Goal: Task Accomplishment & Management: Complete application form

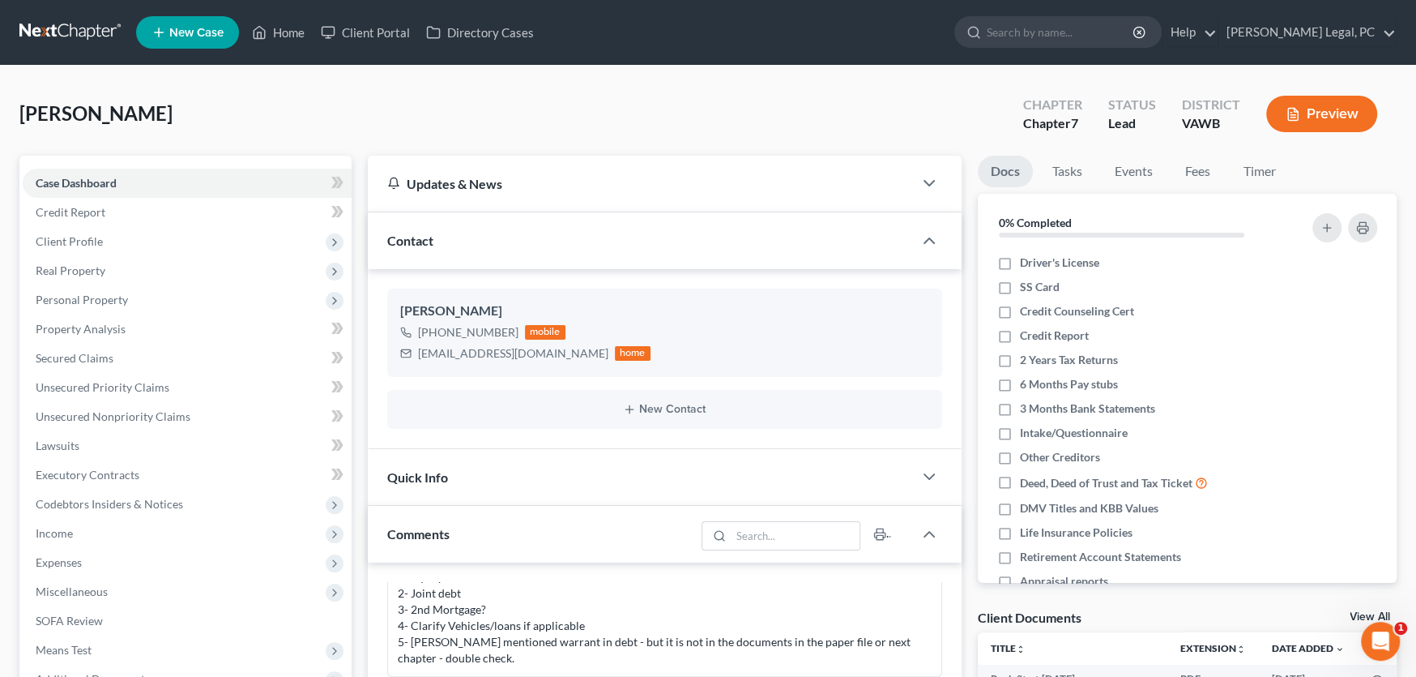
click at [75, 31] on link at bounding box center [71, 32] width 104 height 29
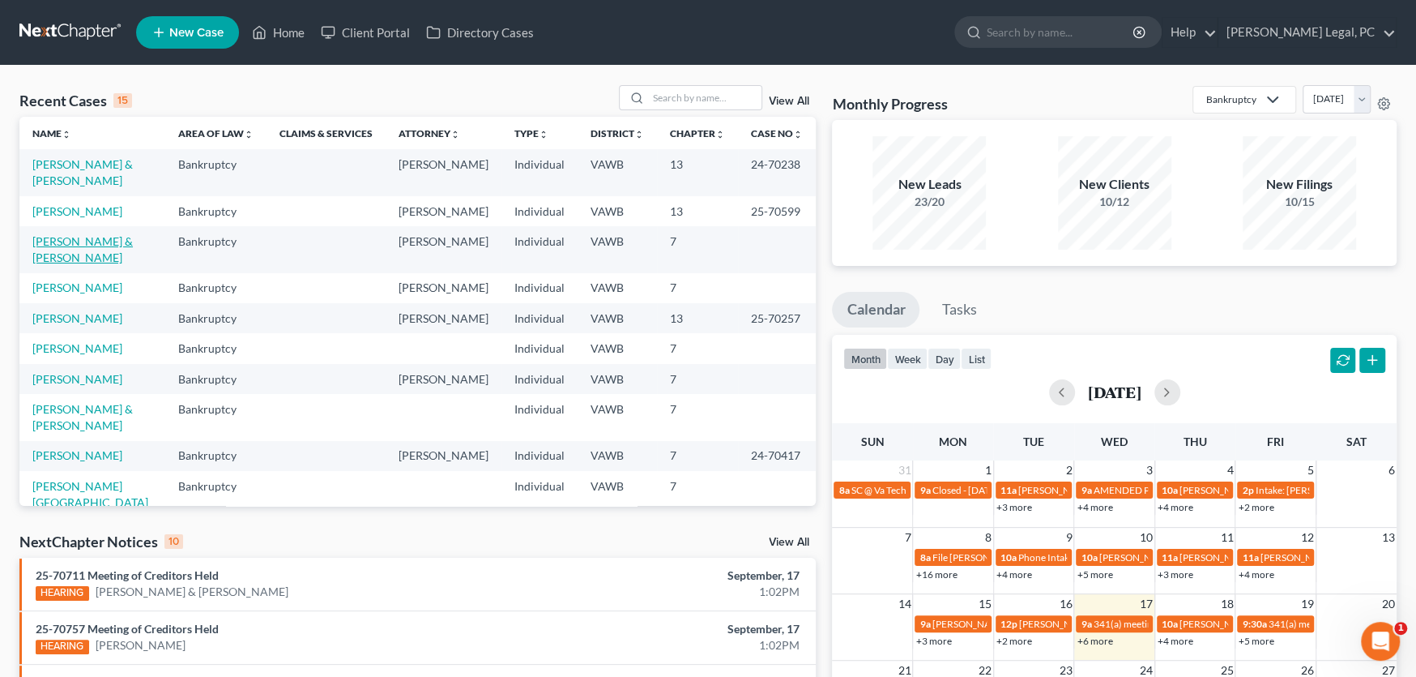
click at [53, 234] on link "[PERSON_NAME] & [PERSON_NAME]" at bounding box center [82, 249] width 100 height 30
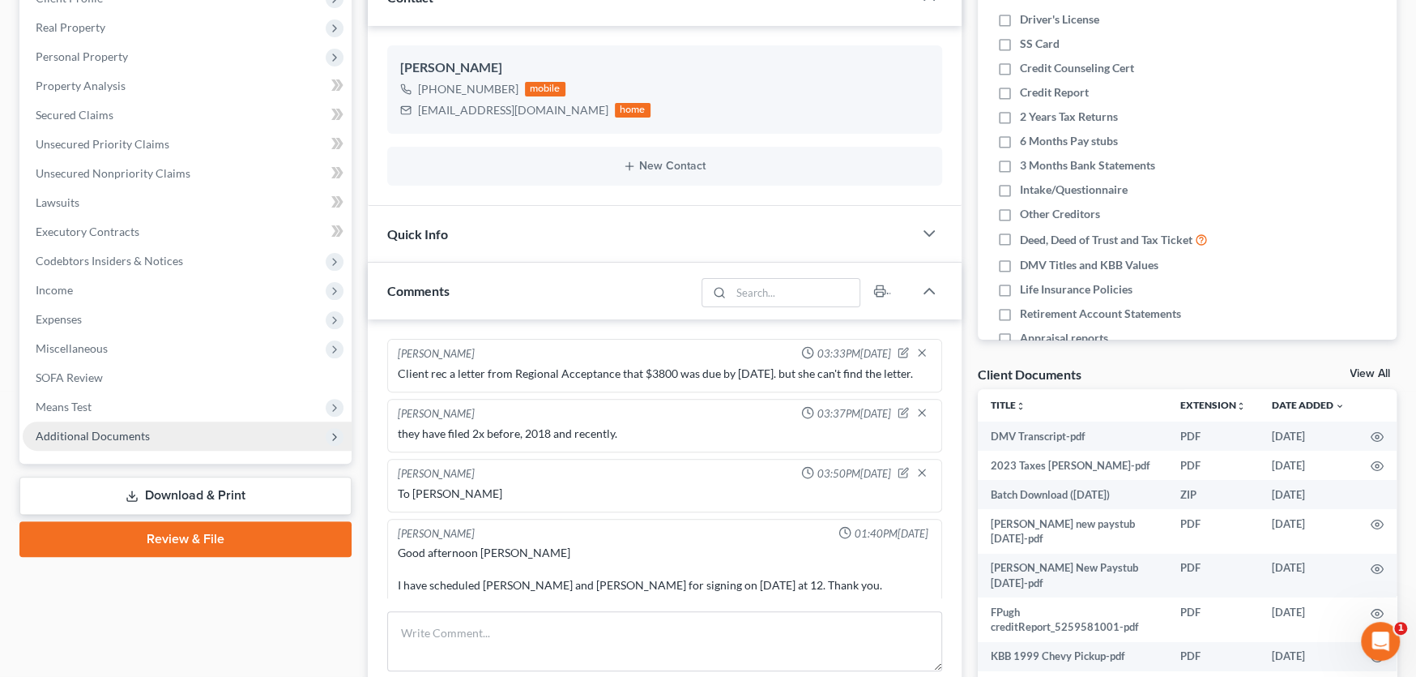
scroll to position [348, 0]
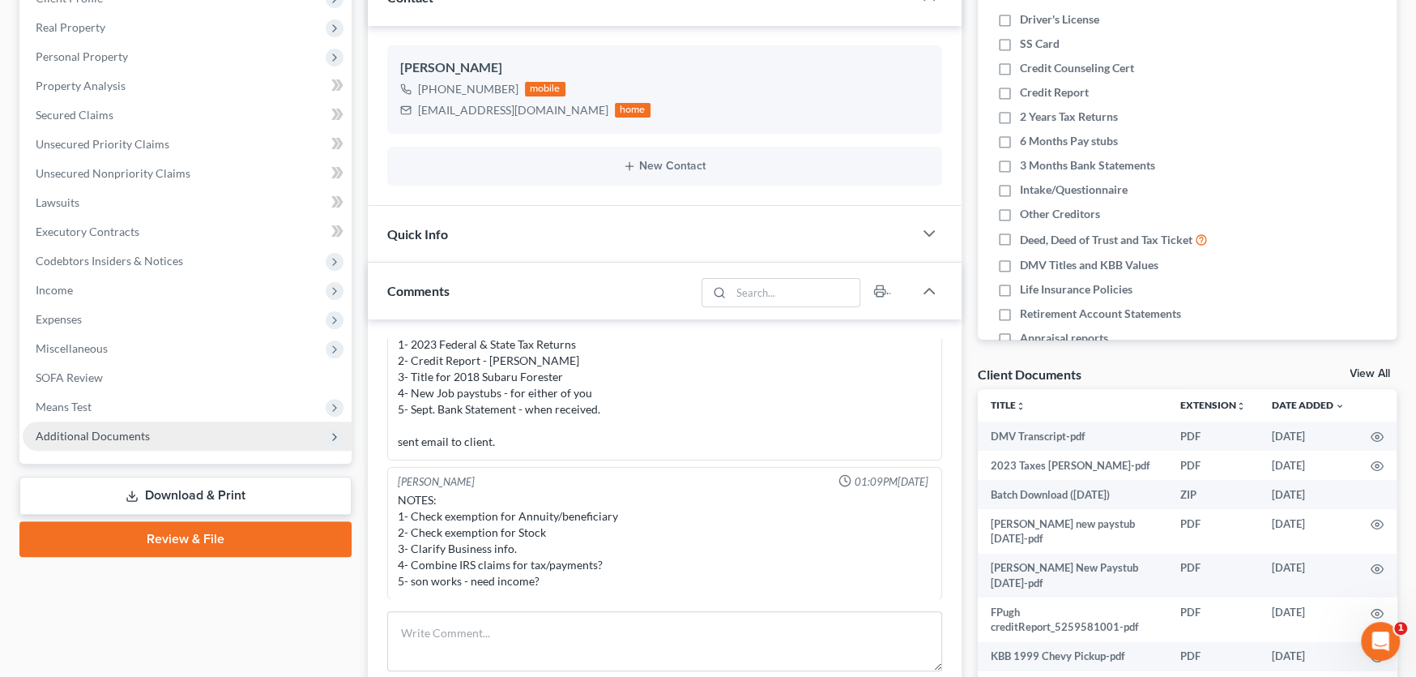
click at [122, 439] on span "Additional Documents" at bounding box center [93, 436] width 114 height 14
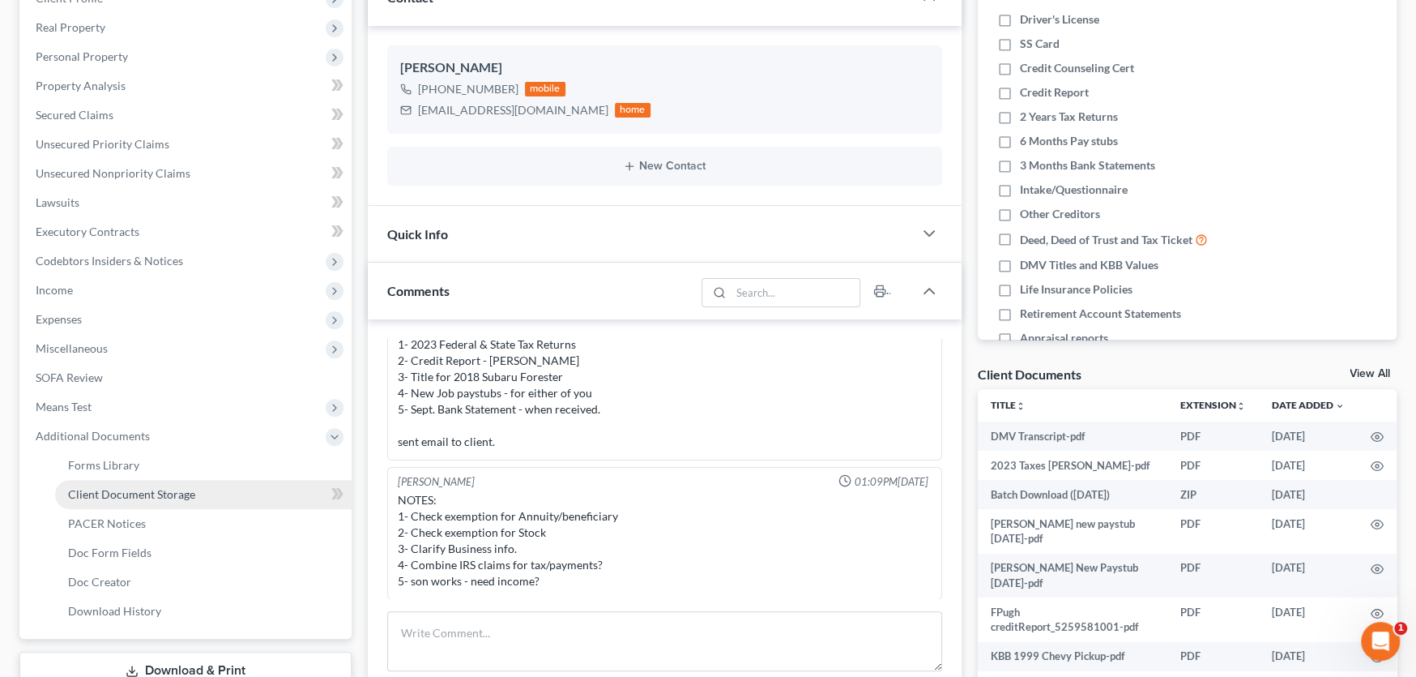
click at [135, 487] on span "Client Document Storage" at bounding box center [131, 494] width 127 height 14
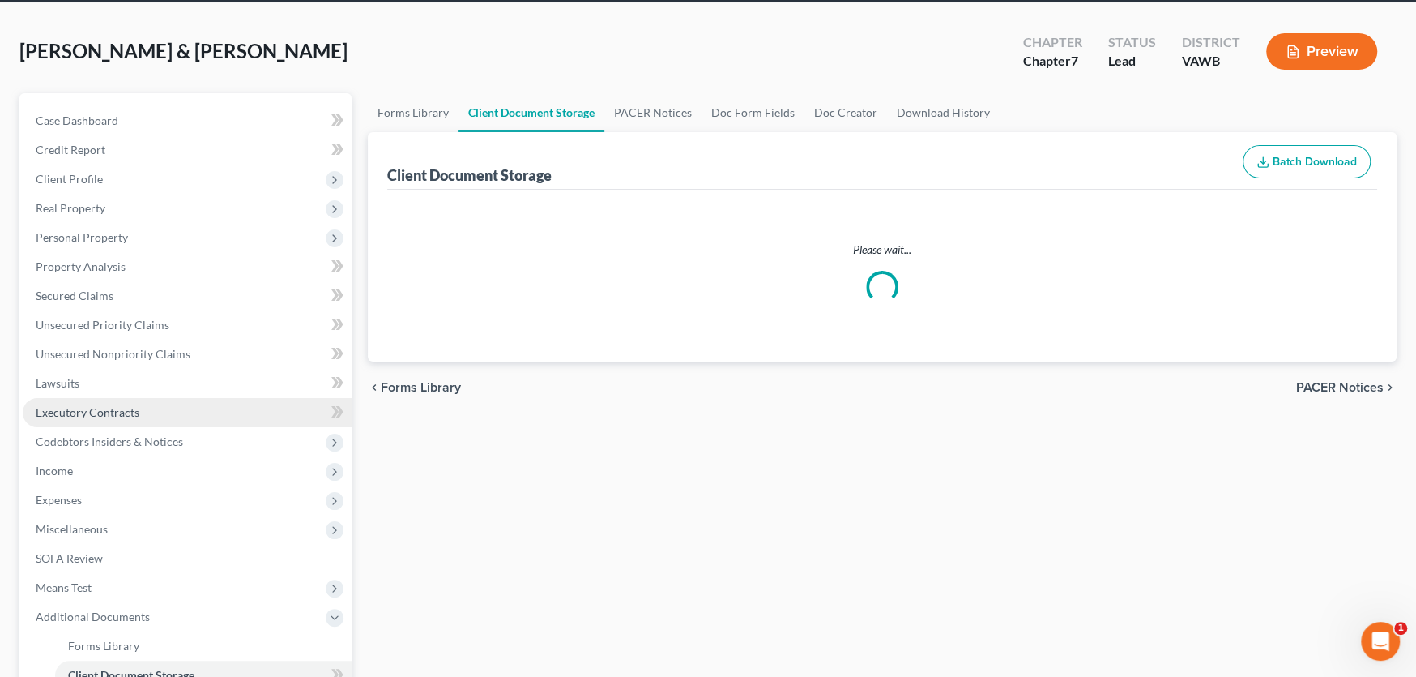
select select "0"
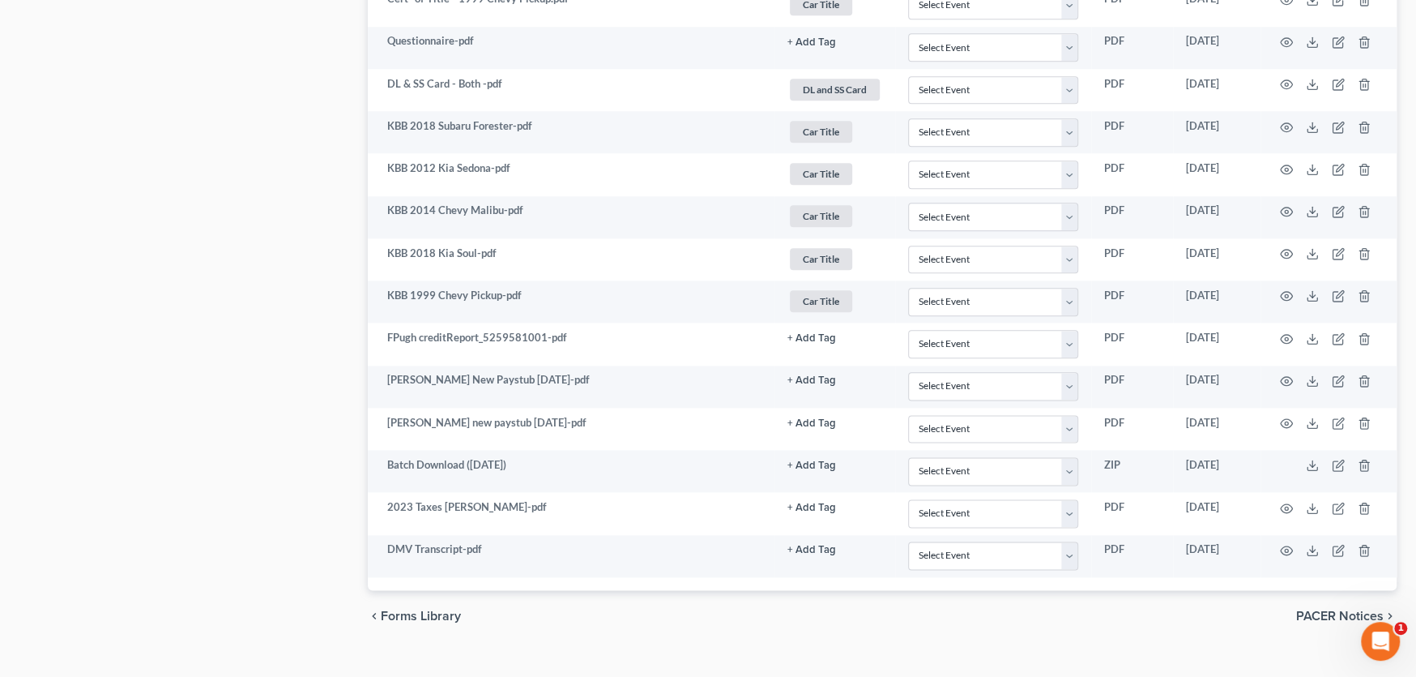
scroll to position [1441, 0]
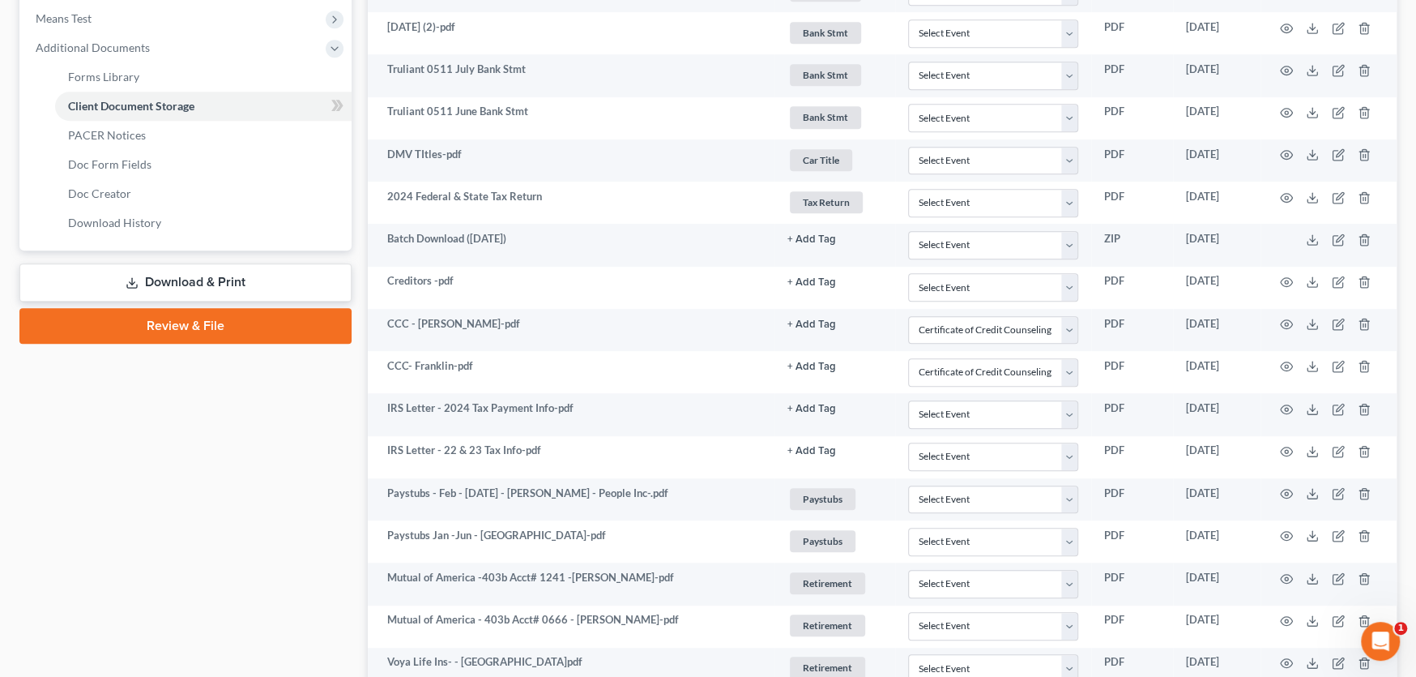
click at [220, 271] on link "Download & Print" at bounding box center [185, 282] width 332 height 38
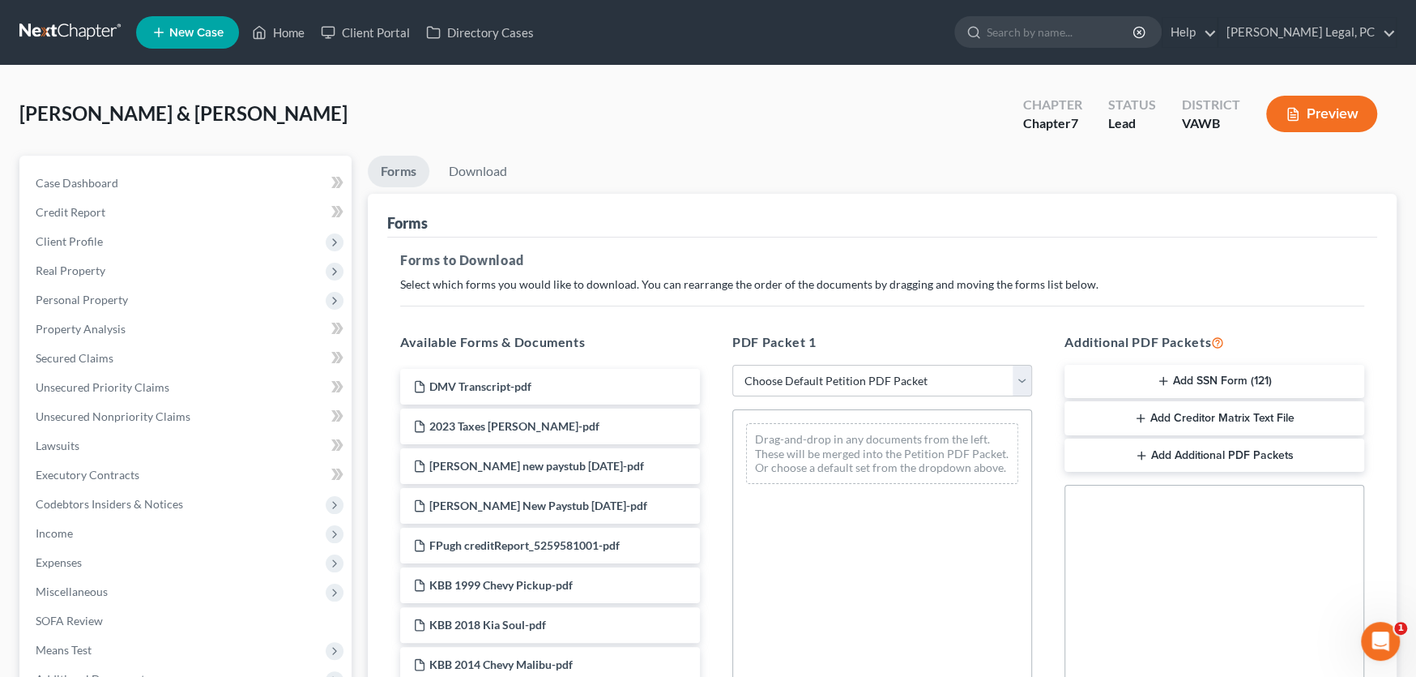
click at [1186, 382] on button "Add SSN Form (121)" at bounding box center [1215, 382] width 300 height 34
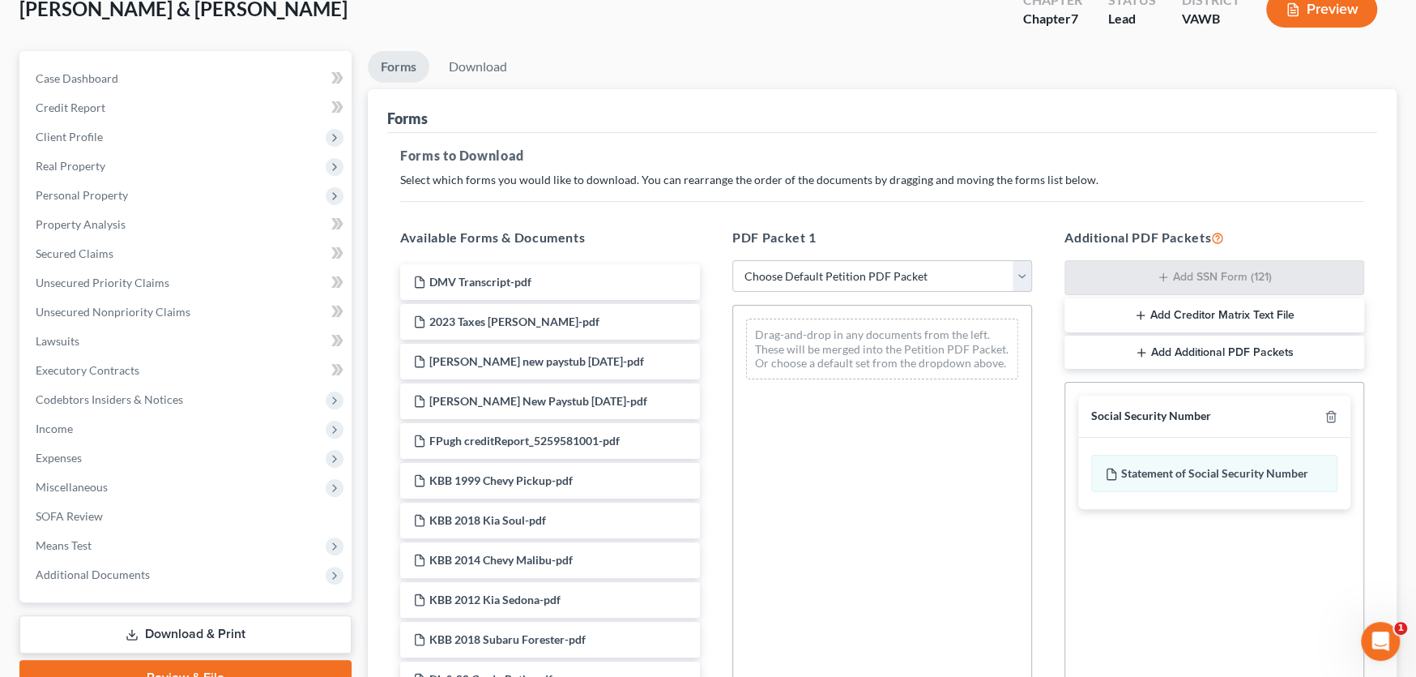
scroll to position [243, 0]
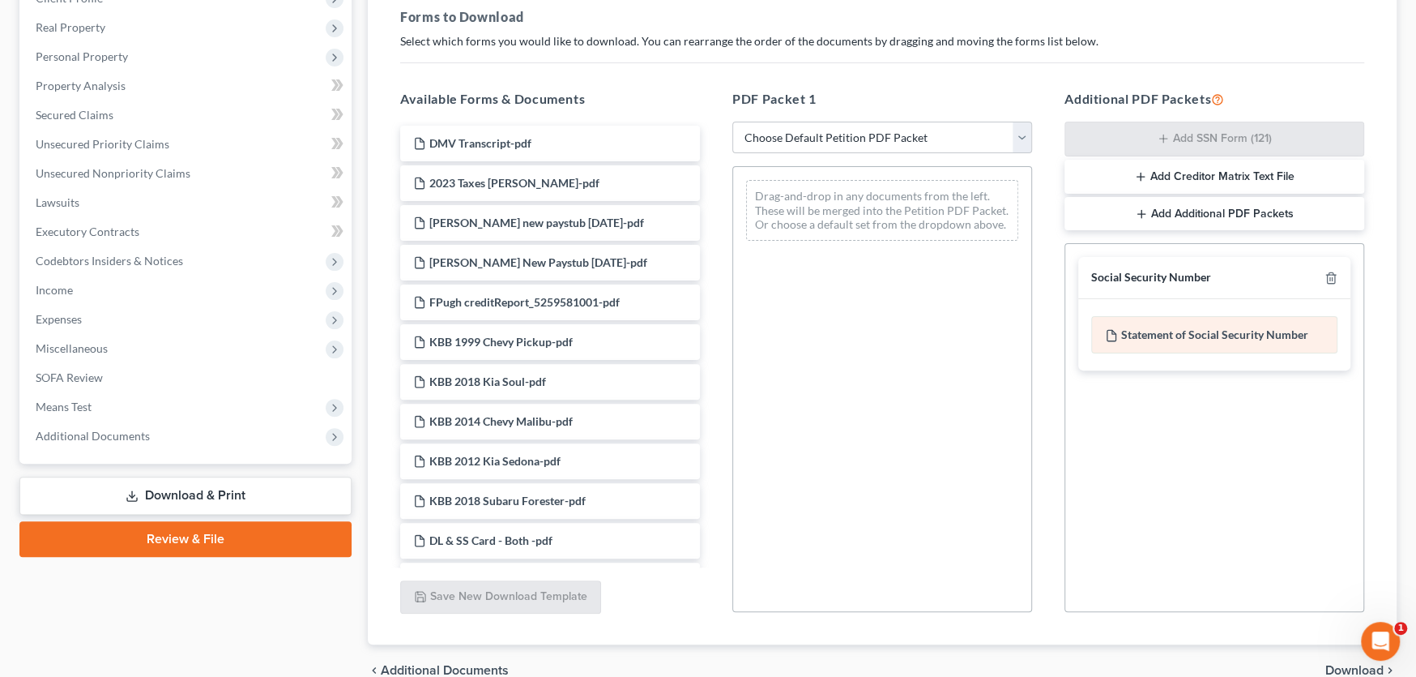
click at [1186, 332] on div "Statement of Social Security Number" at bounding box center [1214, 334] width 246 height 37
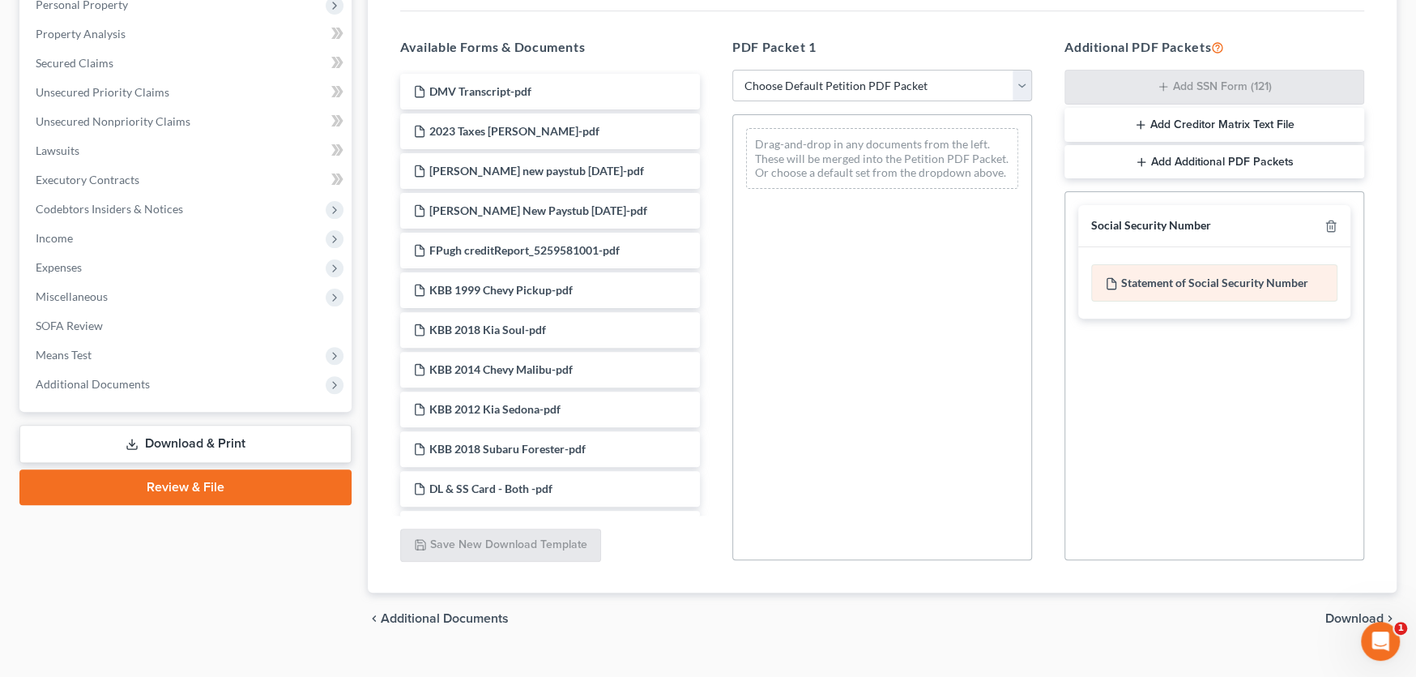
scroll to position [323, 0]
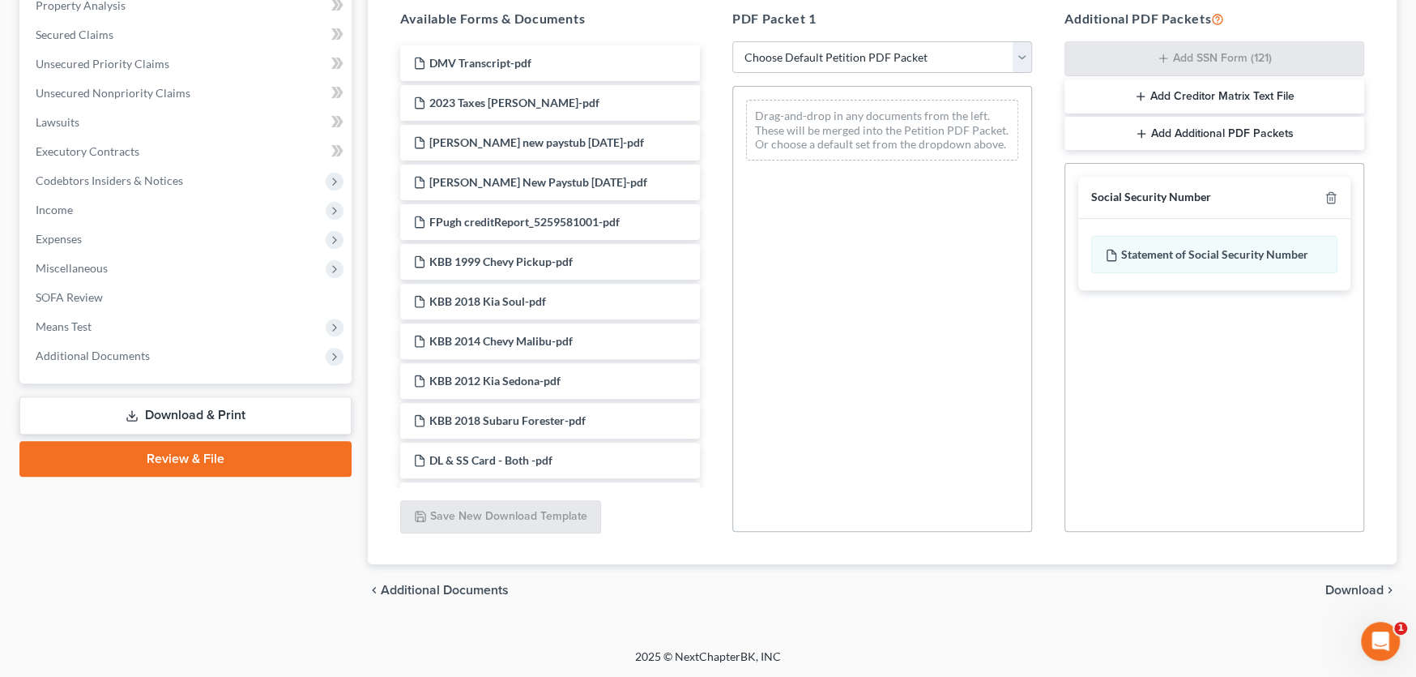
click at [1339, 587] on span "Download" at bounding box center [1355, 589] width 58 height 13
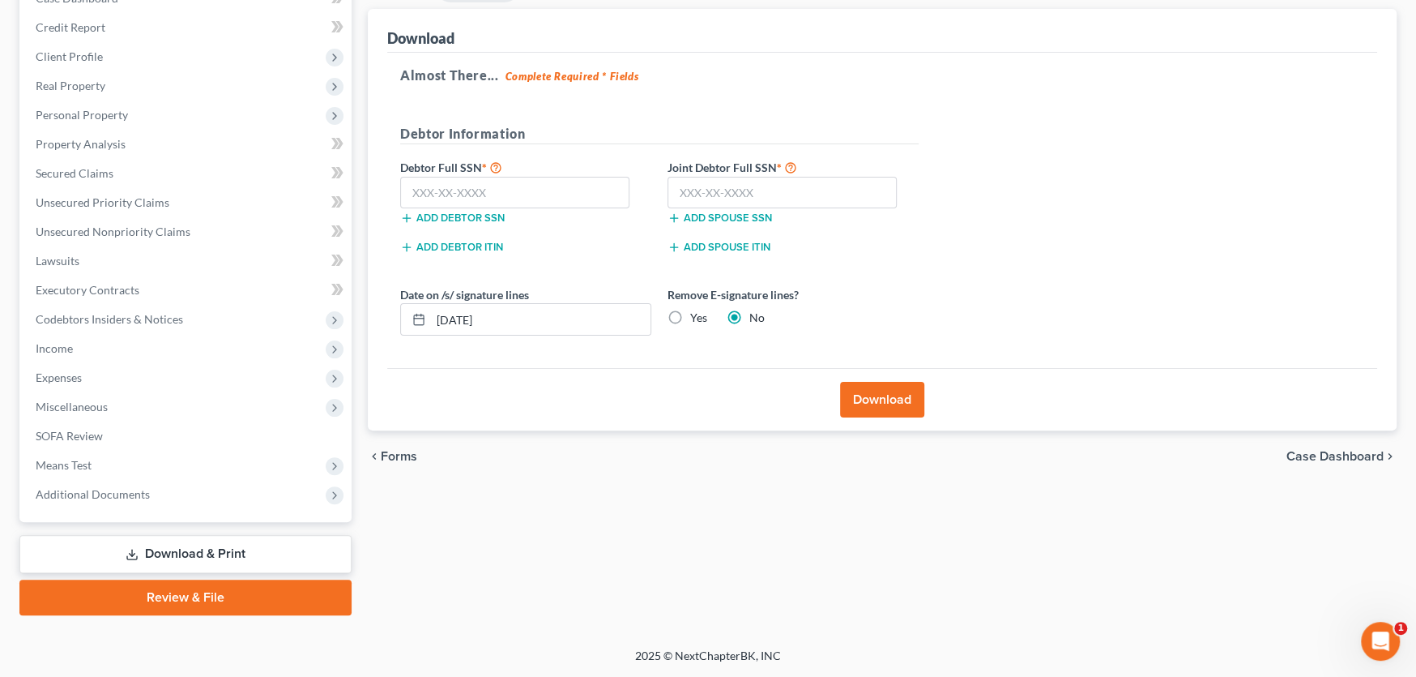
scroll to position [183, 0]
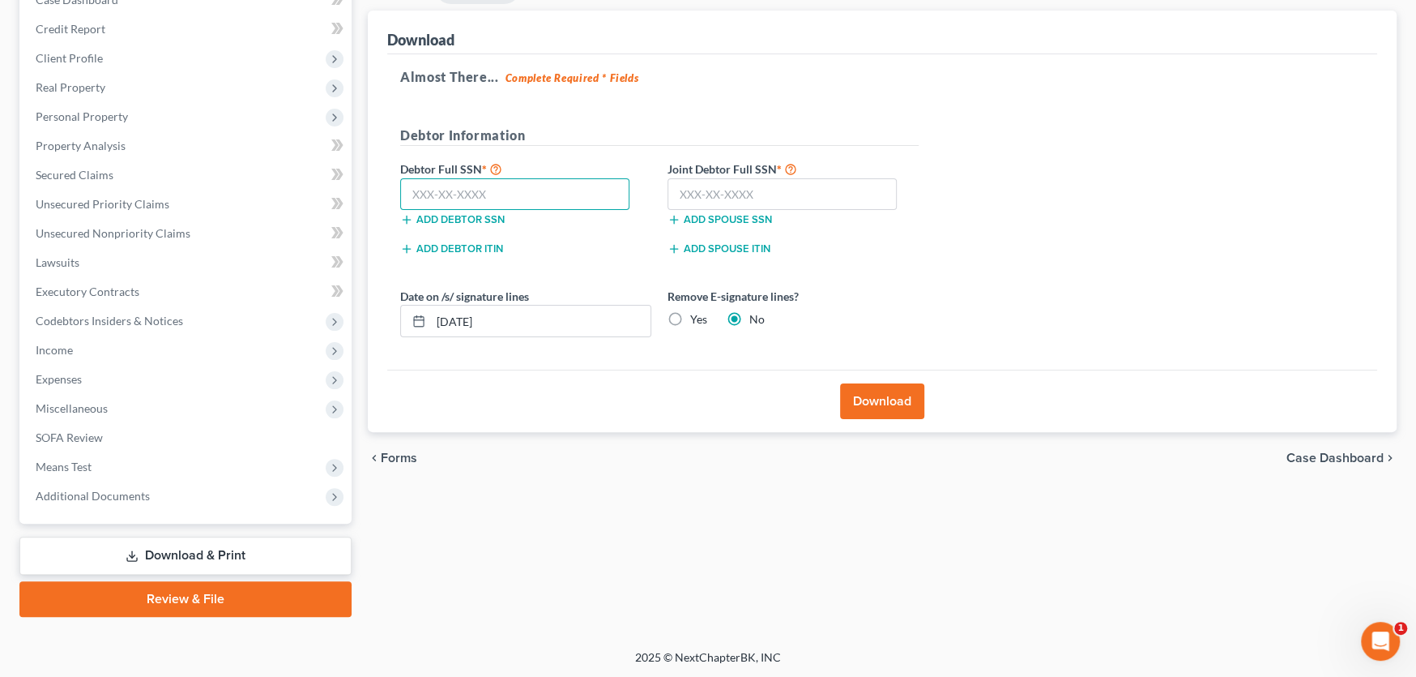
click at [517, 190] on input "text" at bounding box center [514, 194] width 229 height 32
type input "227-11-7158"
click at [727, 194] on input "text" at bounding box center [782, 194] width 229 height 32
type input "230-25-0772"
click at [877, 402] on button "Download" at bounding box center [882, 401] width 84 height 36
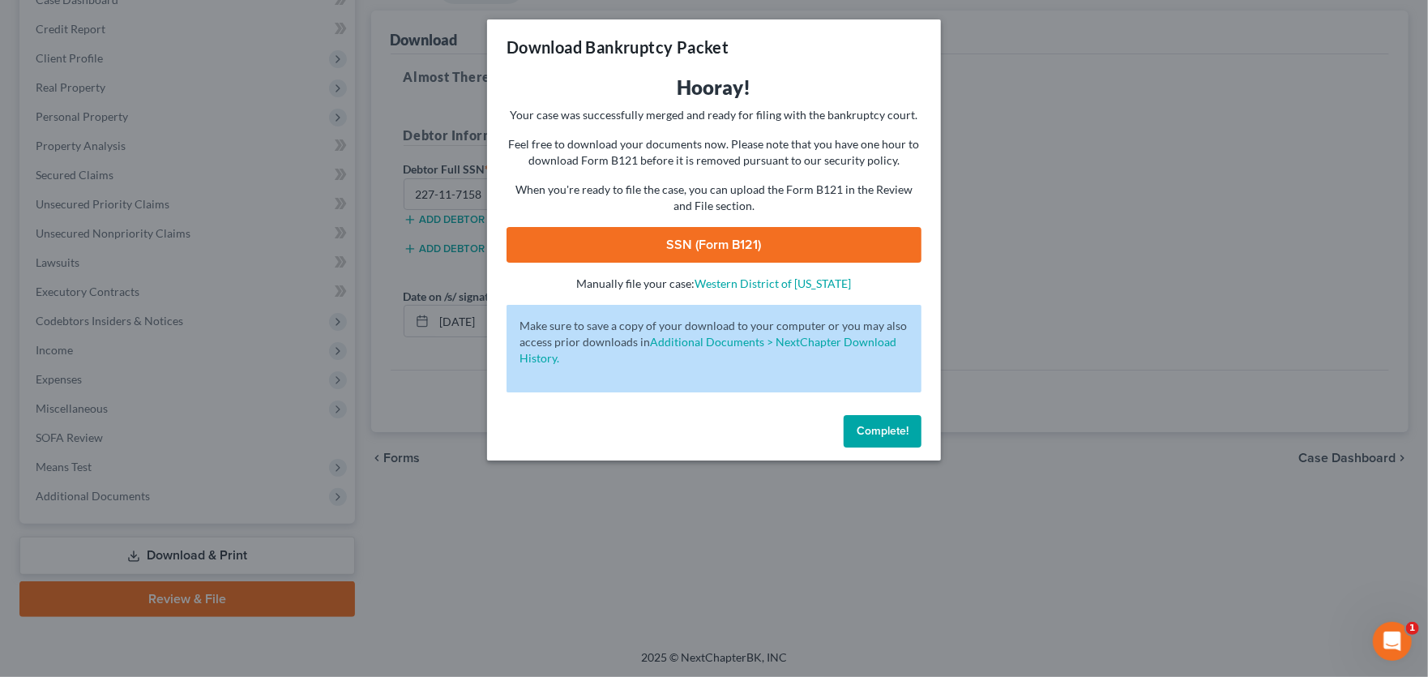
click at [740, 232] on link "SSN (Form B121)" at bounding box center [713, 245] width 415 height 36
click at [892, 434] on span "Complete!" at bounding box center [882, 431] width 52 height 14
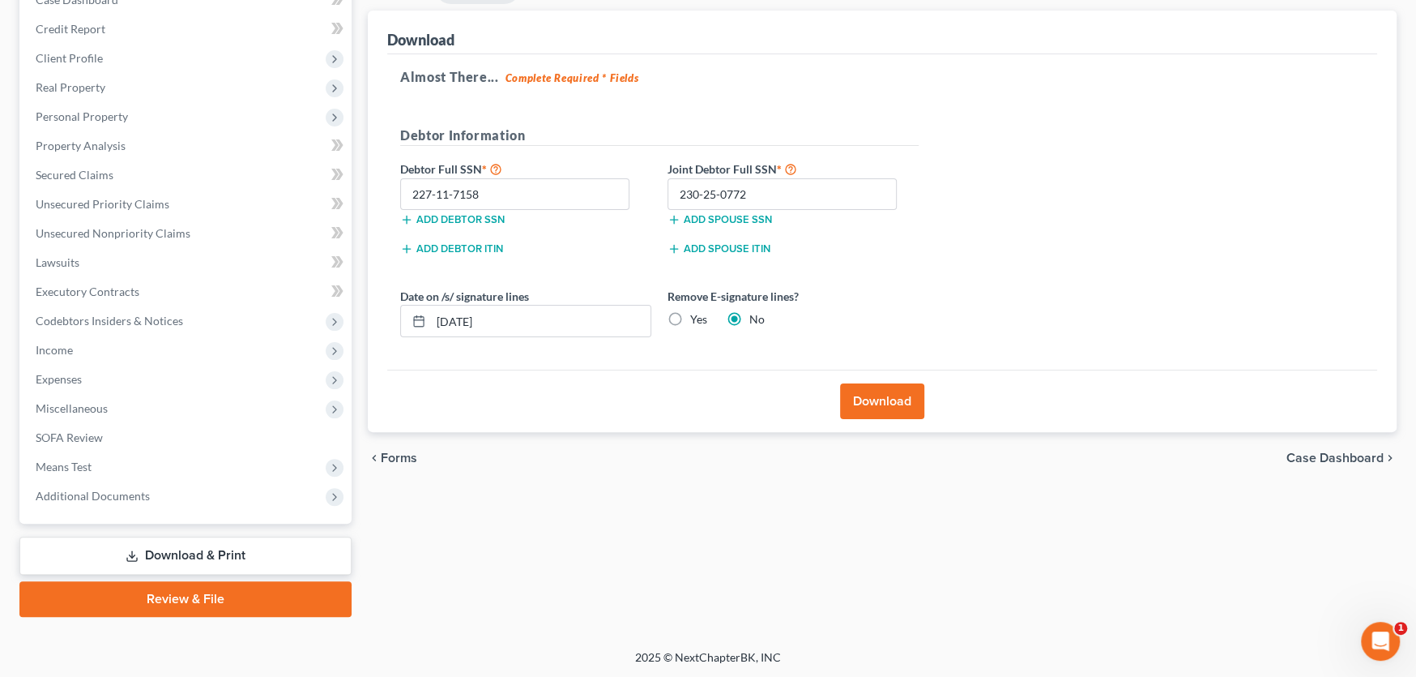
click at [237, 594] on link "Review & File" at bounding box center [185, 599] width 332 height 36
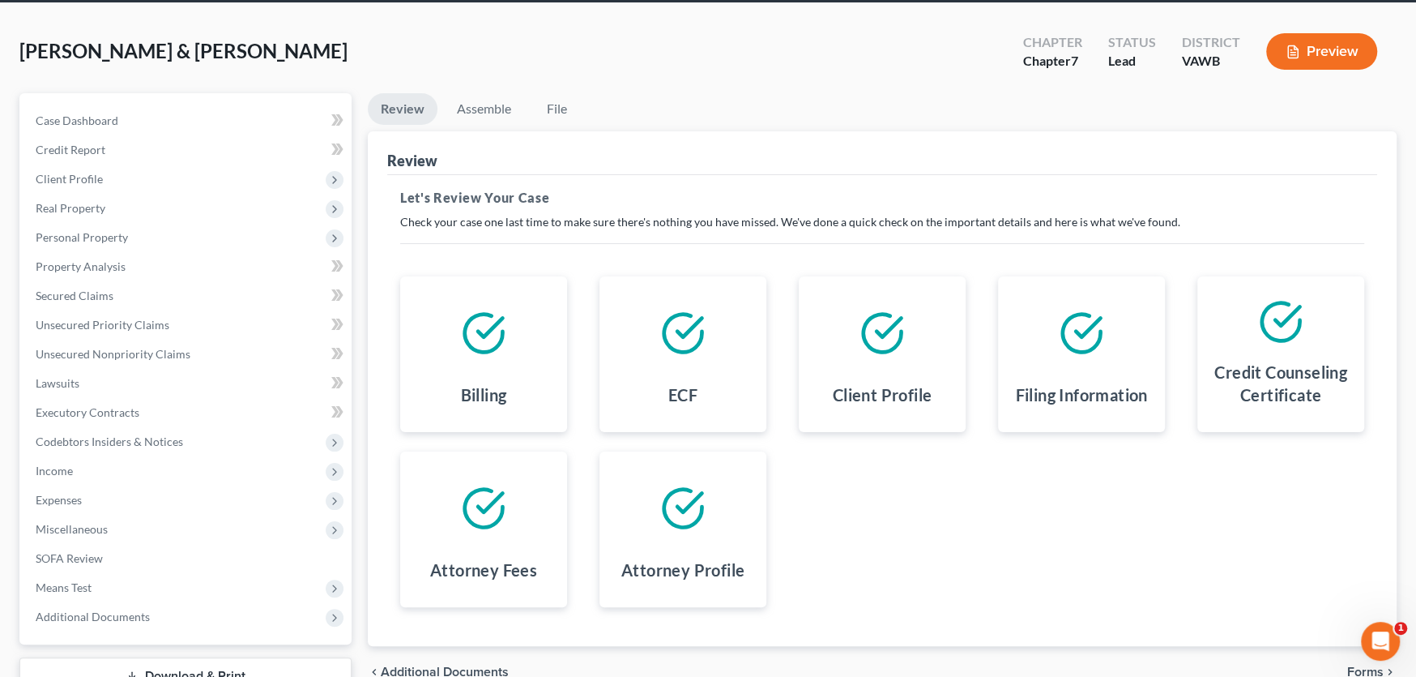
scroll to position [183, 0]
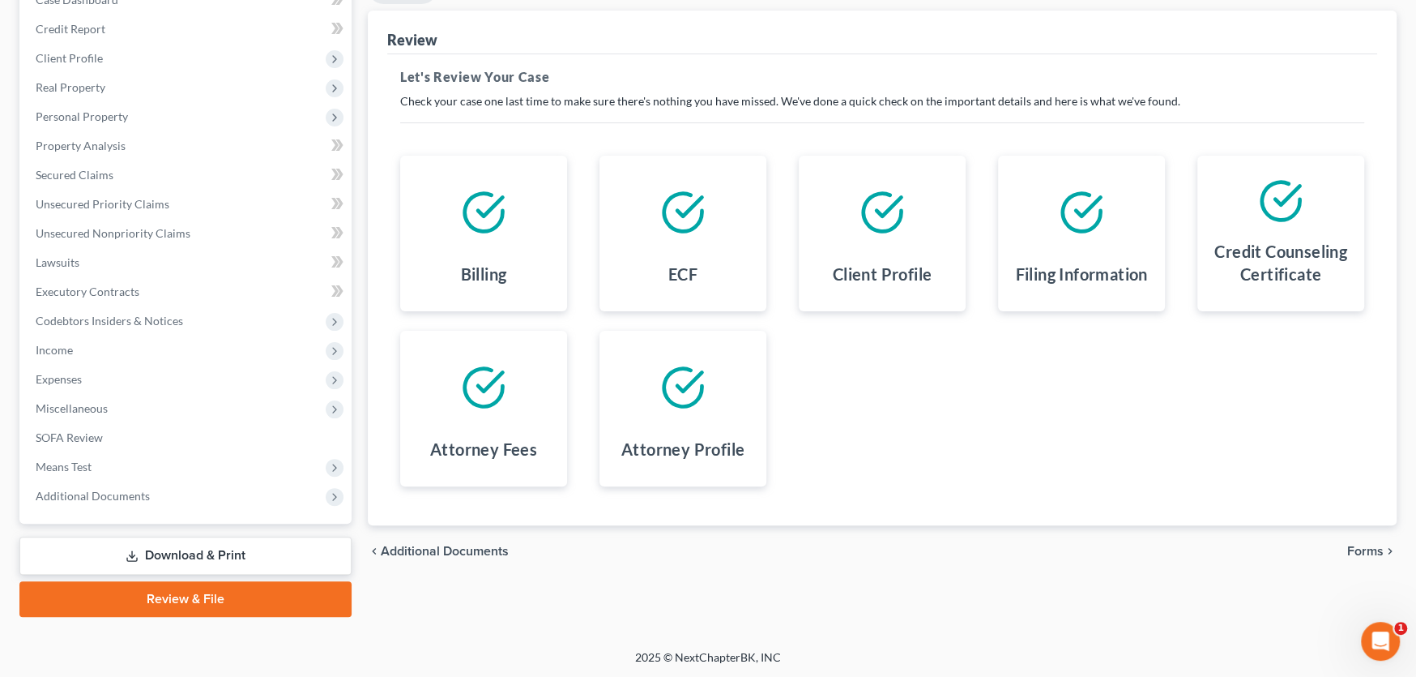
click at [1360, 550] on span "Forms" at bounding box center [1365, 551] width 36 height 13
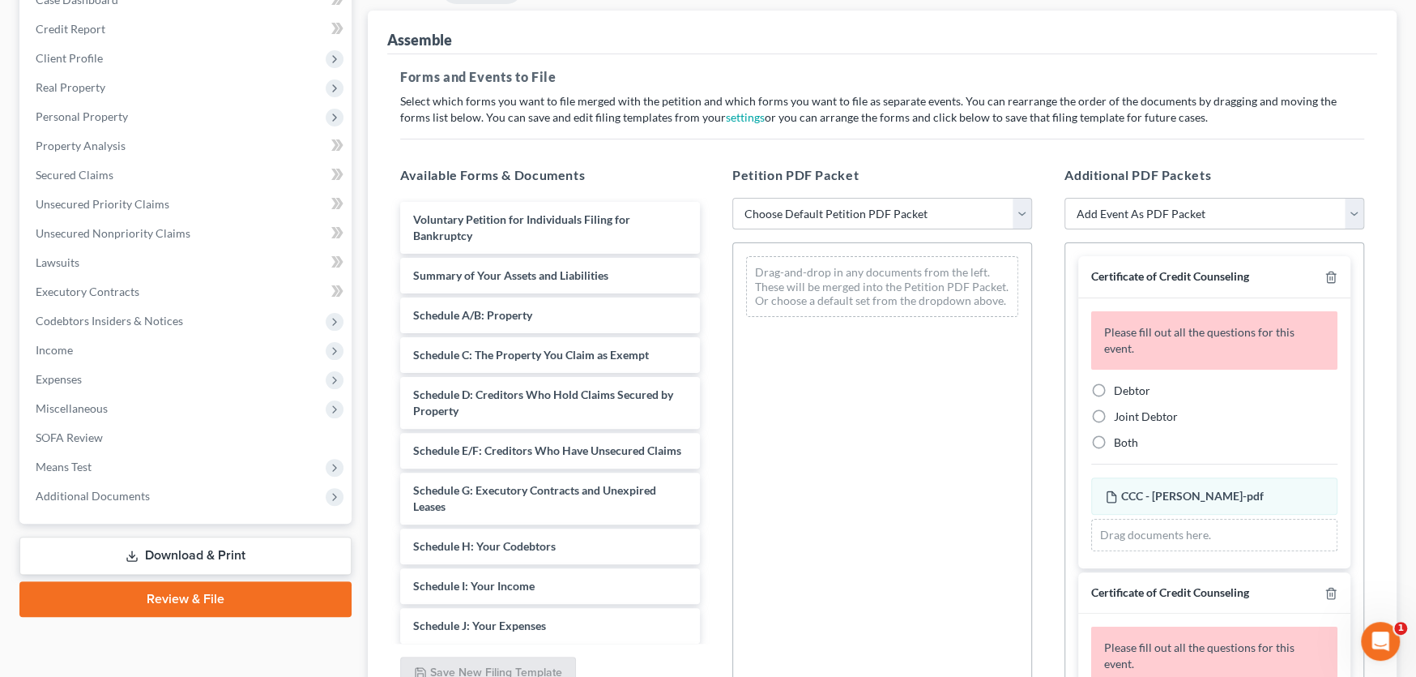
click at [881, 216] on select "Choose Default Petition PDF Packet Complete Bankruptcy Petition (all forms and …" at bounding box center [882, 214] width 300 height 32
select select "0"
click at [732, 198] on select "Choose Default Petition PDF Packet Complete Bankruptcy Petition (all forms and …" at bounding box center [882, 214] width 300 height 32
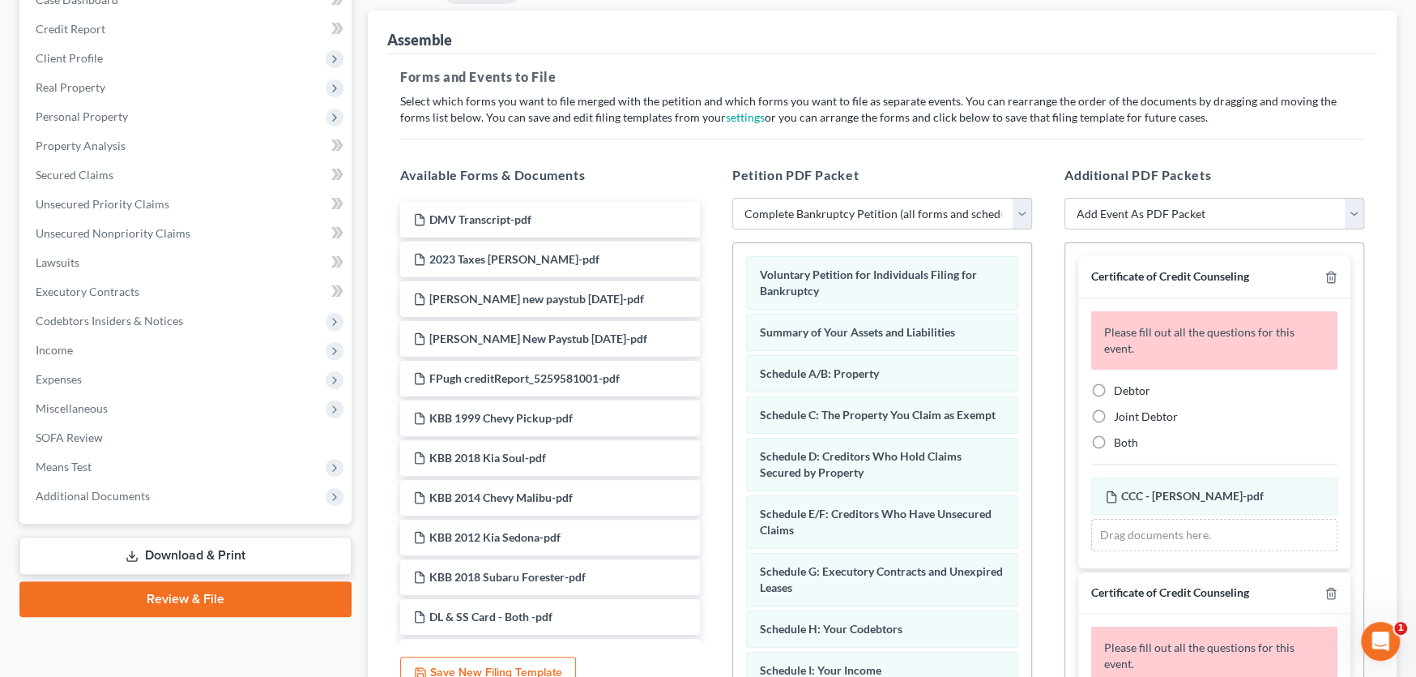
click at [1114, 416] on label "Joint Debtor" at bounding box center [1146, 416] width 64 height 16
click at [1121, 416] on input "Joint Debtor" at bounding box center [1126, 413] width 11 height 11
radio input "true"
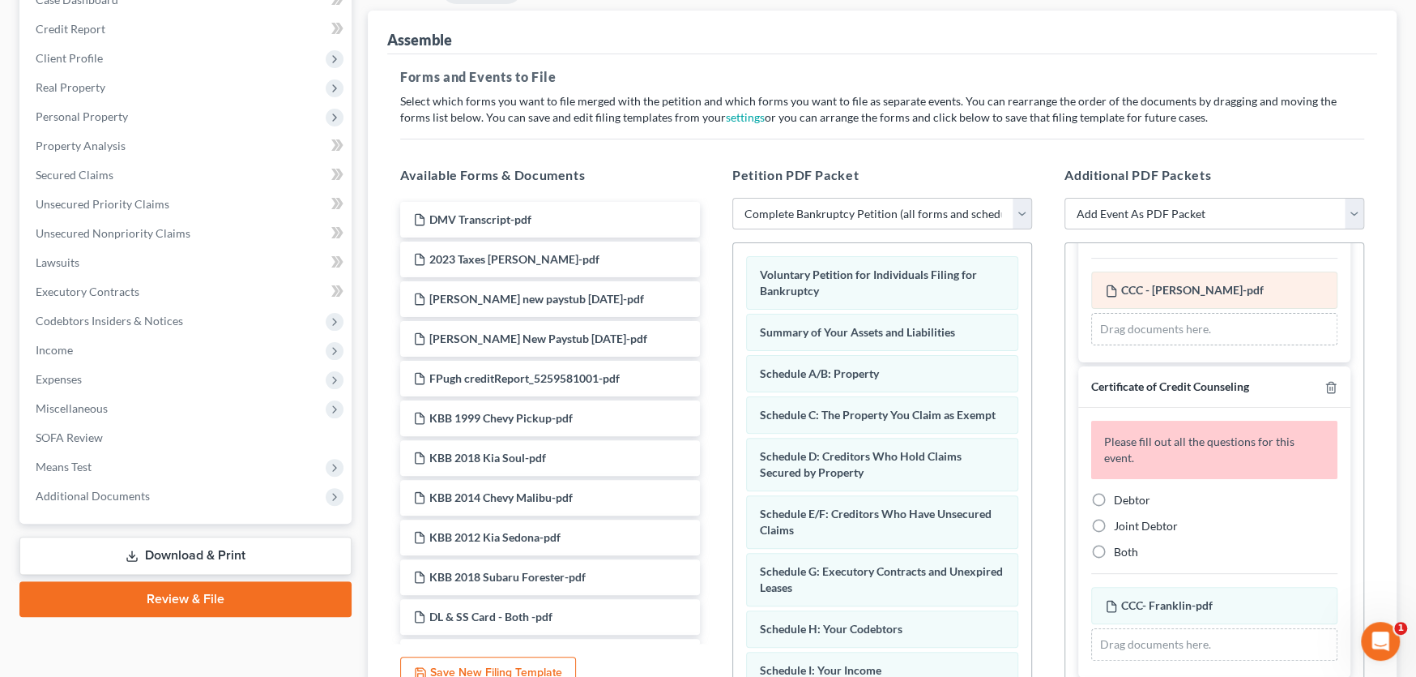
scroll to position [162, 0]
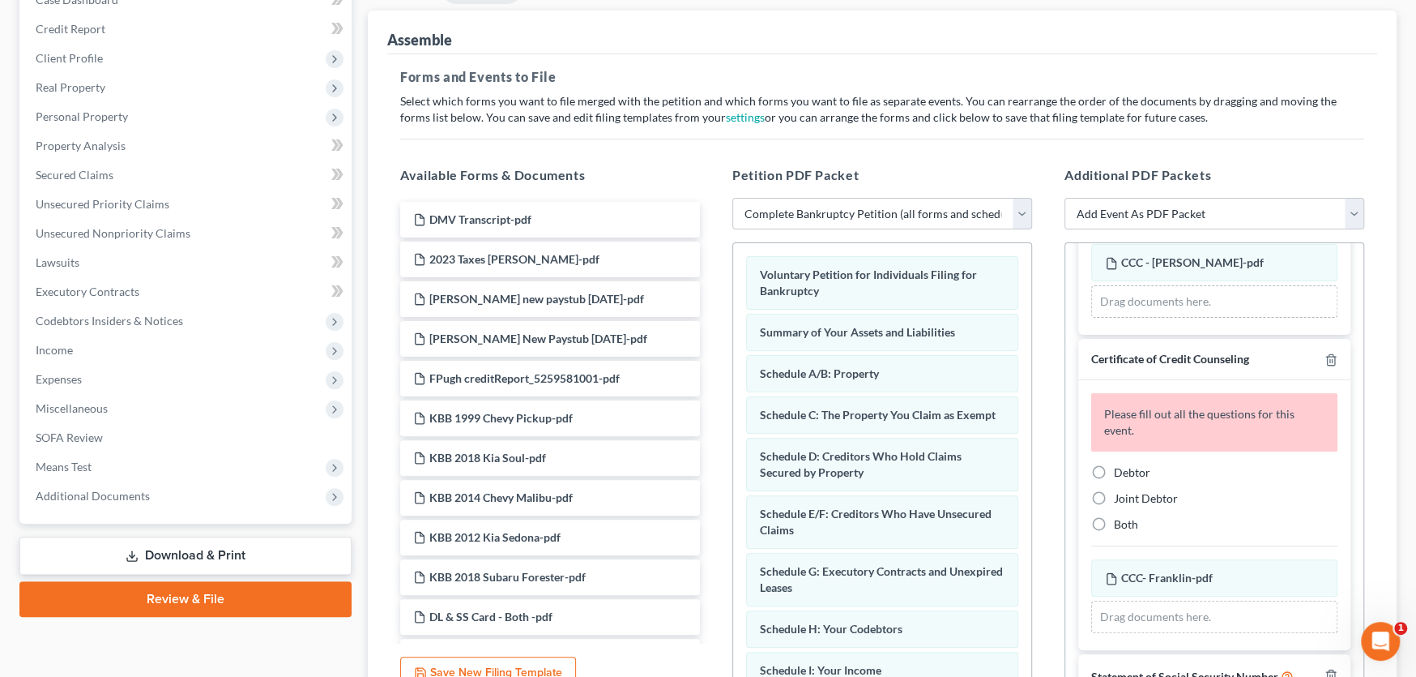
click at [1114, 469] on label "Debtor" at bounding box center [1132, 472] width 36 height 16
click at [1121, 469] on input "Debtor" at bounding box center [1126, 469] width 11 height 11
radio input "true"
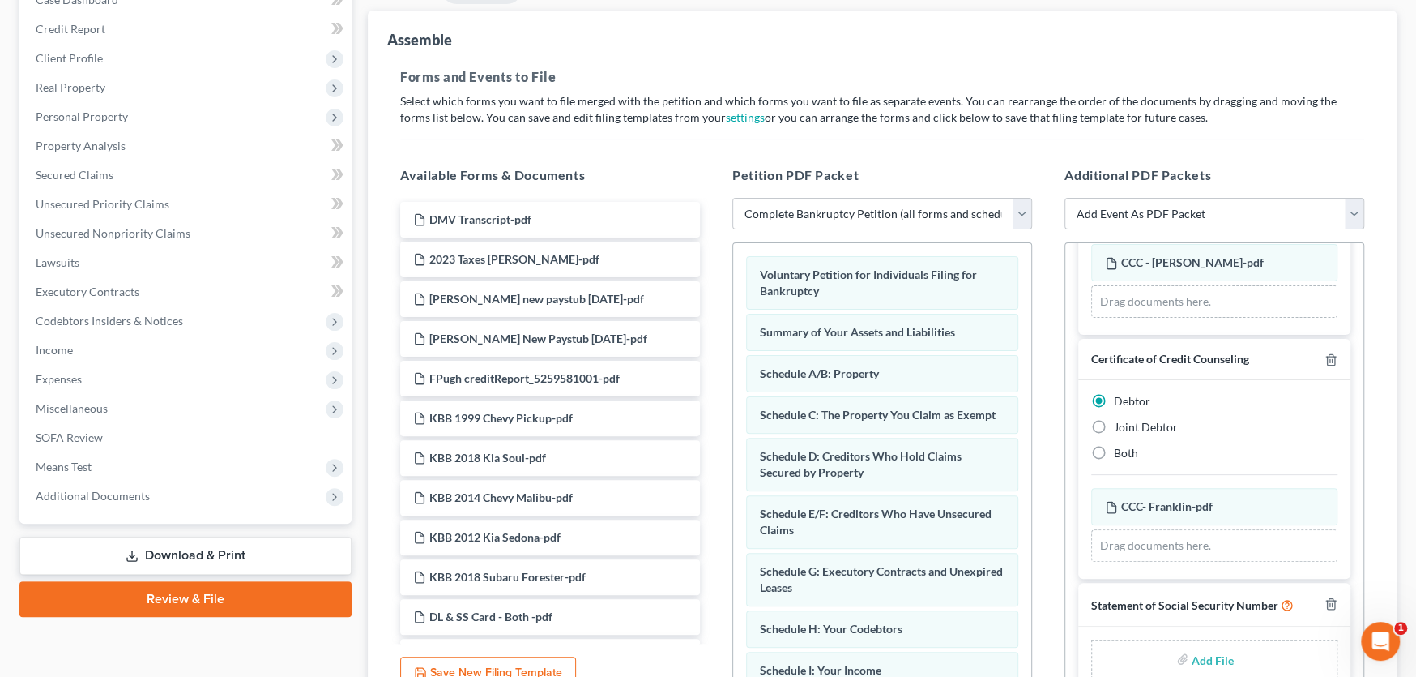
scroll to position [177, 0]
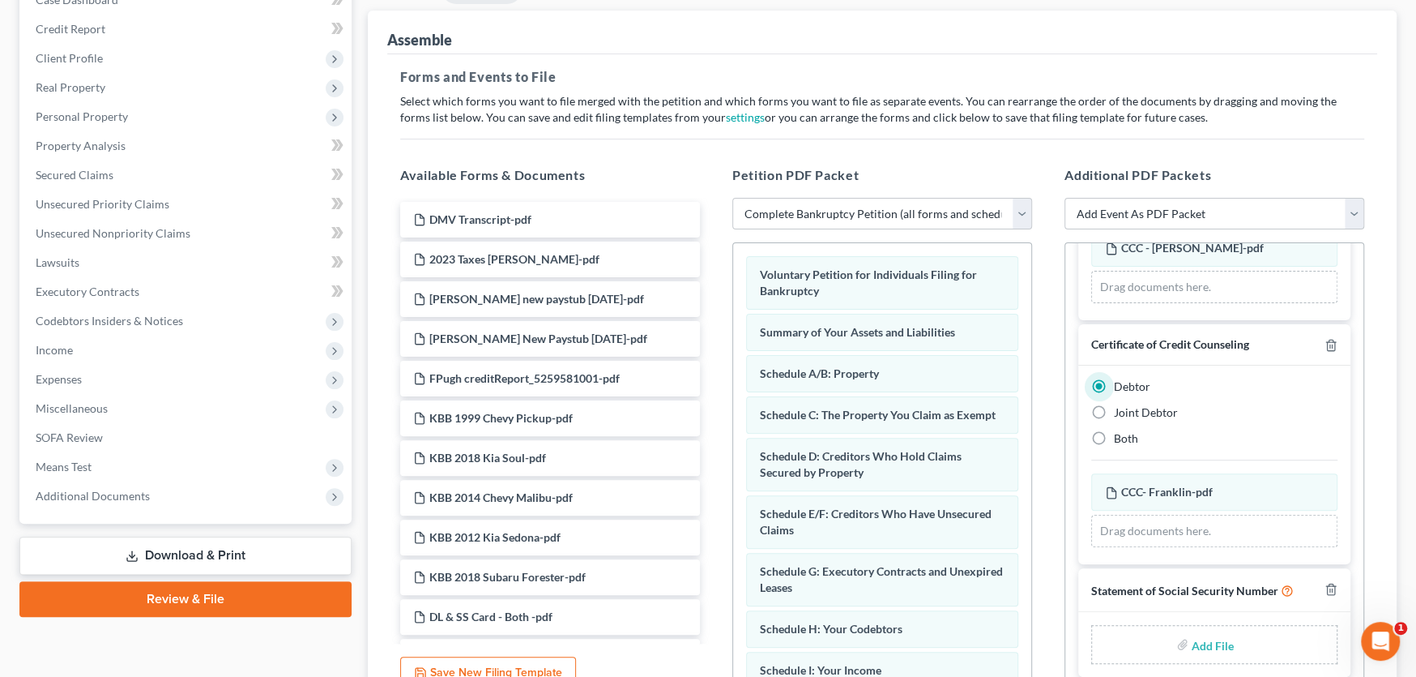
type input "C:\fakepath\Stmt of SSN Form B121 [PERSON_NAME].pdf"
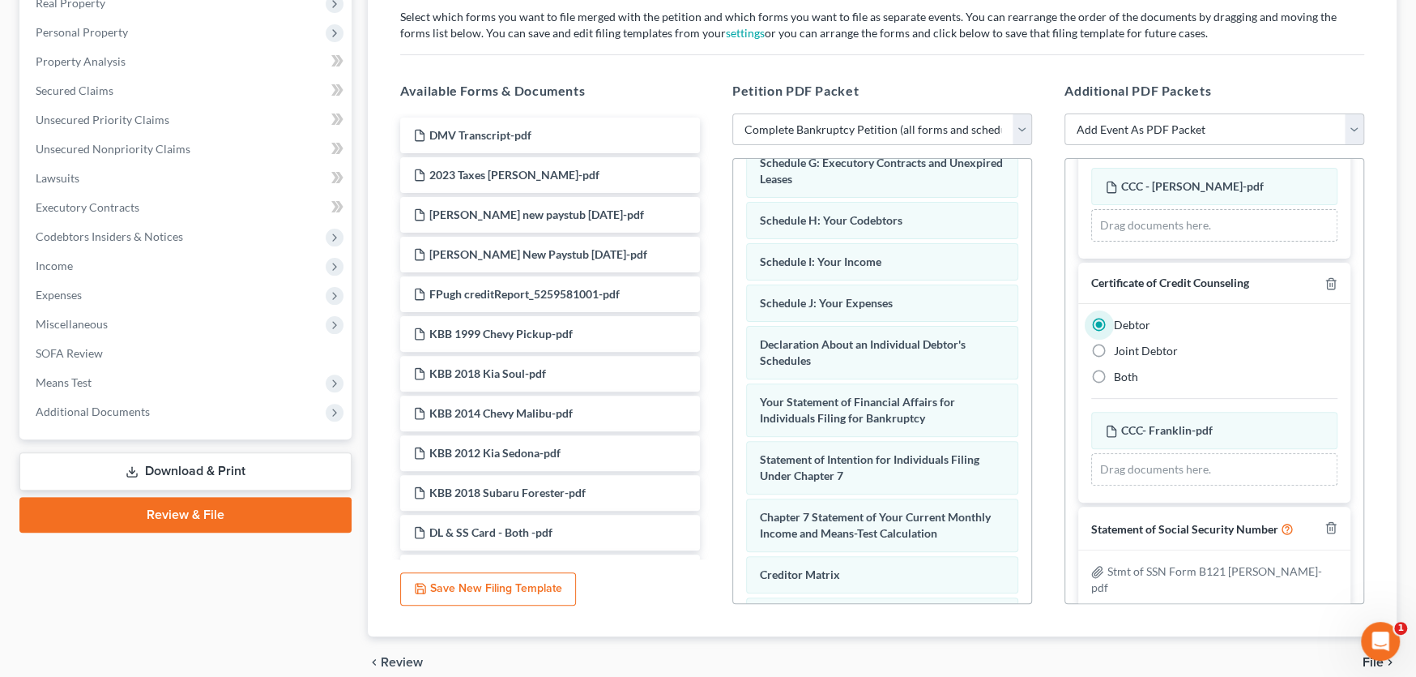
scroll to position [339, 0]
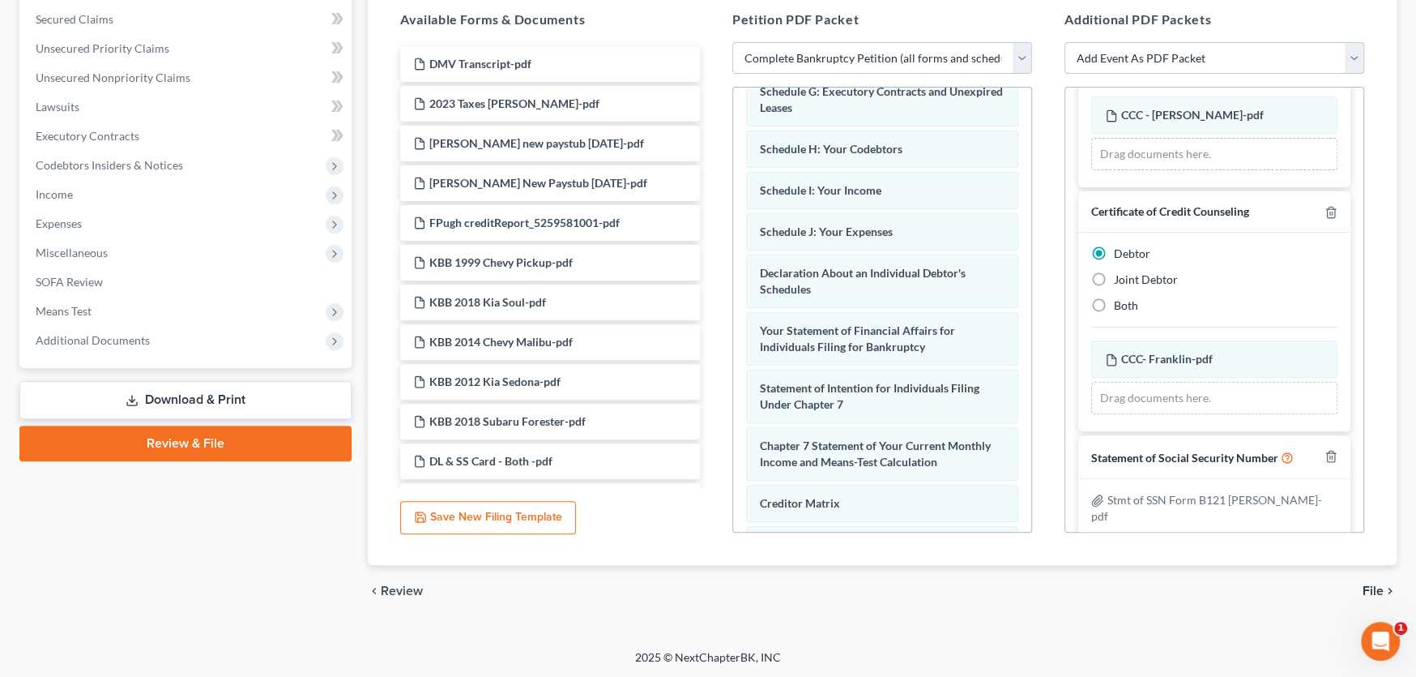
click at [1373, 590] on span "File" at bounding box center [1373, 590] width 21 height 13
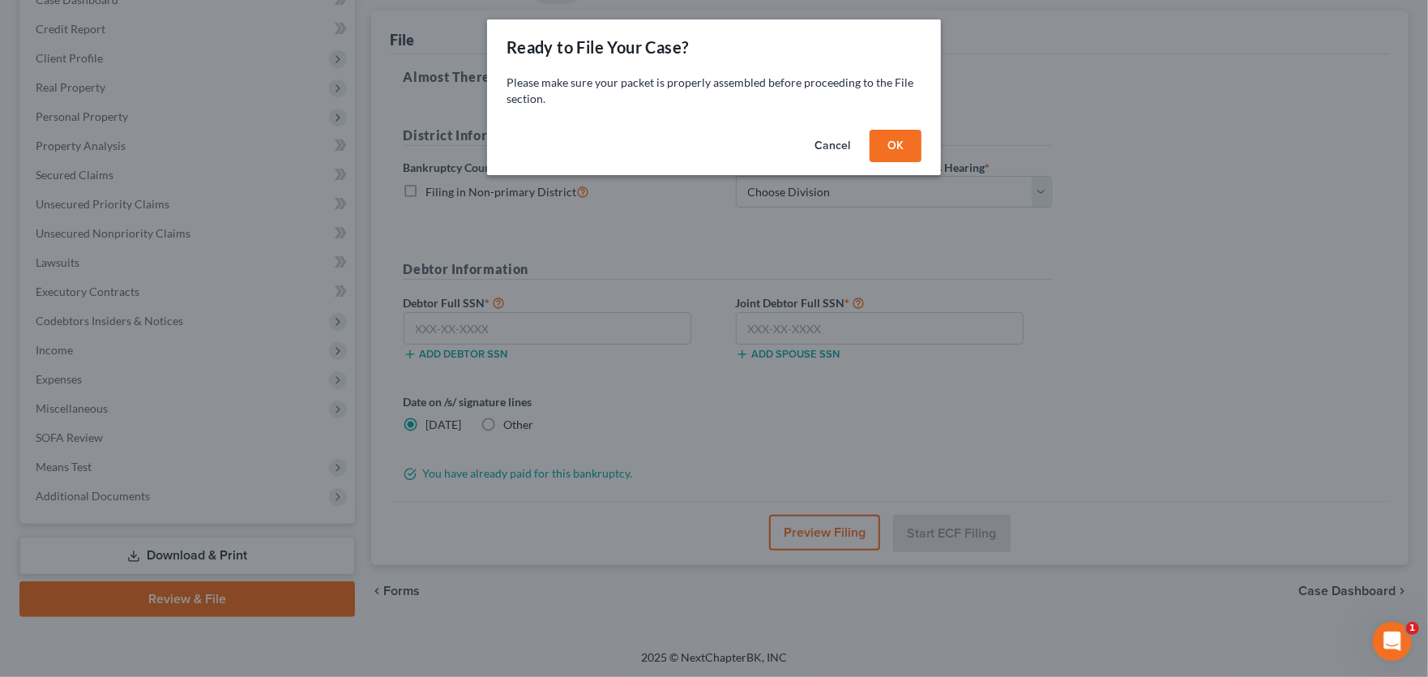
click at [900, 144] on button "OK" at bounding box center [895, 146] width 52 height 32
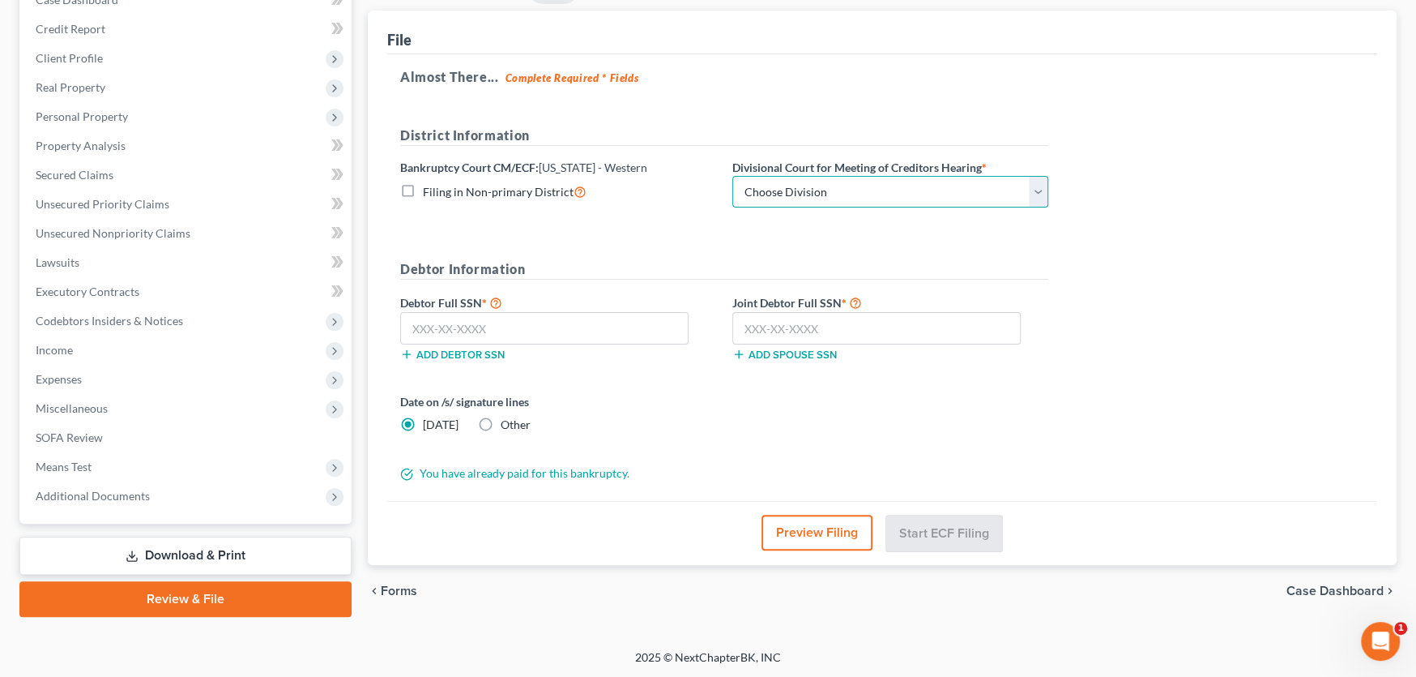
click at [906, 185] on select "Choose Division Roanoke Lynchburg Harrisonburg [GEOGRAPHIC_DATA]/ [GEOGRAPHIC_D…" at bounding box center [890, 192] width 316 height 32
select select "0"
click at [732, 176] on select "Choose Division Roanoke Lynchburg Harrisonburg [GEOGRAPHIC_DATA]/ [GEOGRAPHIC_D…" at bounding box center [890, 192] width 316 height 32
click at [421, 316] on input "text" at bounding box center [544, 328] width 288 height 32
type input "227-11-7158"
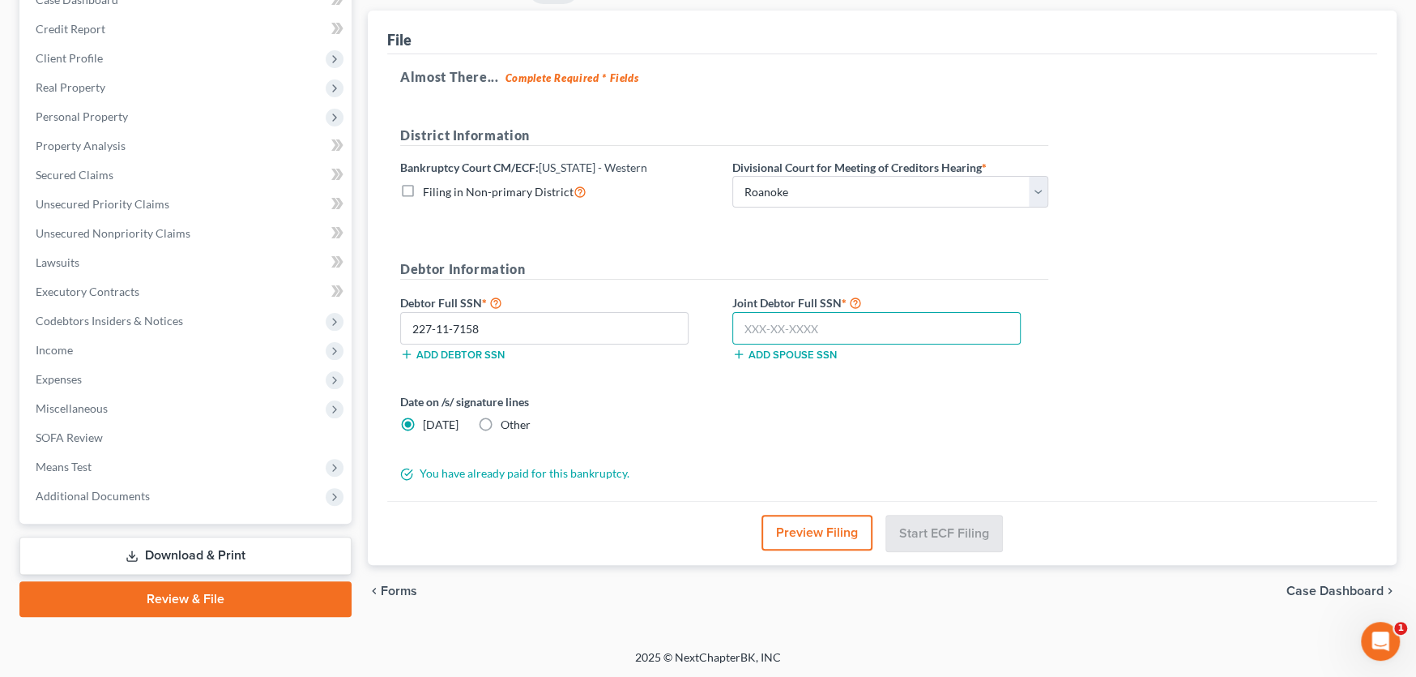
click at [832, 318] on input "text" at bounding box center [876, 328] width 288 height 32
click at [832, 318] on input "[PHONE_NUMBER]" at bounding box center [876, 328] width 288 height 32
type input "230-25-0772"
click at [927, 517] on button "Start ECF Filing" at bounding box center [944, 533] width 116 height 36
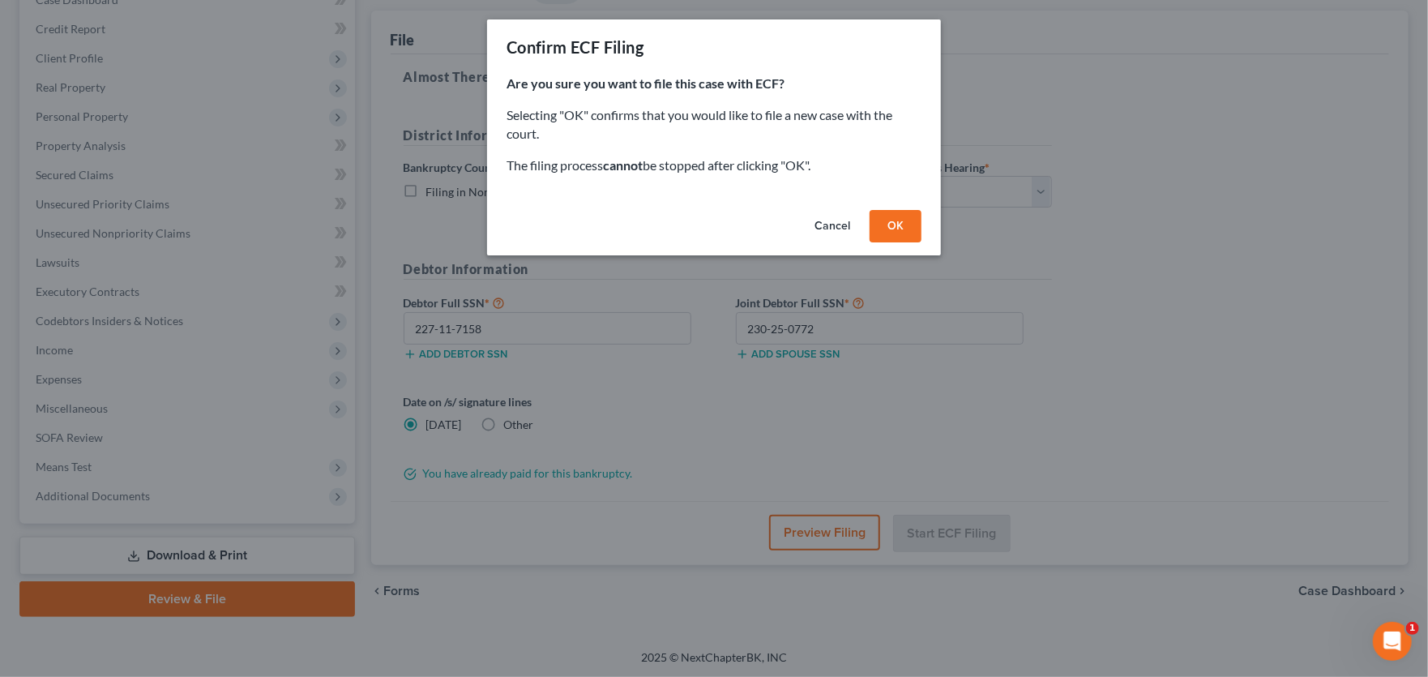
click at [900, 228] on button "OK" at bounding box center [895, 226] width 52 height 32
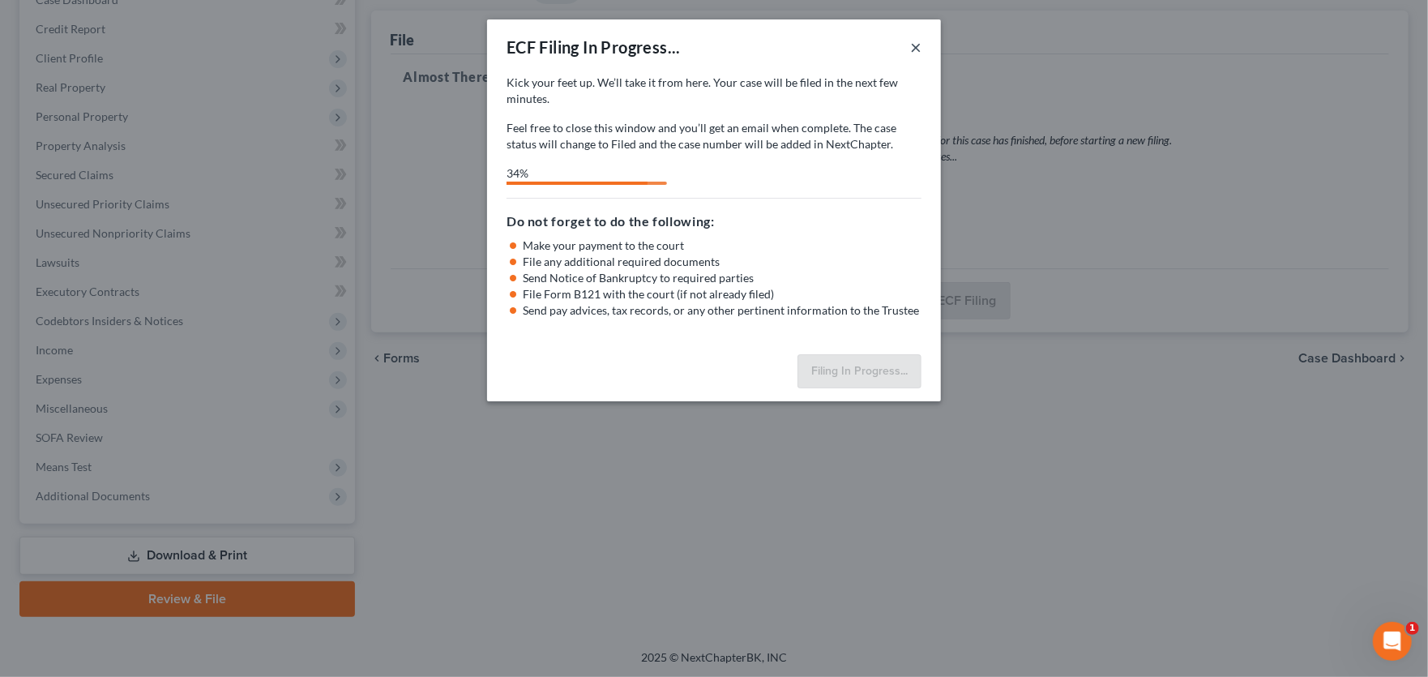
click at [911, 41] on button "×" at bounding box center [915, 46] width 11 height 19
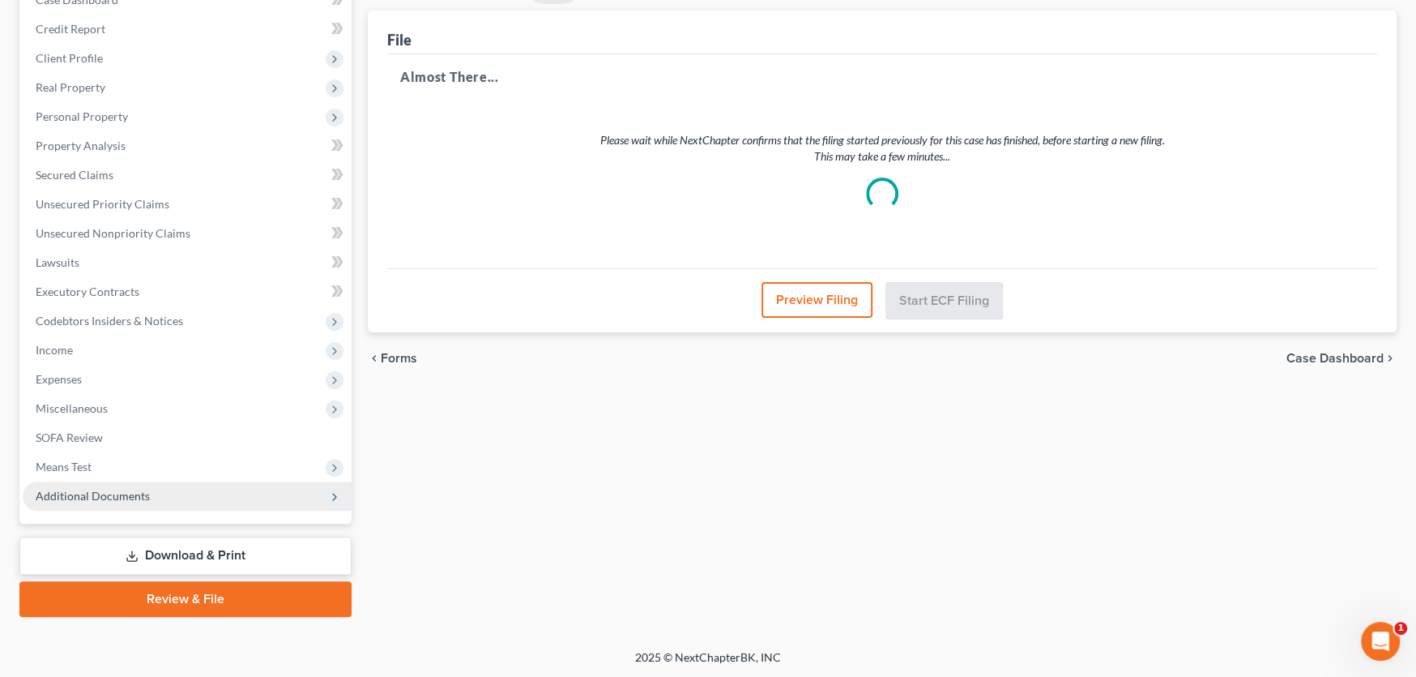
click at [75, 484] on span "Additional Documents" at bounding box center [187, 495] width 329 height 29
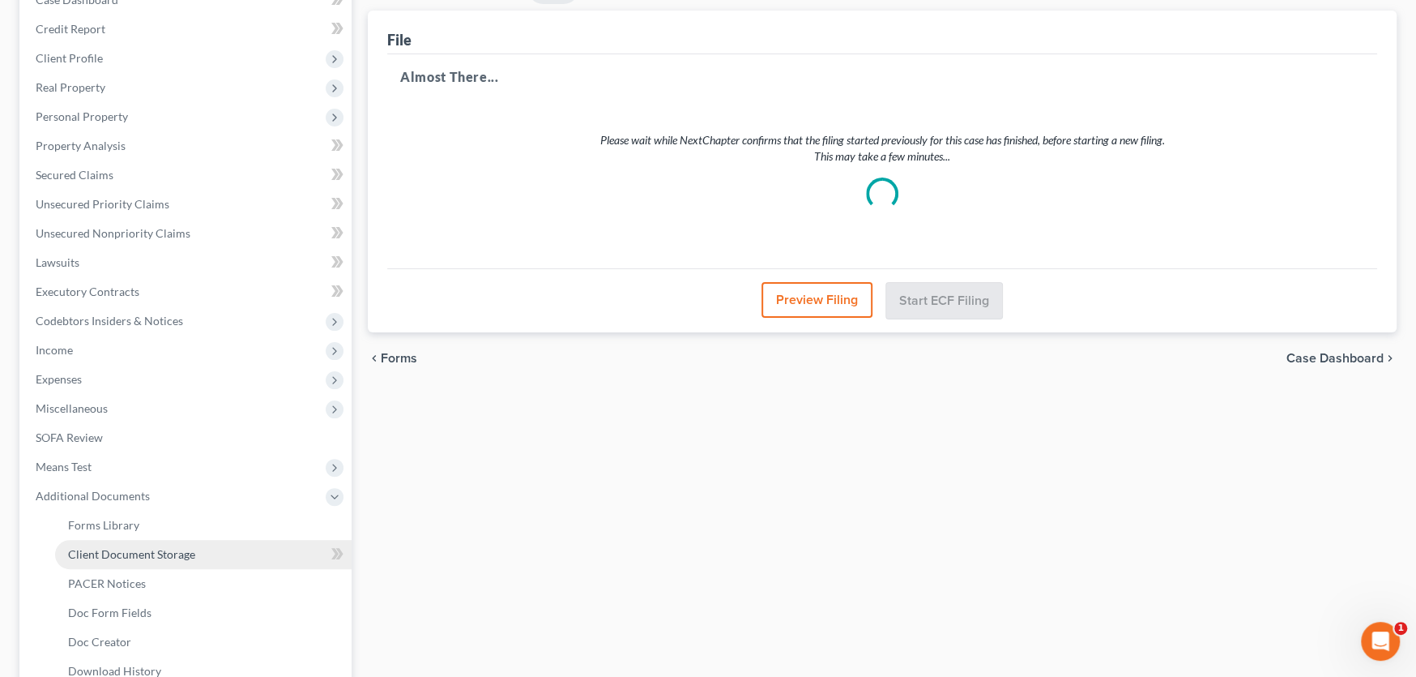
click at [112, 552] on span "Client Document Storage" at bounding box center [131, 554] width 127 height 14
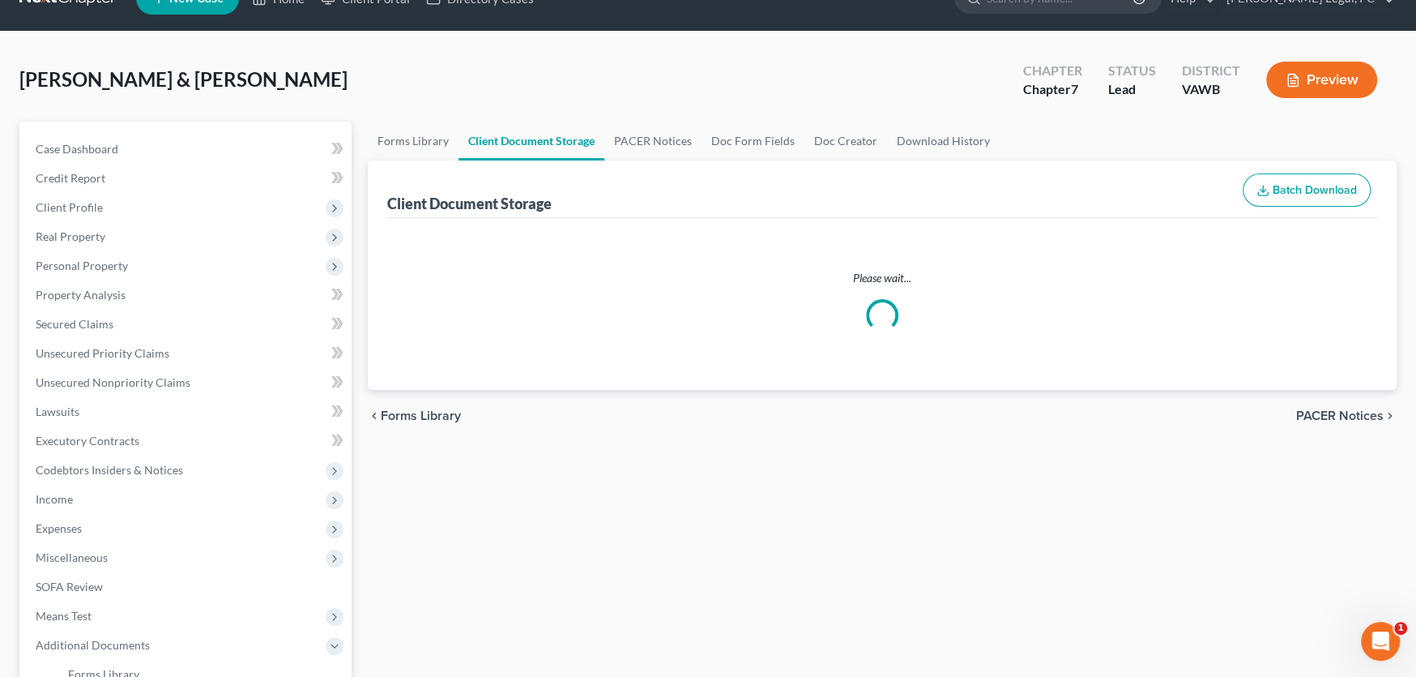
select select "0"
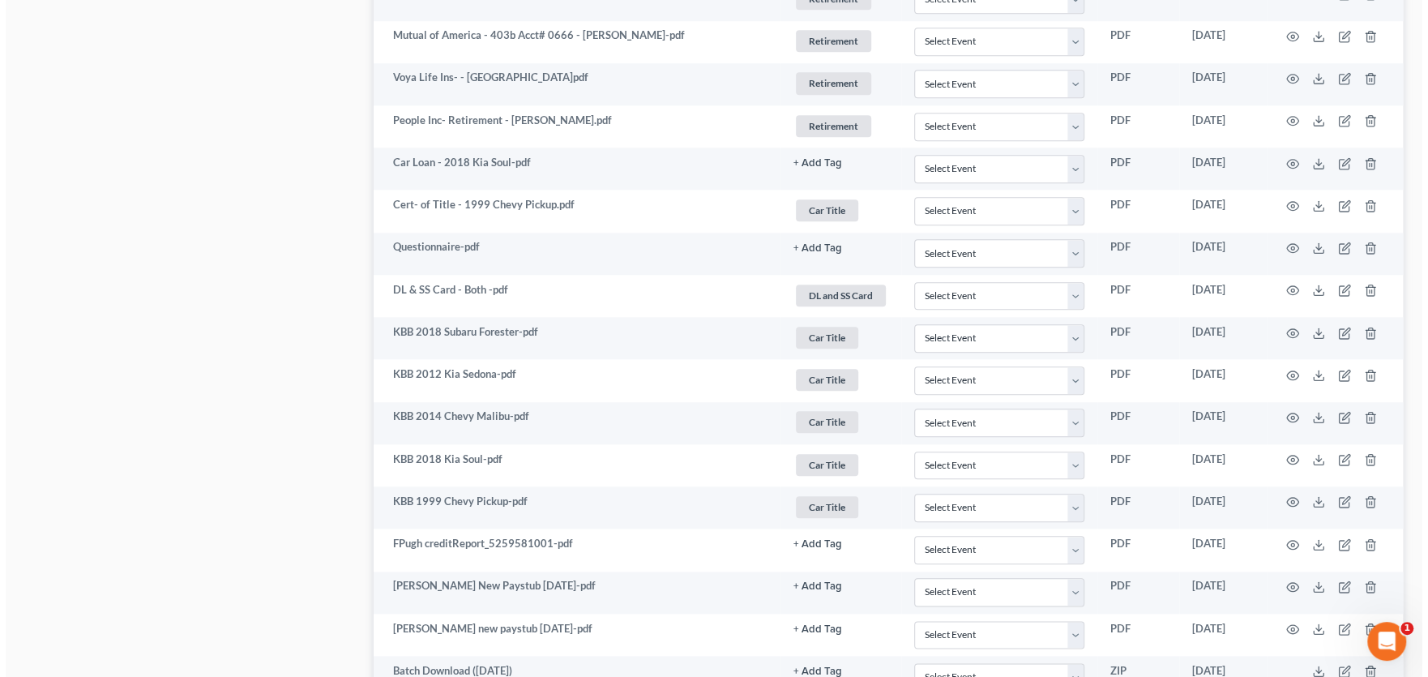
scroll to position [1441, 0]
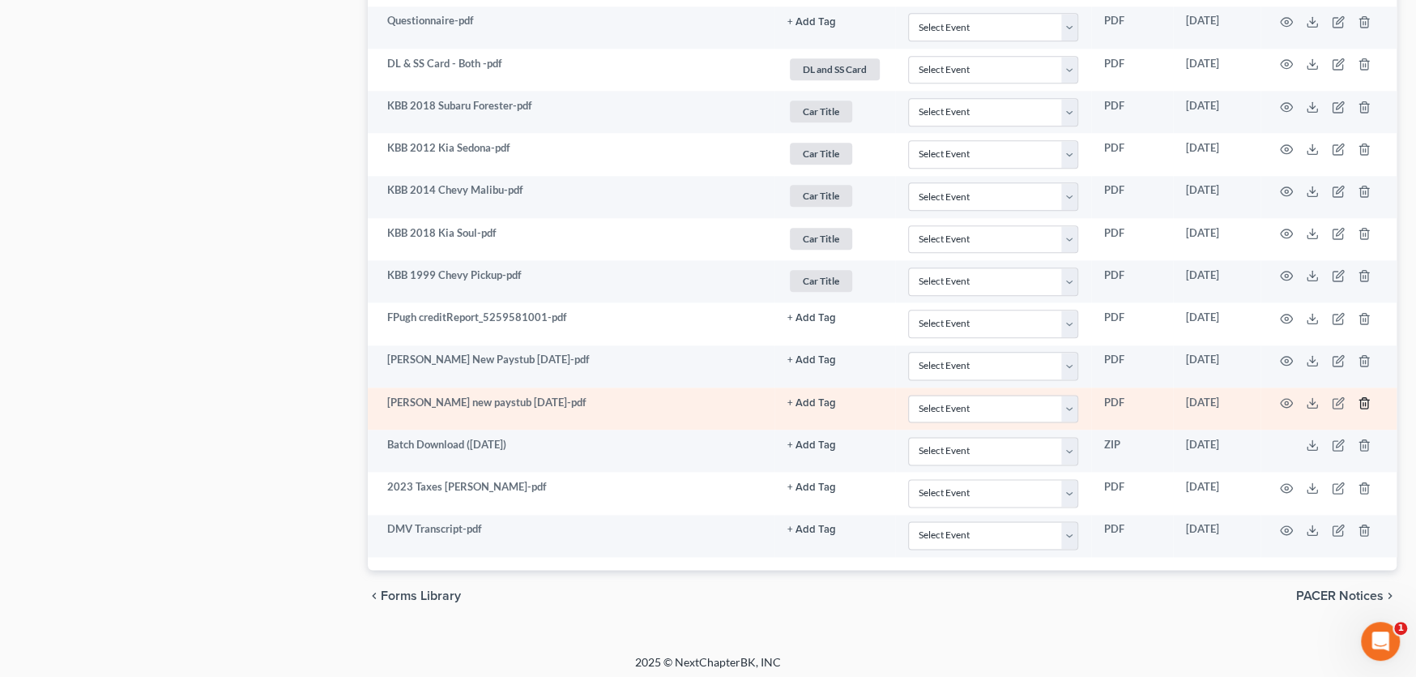
click at [1362, 396] on icon "button" at bounding box center [1364, 402] width 13 height 13
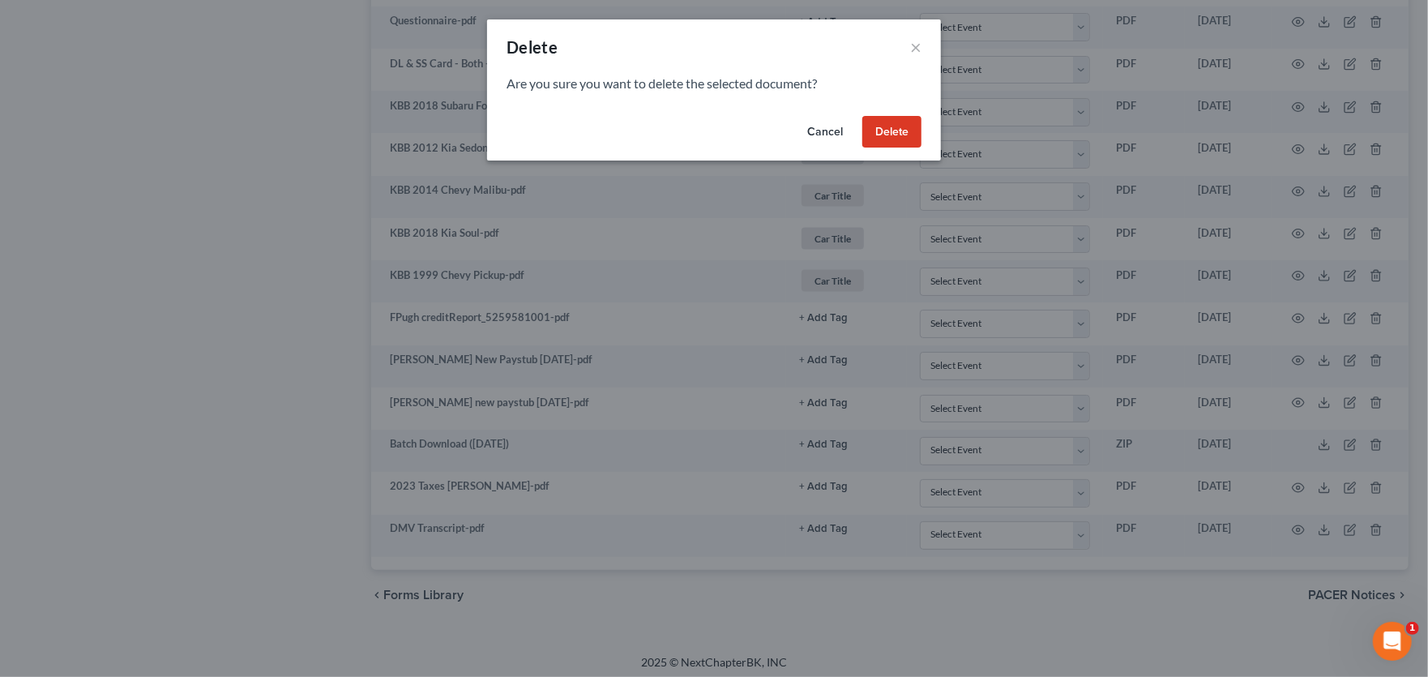
click at [880, 126] on button "Delete" at bounding box center [891, 132] width 59 height 32
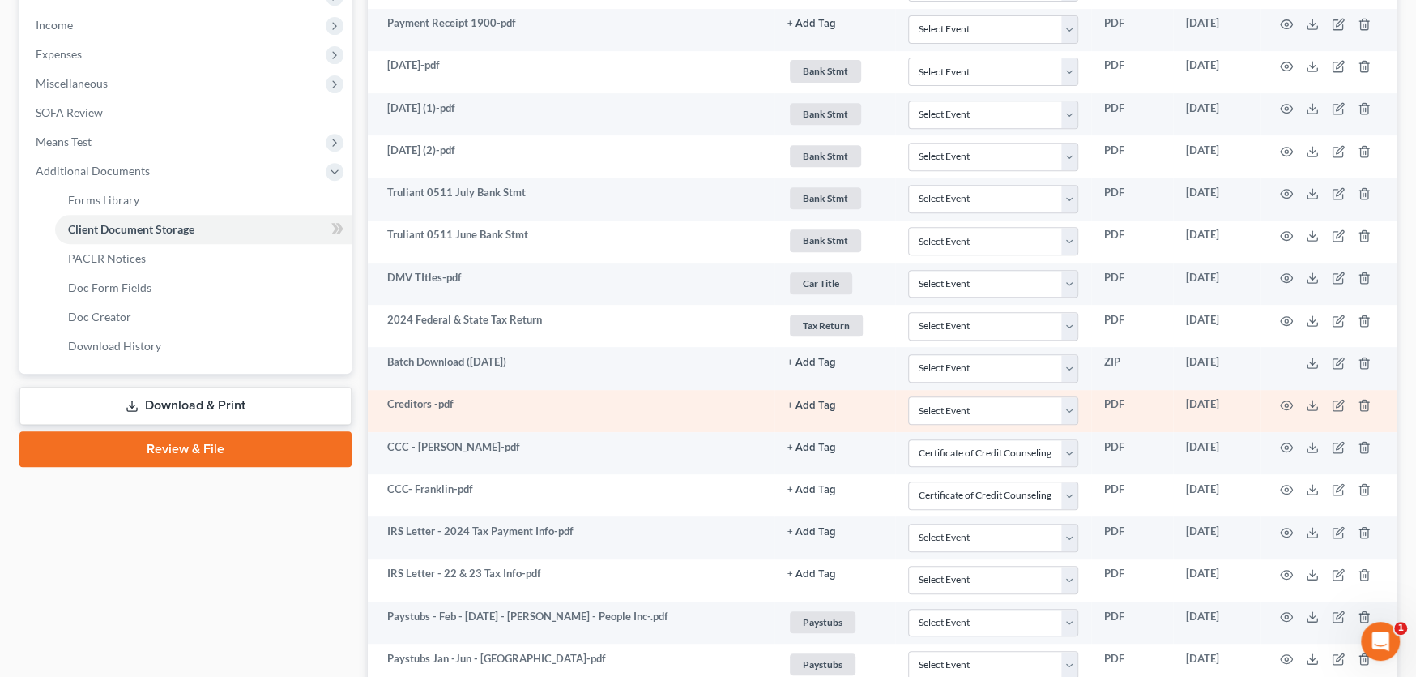
scroll to position [103, 0]
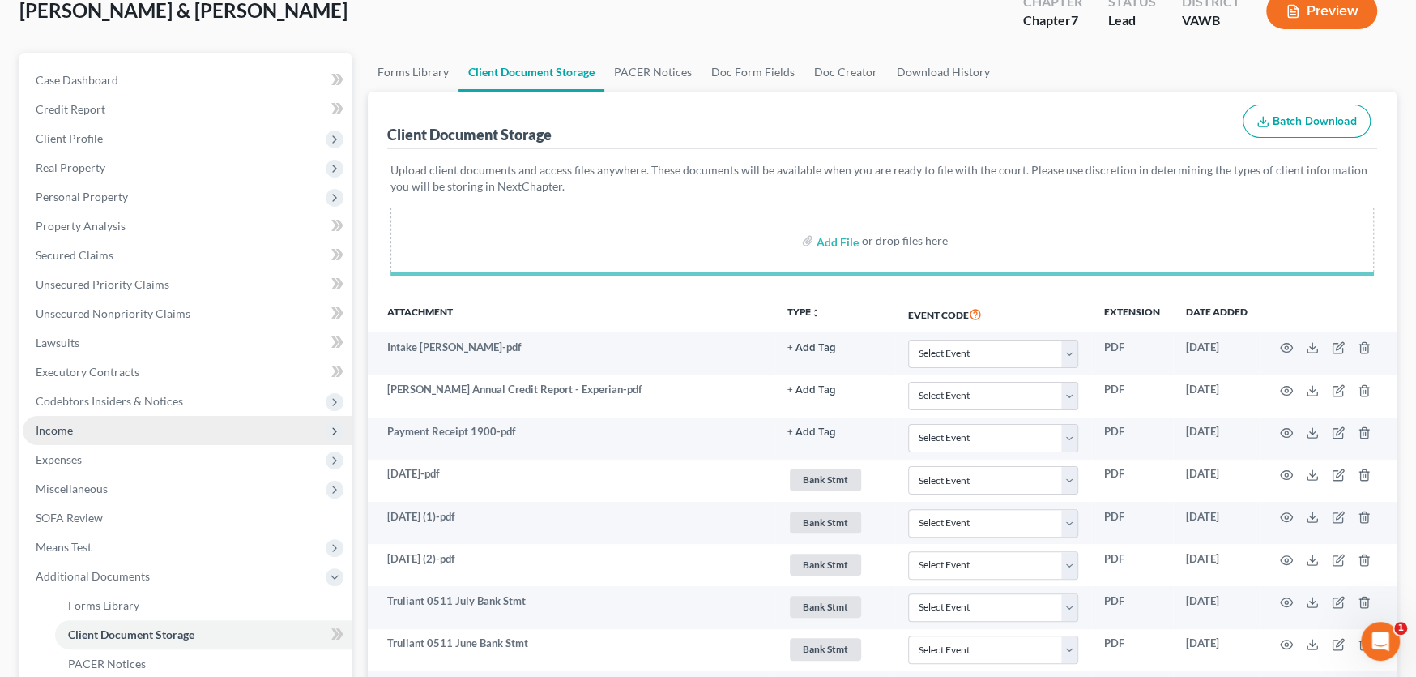
select select "0"
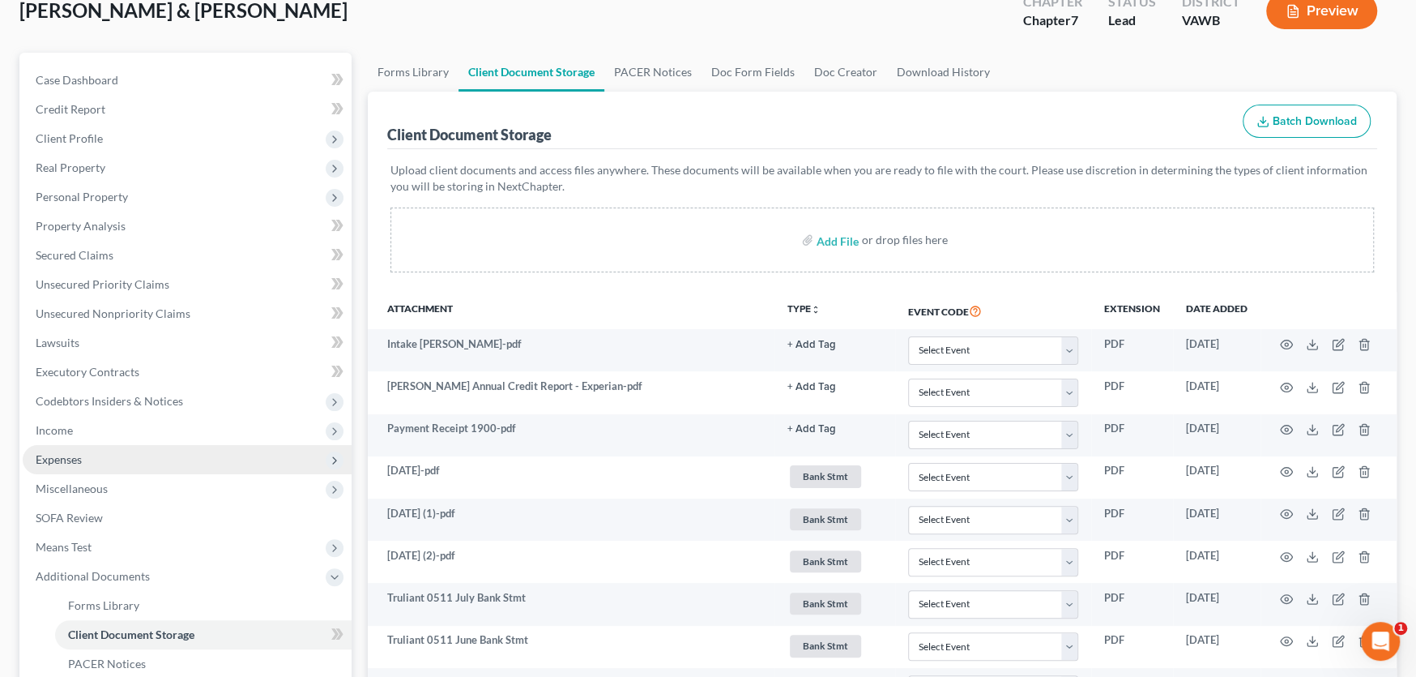
select select "0"
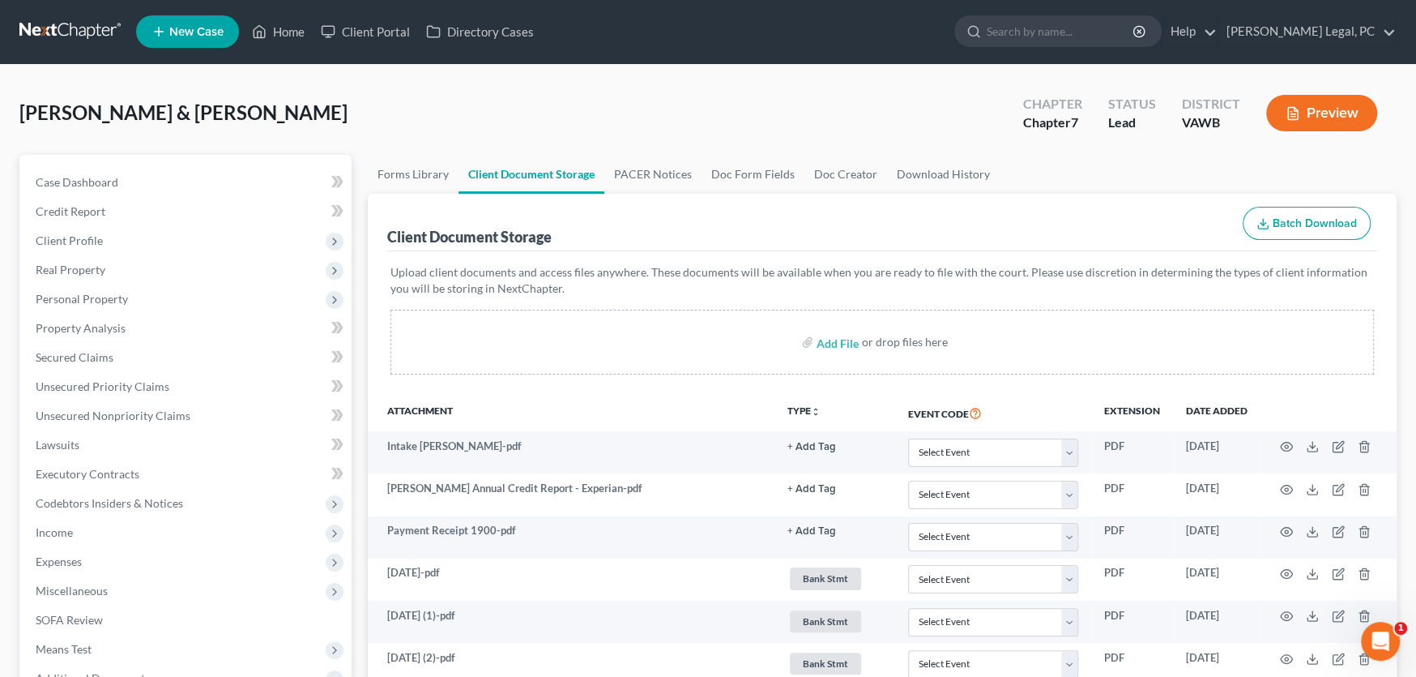
scroll to position [0, 0]
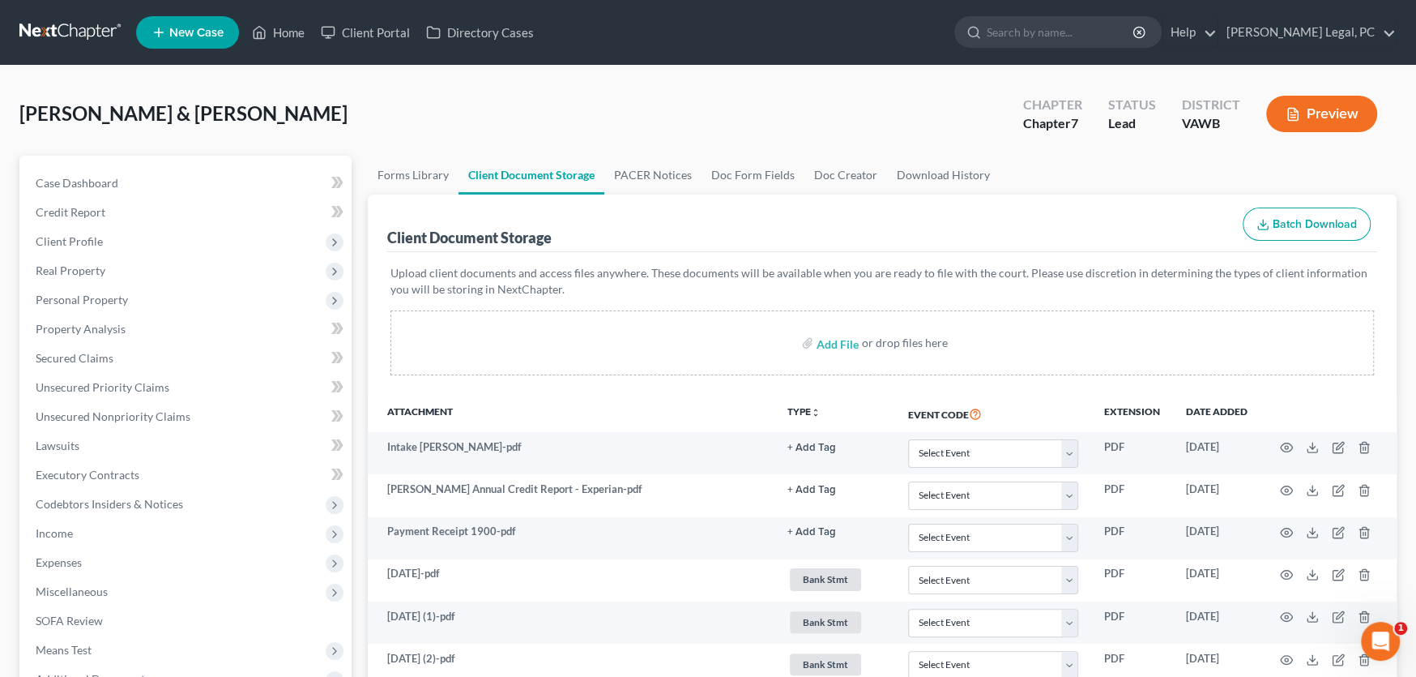
click at [75, 30] on link at bounding box center [71, 32] width 104 height 29
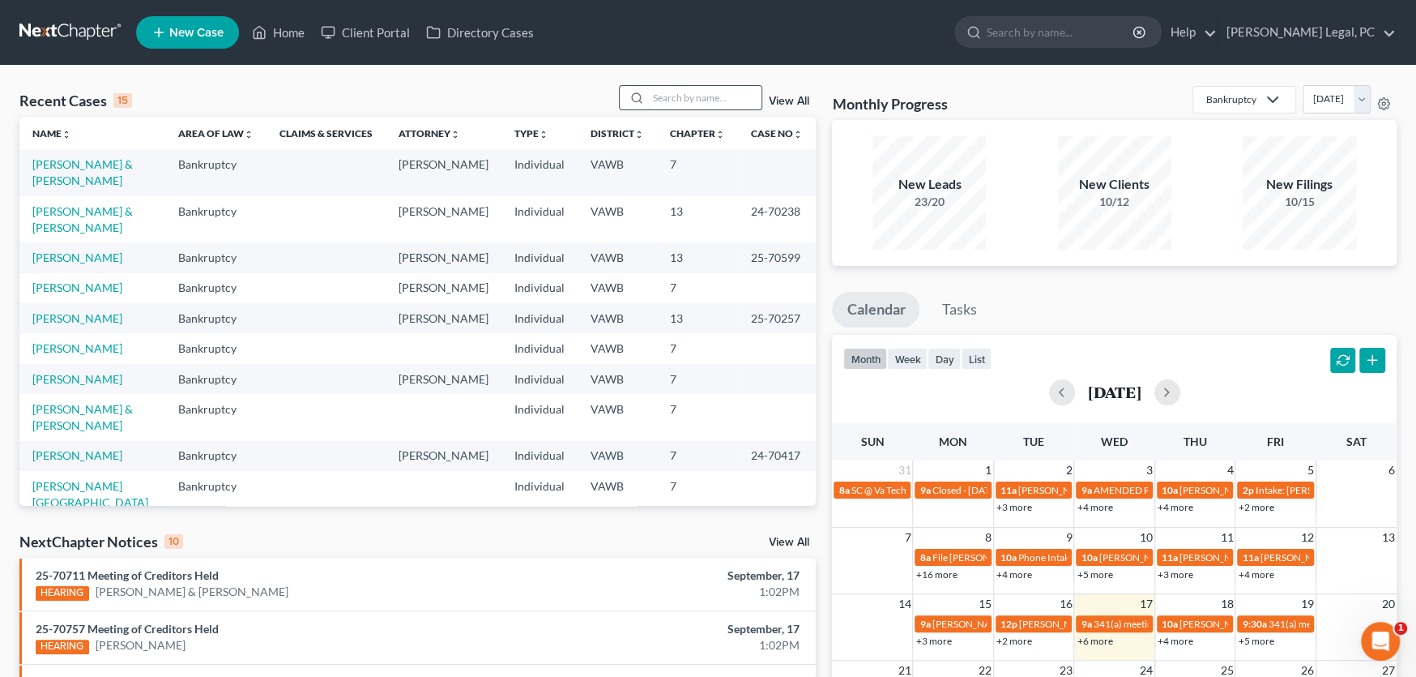
click at [680, 105] on input "search" at bounding box center [704, 97] width 113 height 23
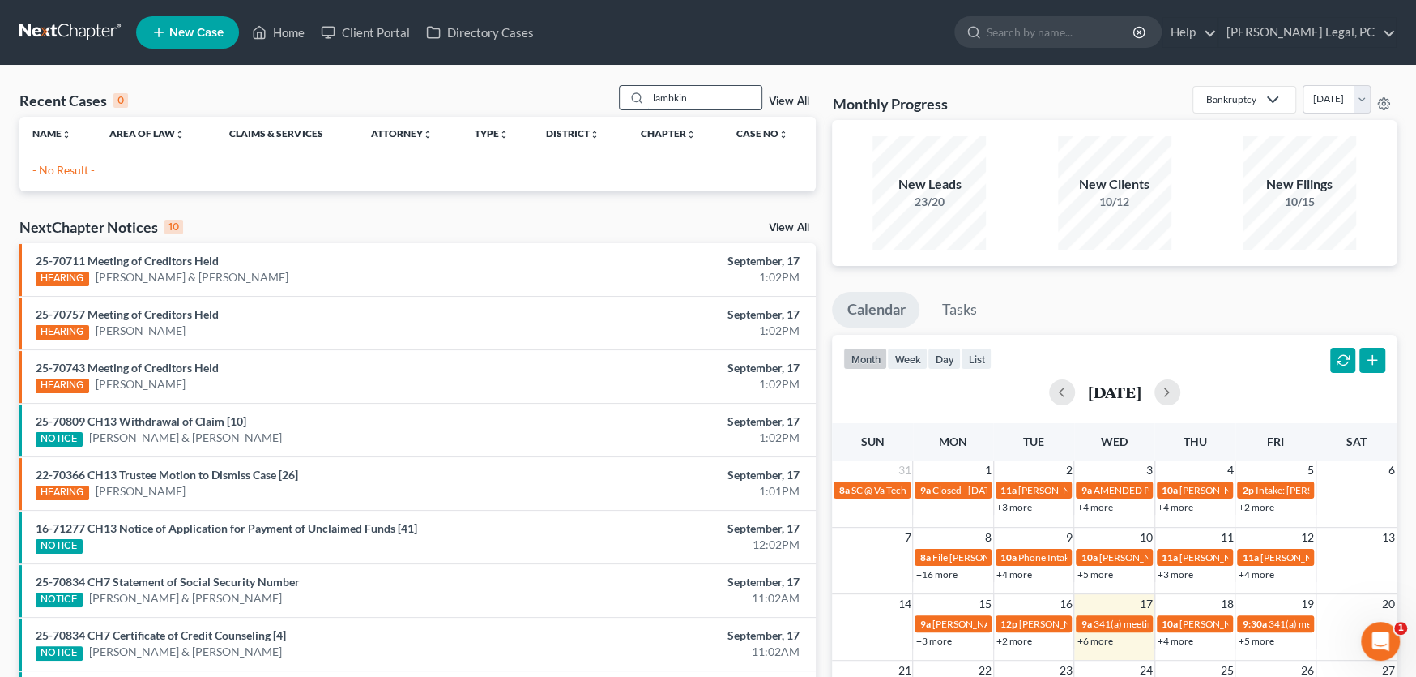
drag, startPoint x: 709, startPoint y: 95, endPoint x: 615, endPoint y: 97, distance: 94.0
click at [619, 97] on div "lambkin" at bounding box center [691, 97] width 144 height 25
click at [686, 100] on input "lambkin" at bounding box center [704, 97] width 113 height 23
drag, startPoint x: 701, startPoint y: 99, endPoint x: 613, endPoint y: 104, distance: 87.6
click at [613, 104] on div "Recent Cases 0 lambkin View All" at bounding box center [417, 101] width 797 height 32
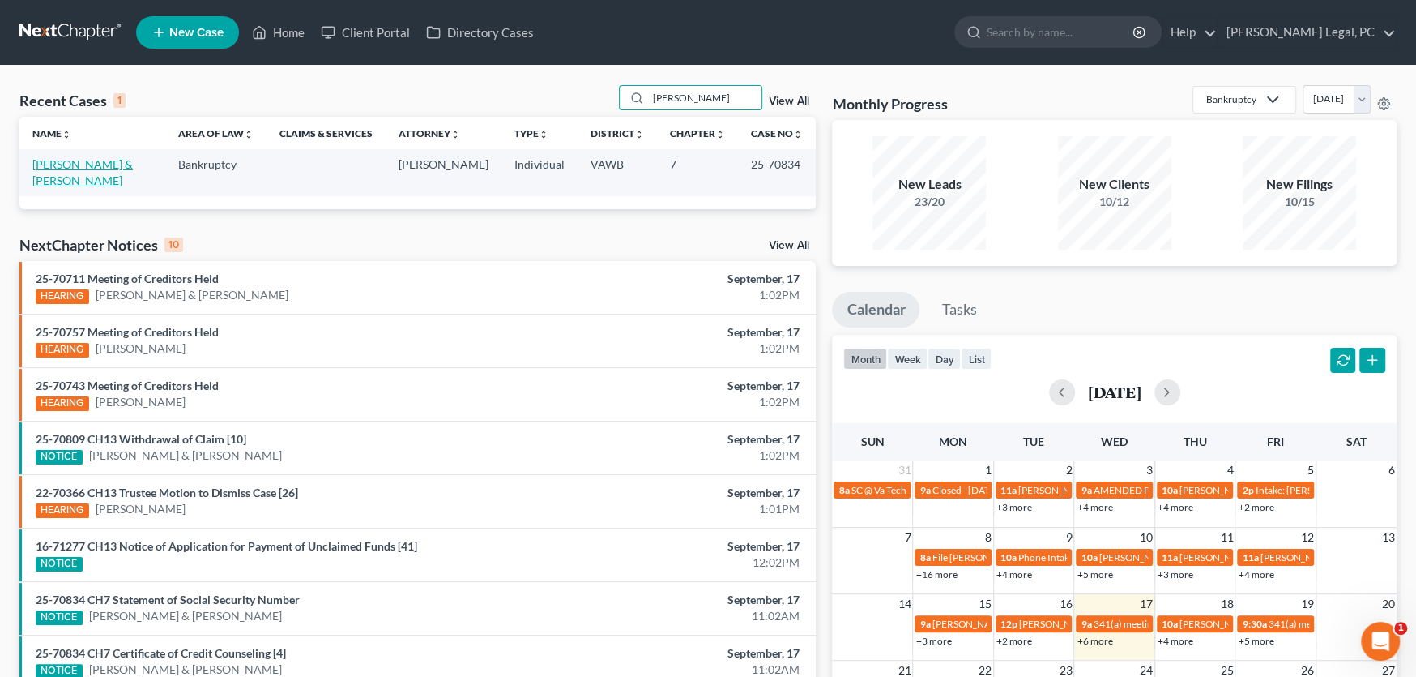
type input "lampkin"
click at [72, 168] on link "Lampkins, Michael & Meghean" at bounding box center [82, 172] width 100 height 30
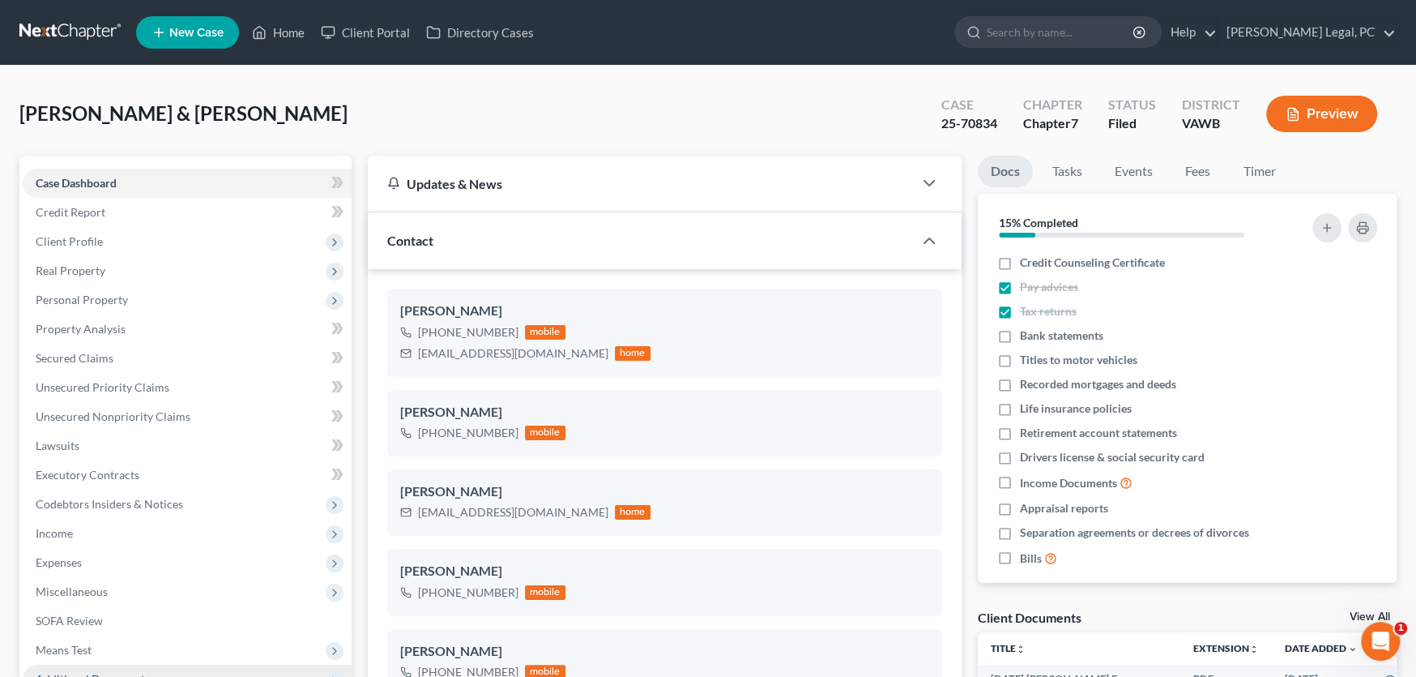
scroll to position [324, 0]
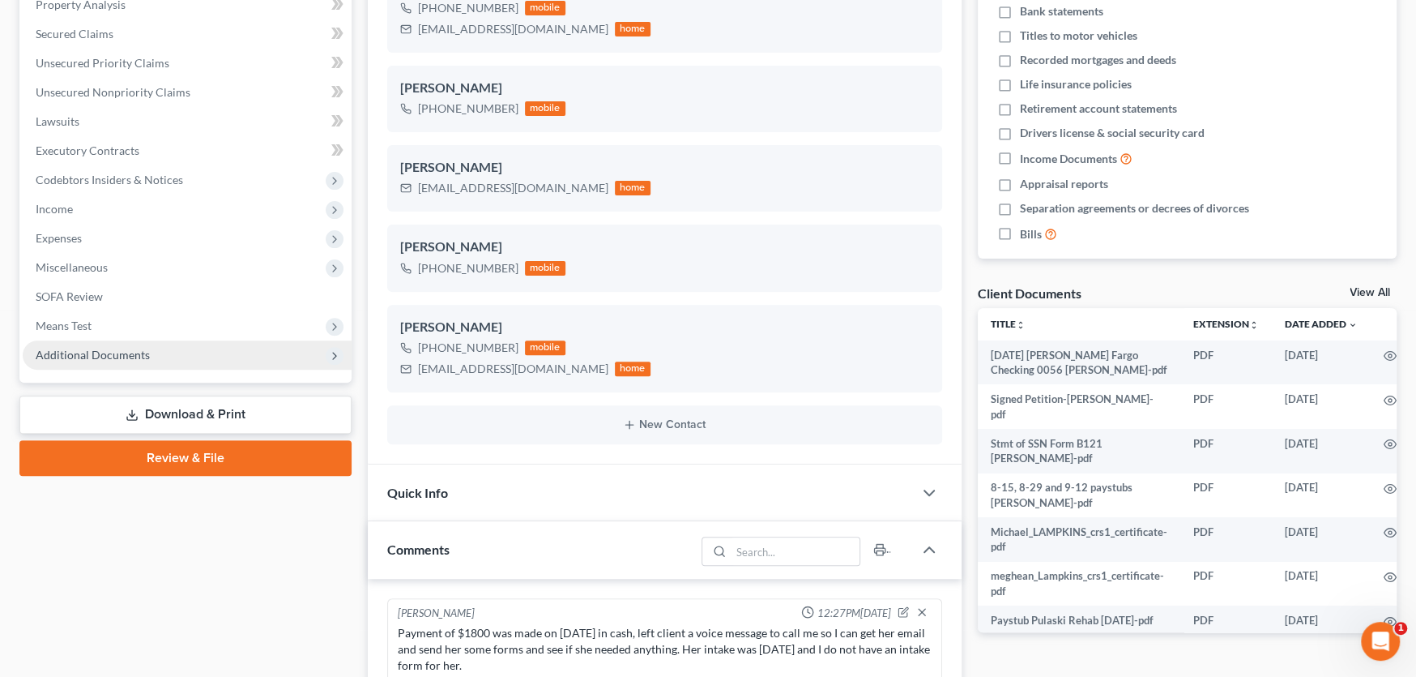
click at [87, 353] on span "Additional Documents" at bounding box center [93, 355] width 114 height 14
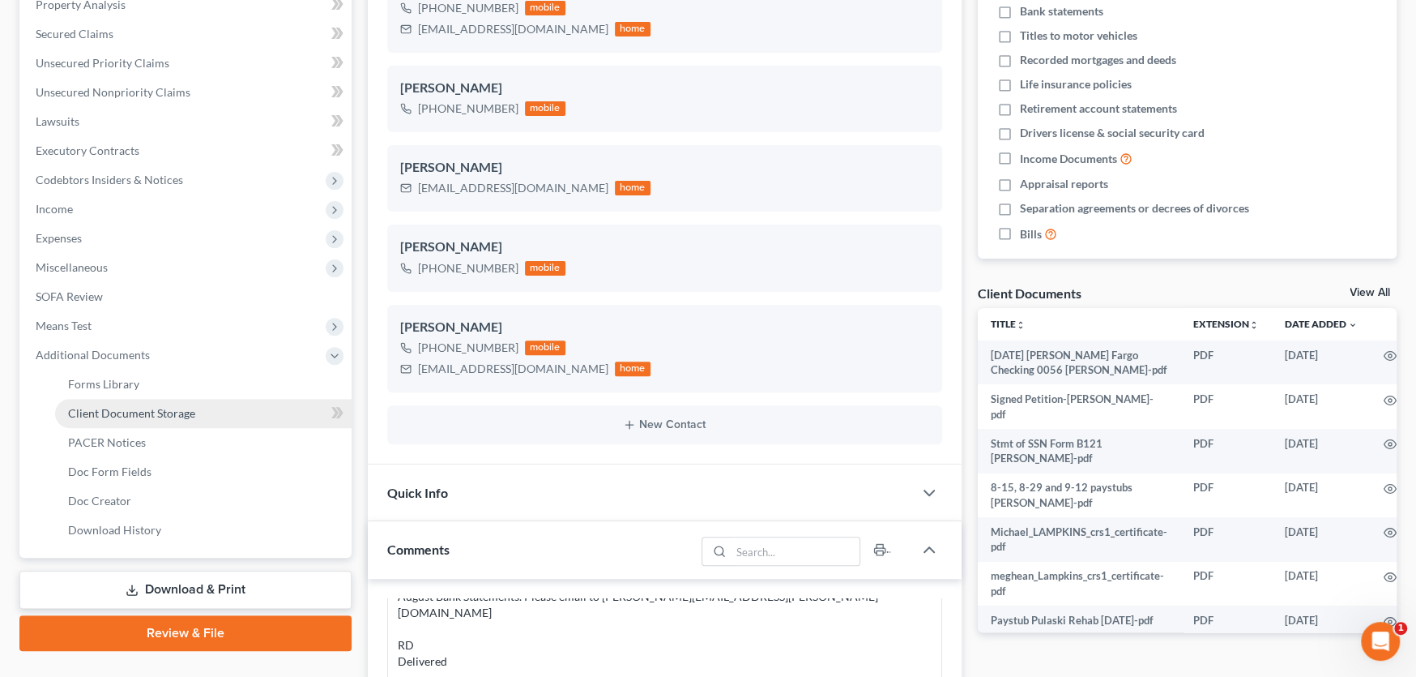
click at [102, 409] on span "Client Document Storage" at bounding box center [131, 413] width 127 height 14
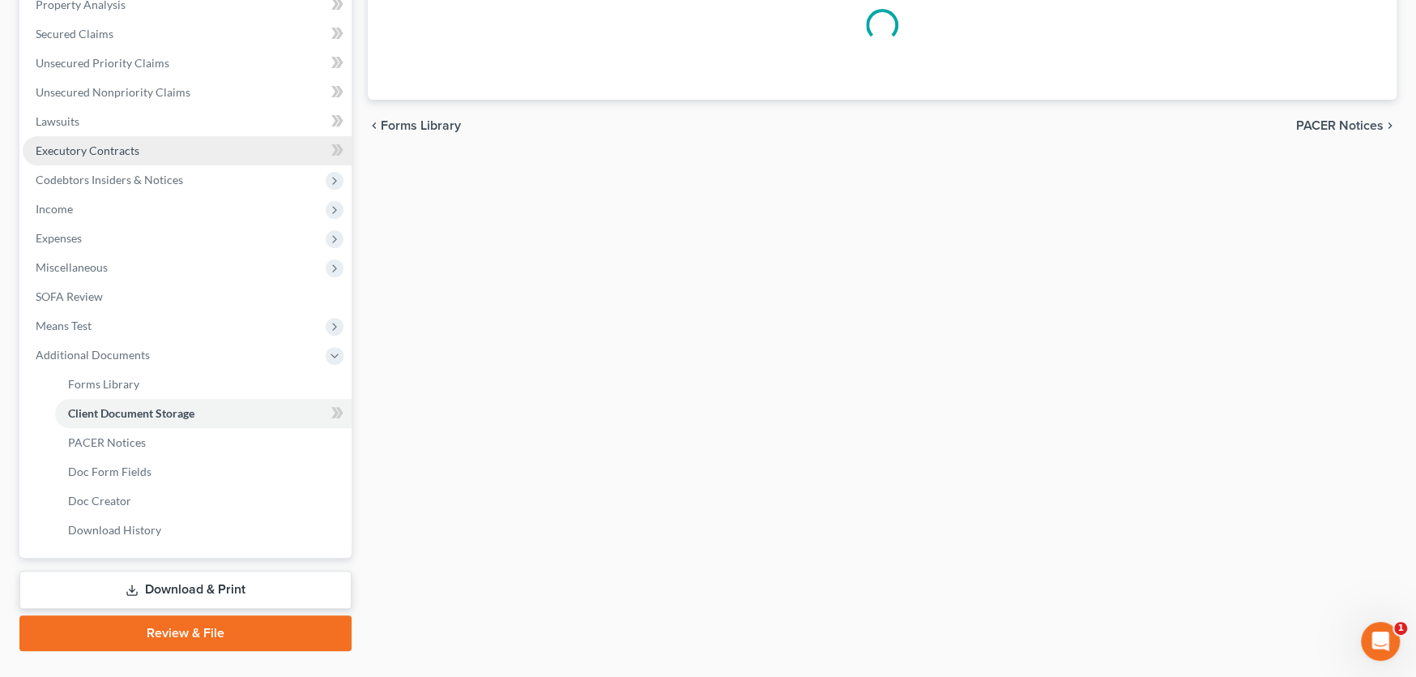
scroll to position [84, 0]
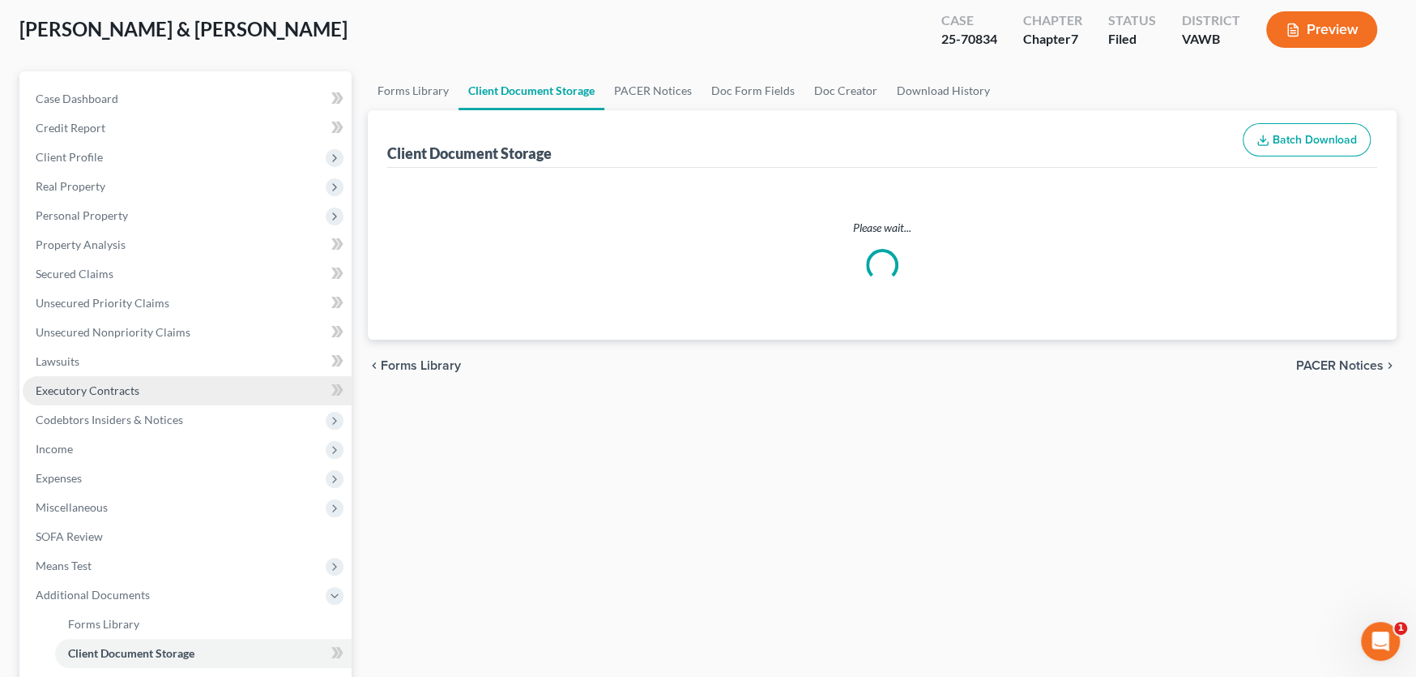
select select "0"
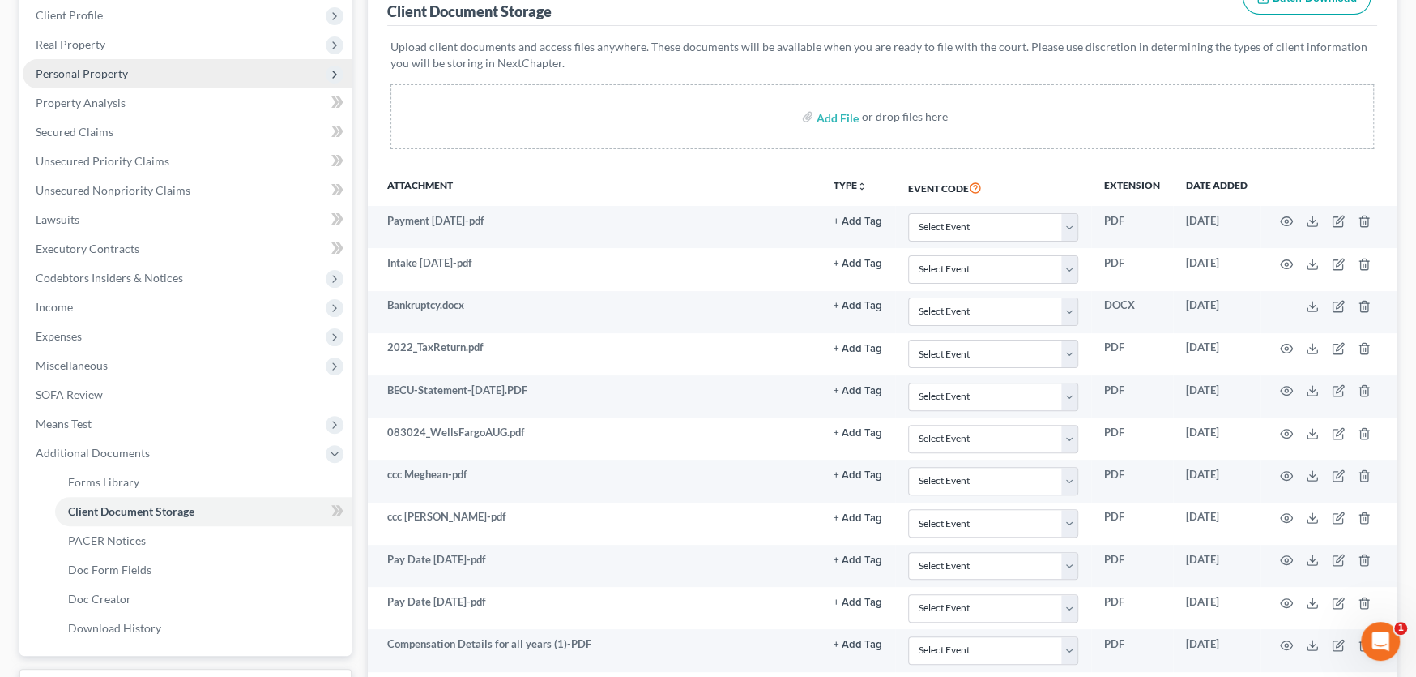
scroll to position [0, 0]
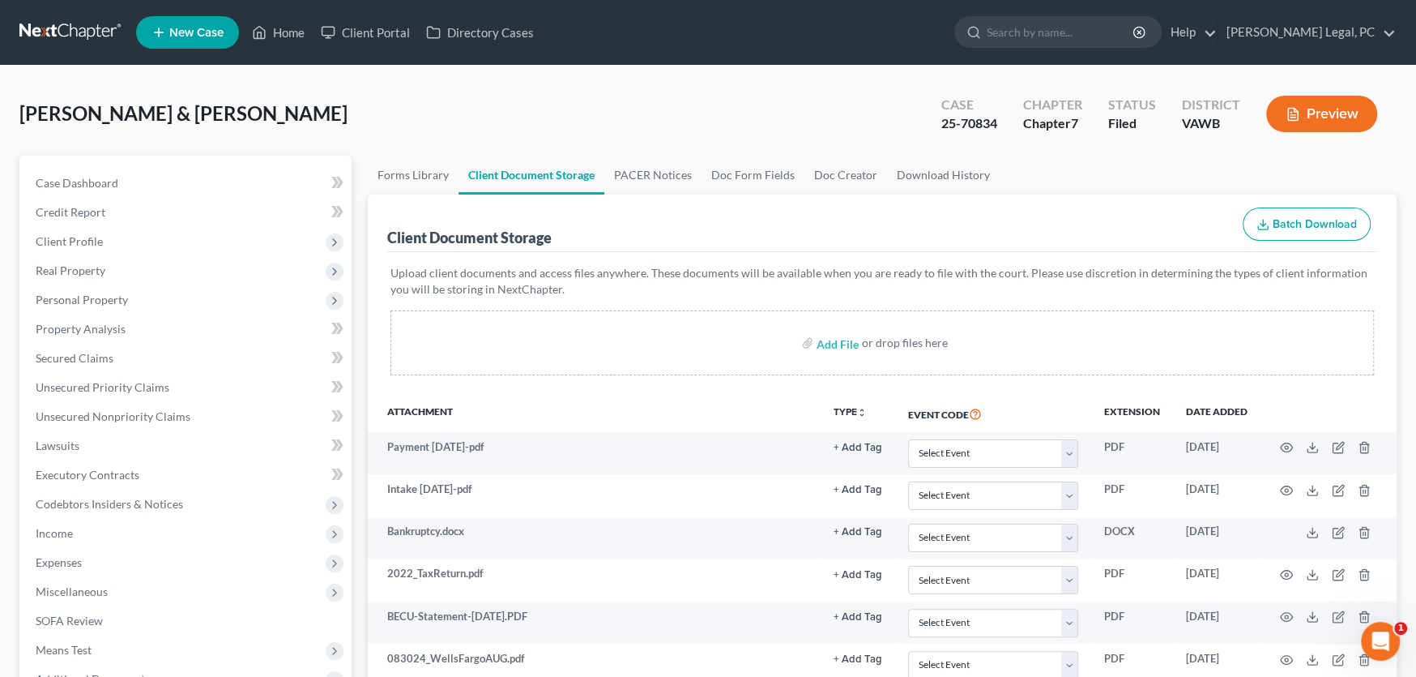
click at [28, 28] on link at bounding box center [71, 32] width 104 height 29
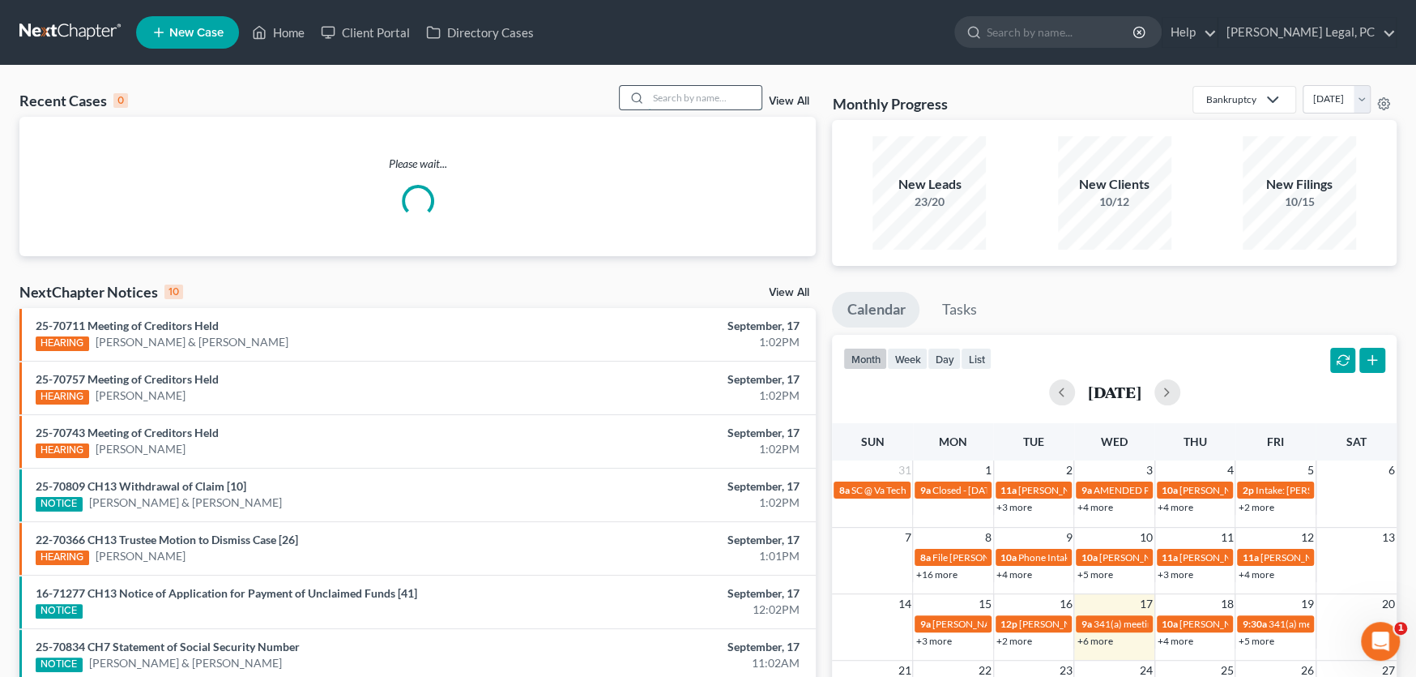
click at [677, 96] on input "search" at bounding box center [704, 97] width 113 height 23
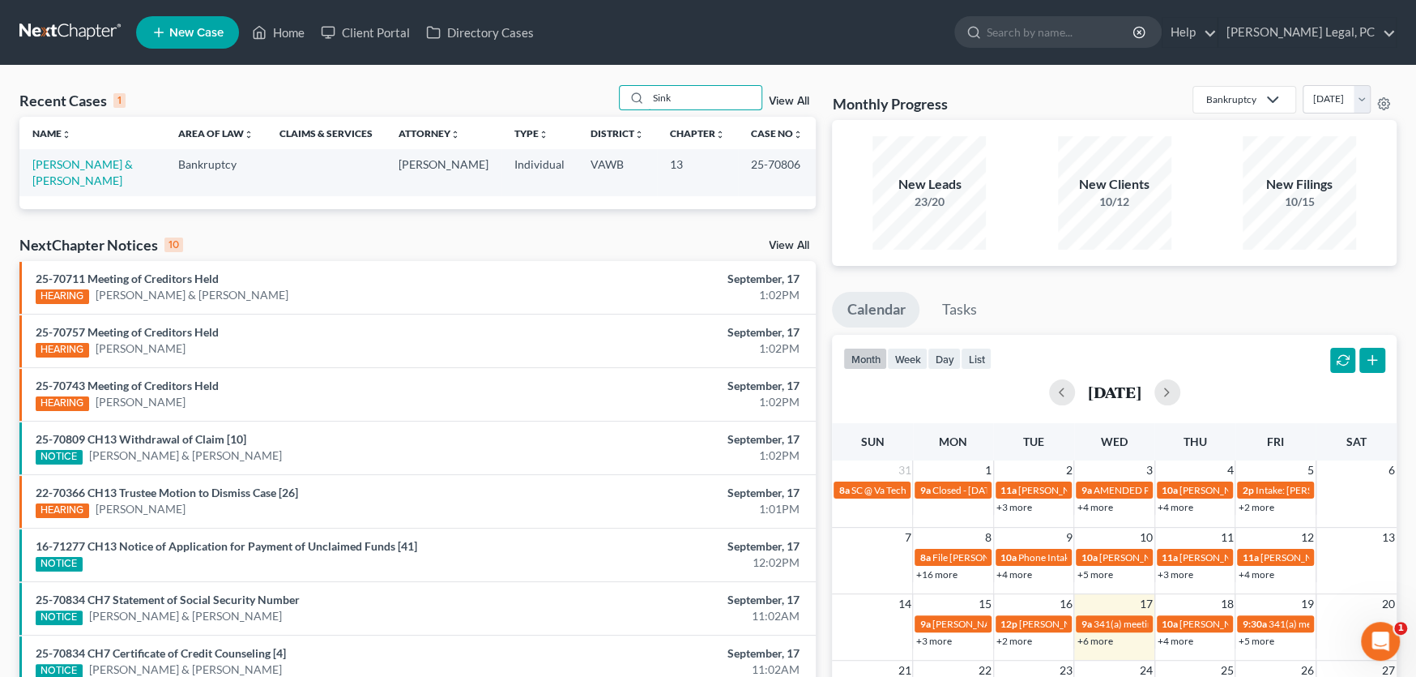
type input "Sink"
click at [83, 162] on link "Sink, Michael & Amy" at bounding box center [82, 172] width 100 height 30
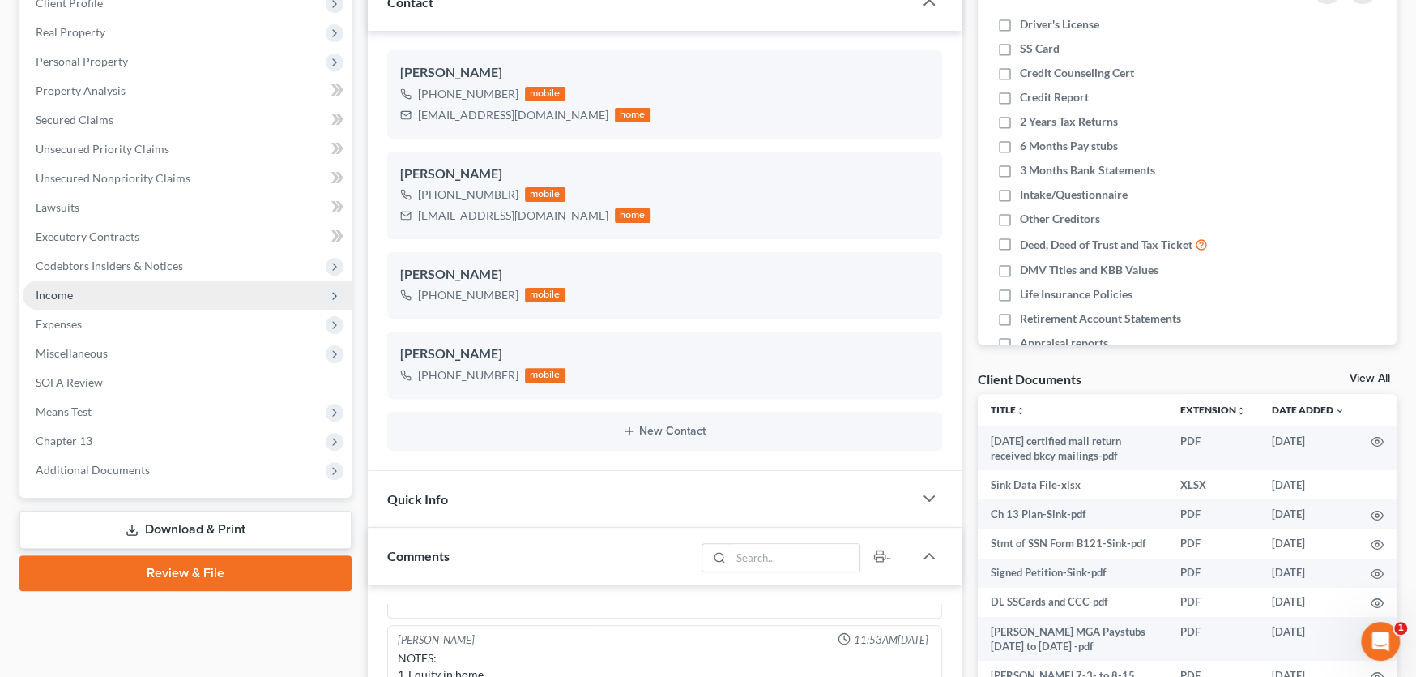
scroll to position [243, 0]
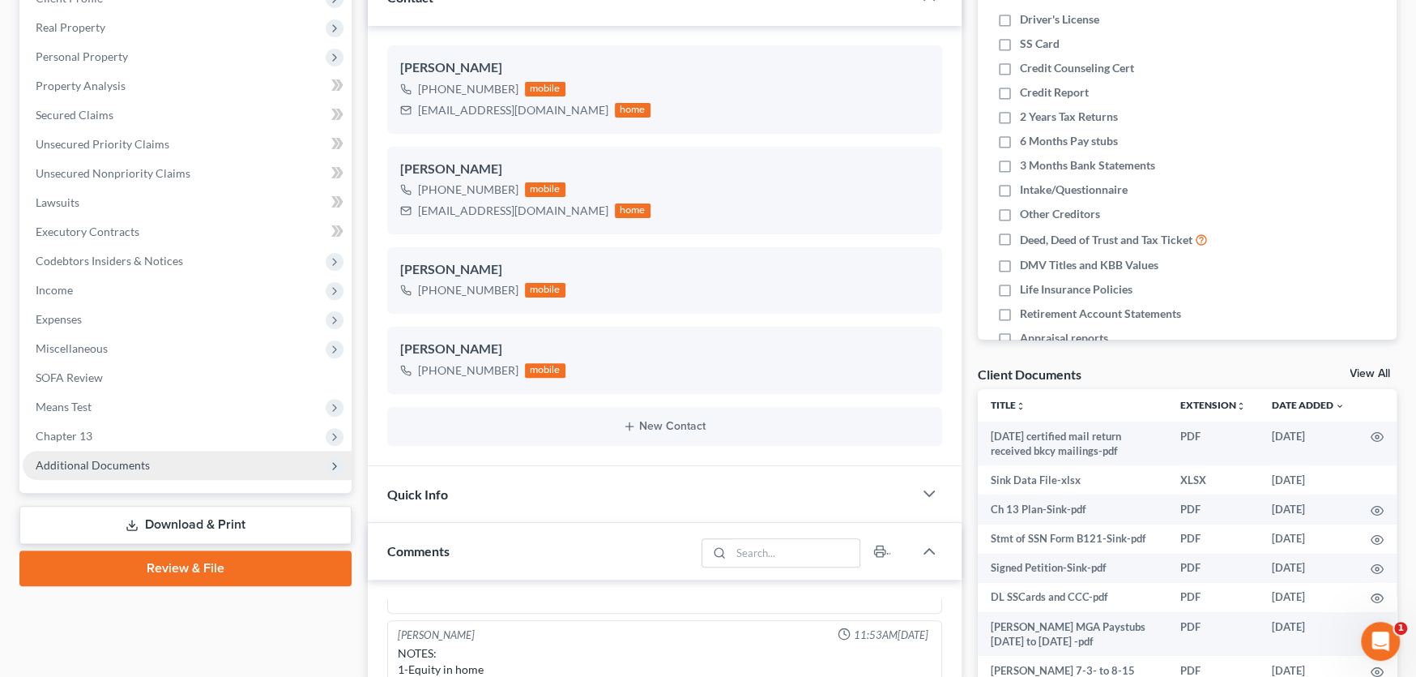
click at [121, 468] on span "Additional Documents" at bounding box center [93, 465] width 114 height 14
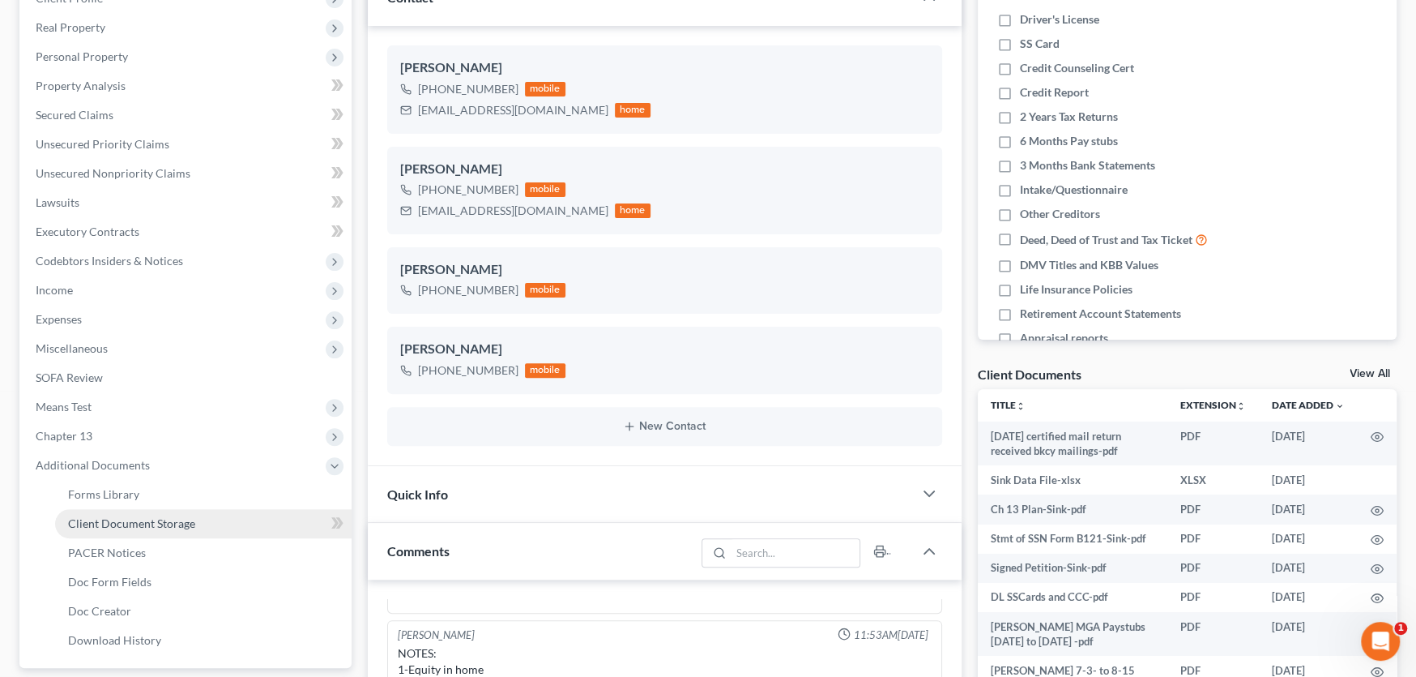
click at [131, 516] on span "Client Document Storage" at bounding box center [131, 523] width 127 height 14
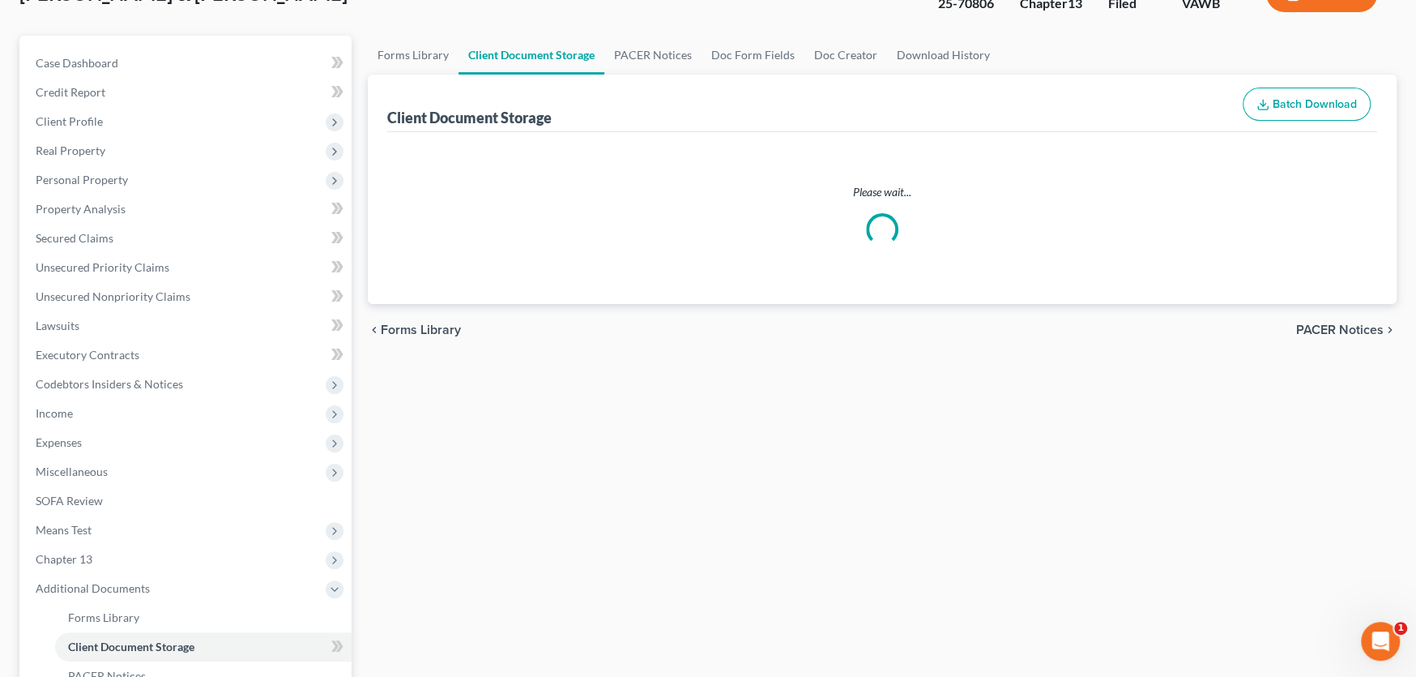
scroll to position [12, 0]
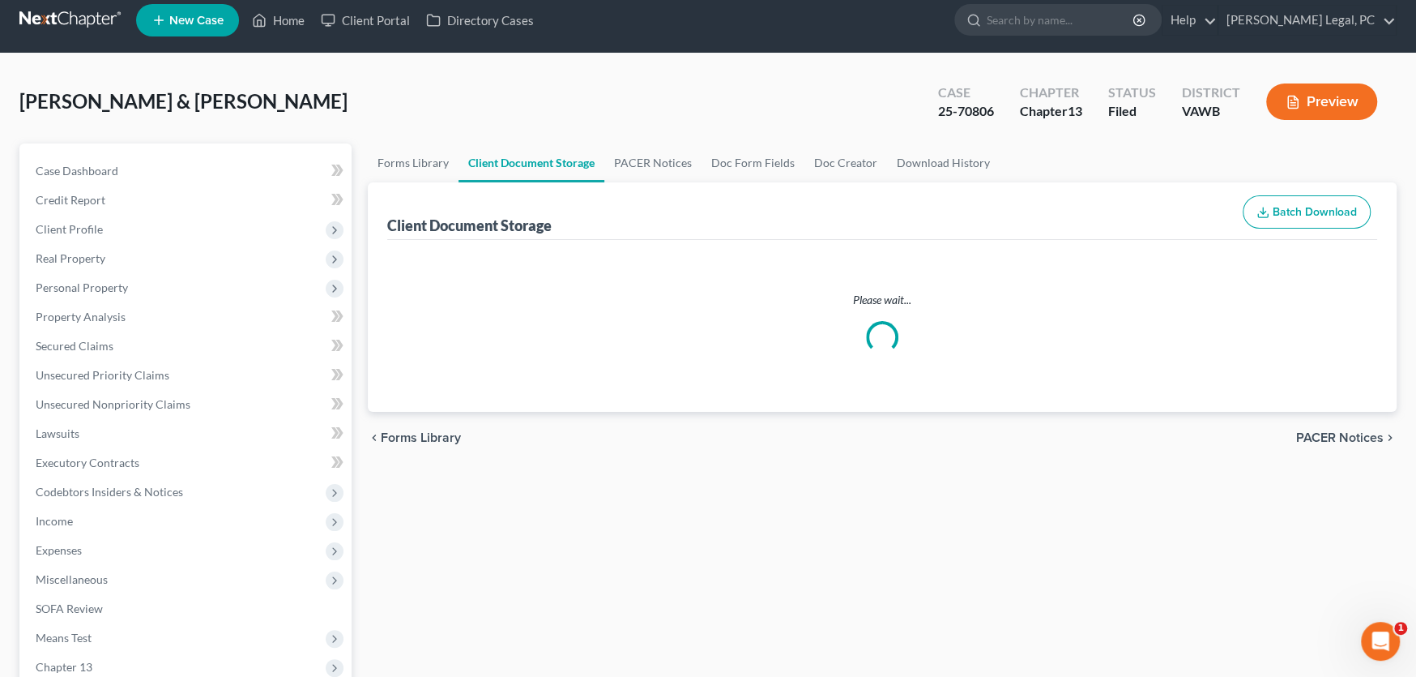
select select "0"
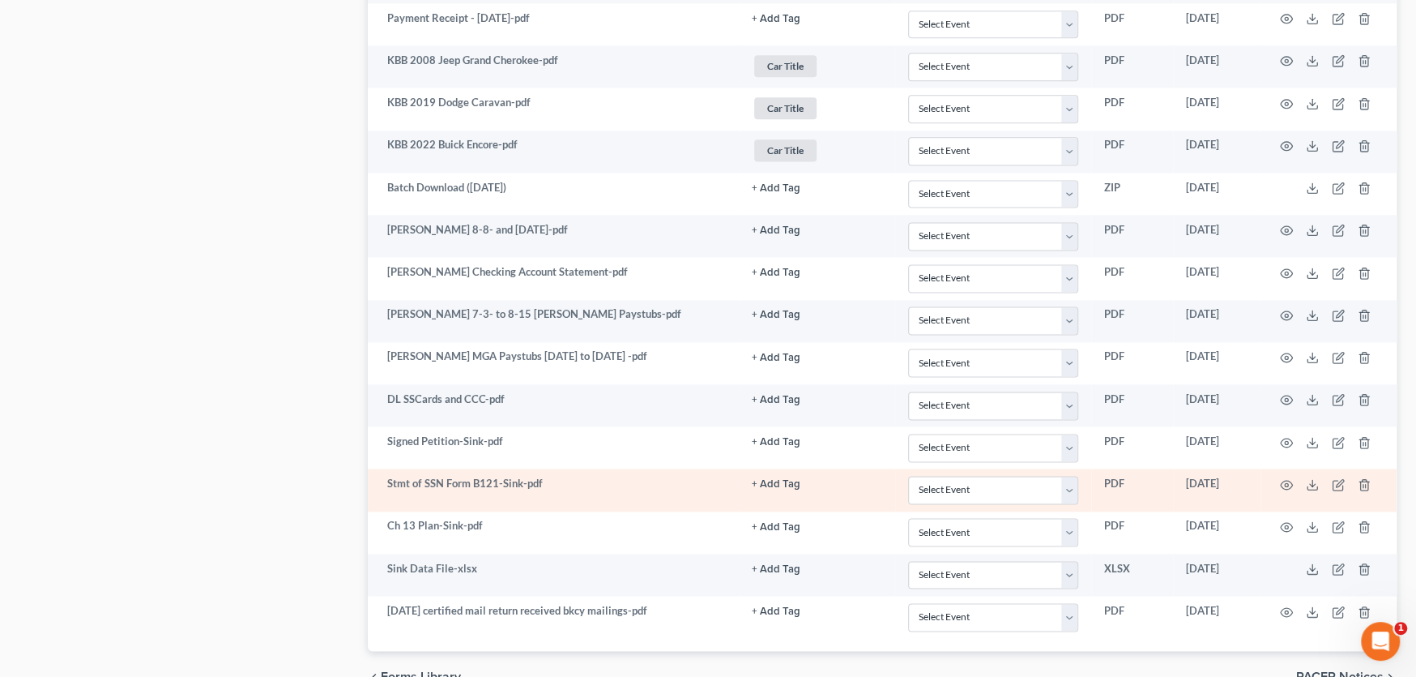
scroll to position [1575, 0]
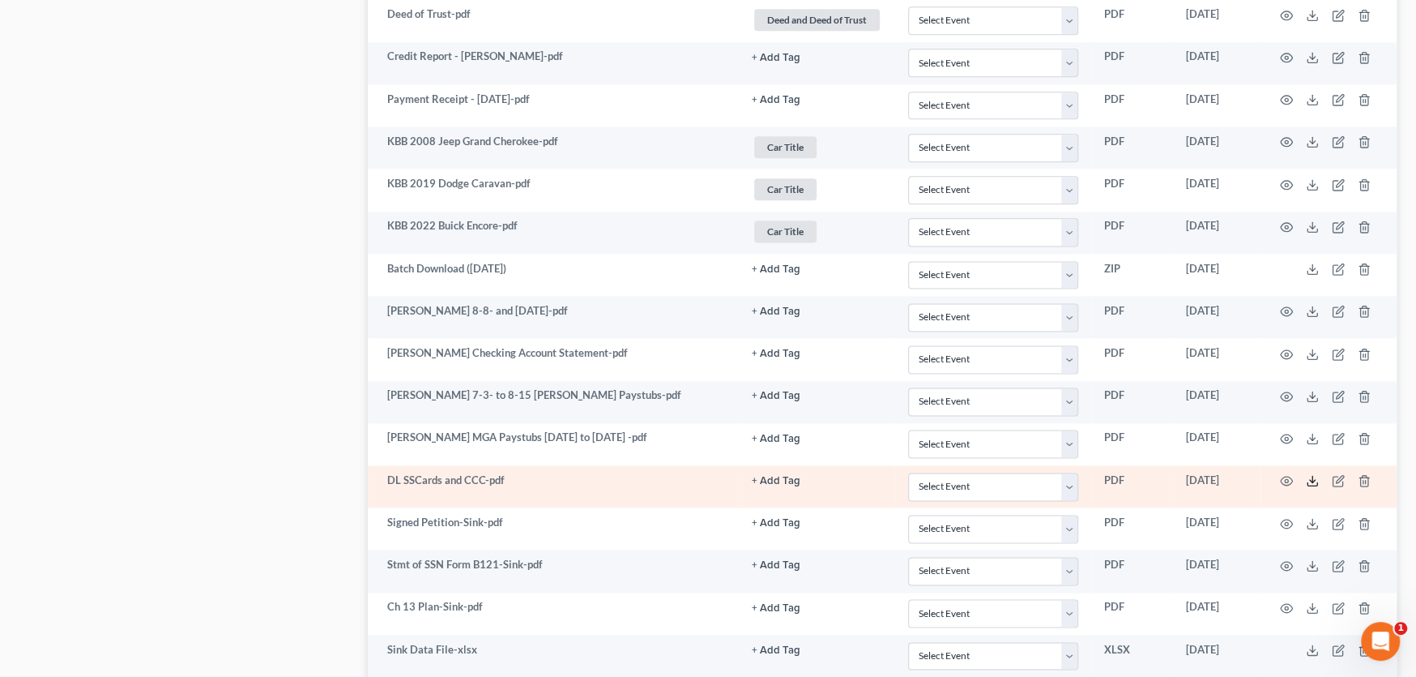
click at [1310, 480] on polyline at bounding box center [1313, 481] width 6 height 2
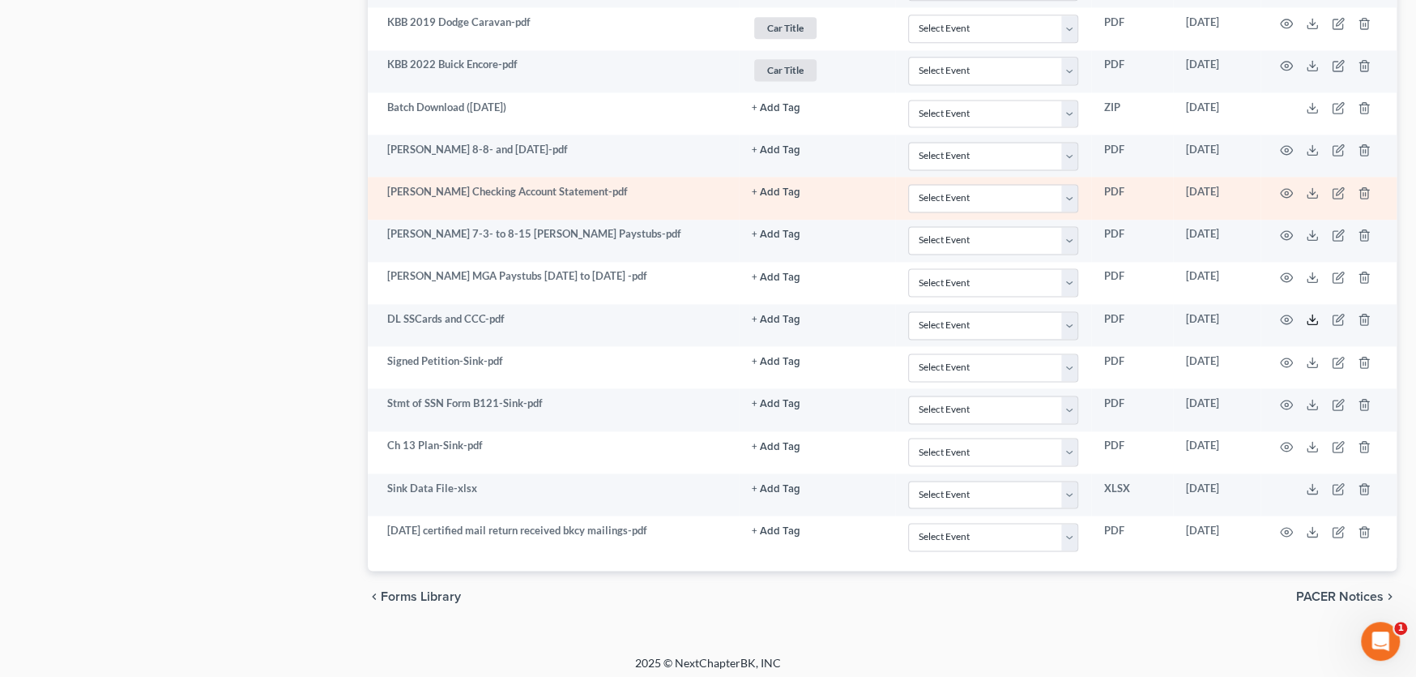
scroll to position [1737, 0]
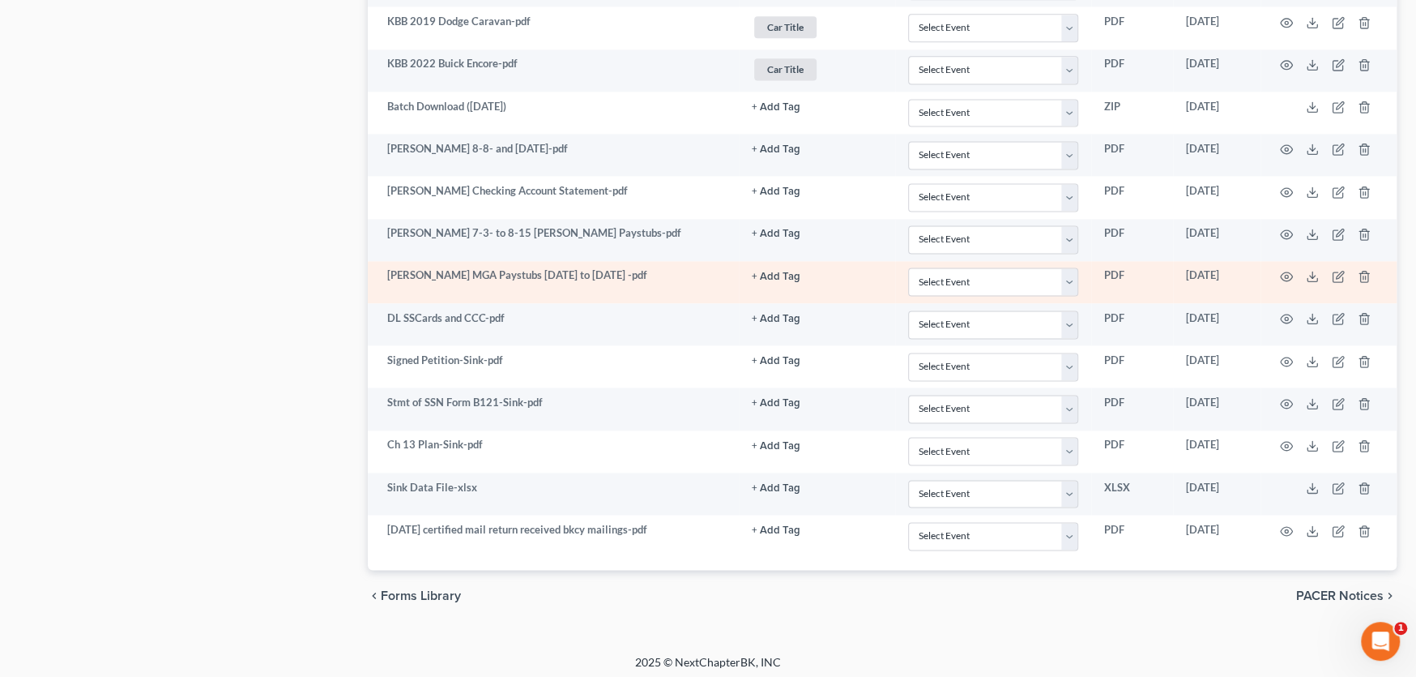
click at [534, 284] on td "Amy MGA Paystubs 6-6-25 to 9-5-25 -pdf" at bounding box center [553, 282] width 371 height 42
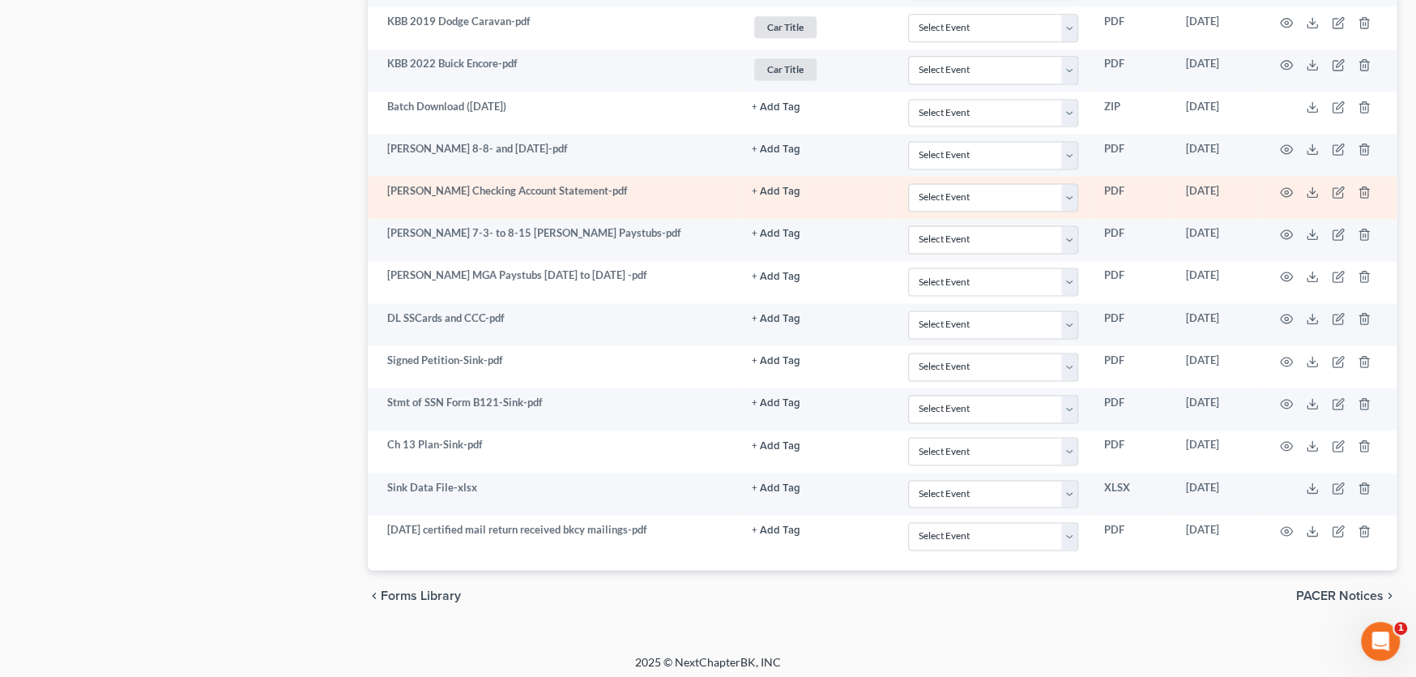
click at [617, 190] on td "Carter Checking Account Statement-pdf" at bounding box center [553, 197] width 371 height 42
click at [1286, 186] on icon "button" at bounding box center [1286, 192] width 13 height 13
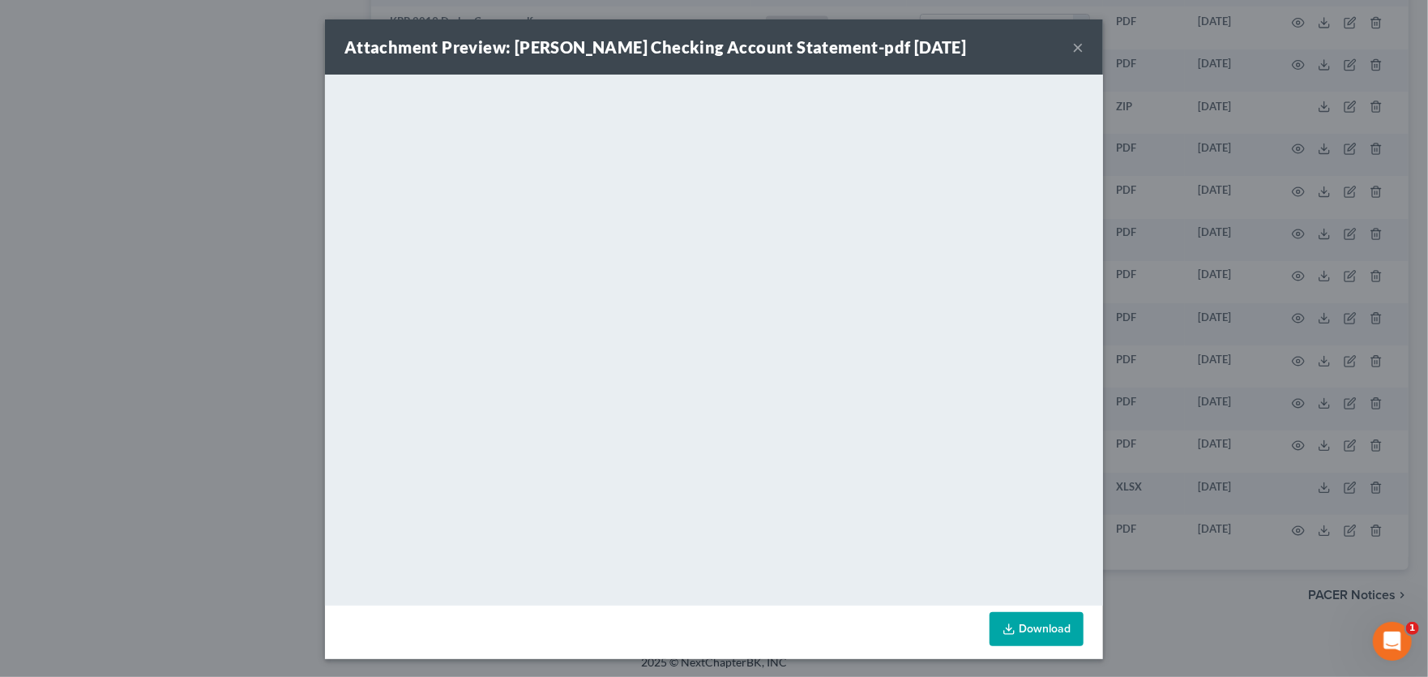
click at [1075, 45] on button "×" at bounding box center [1077, 46] width 11 height 19
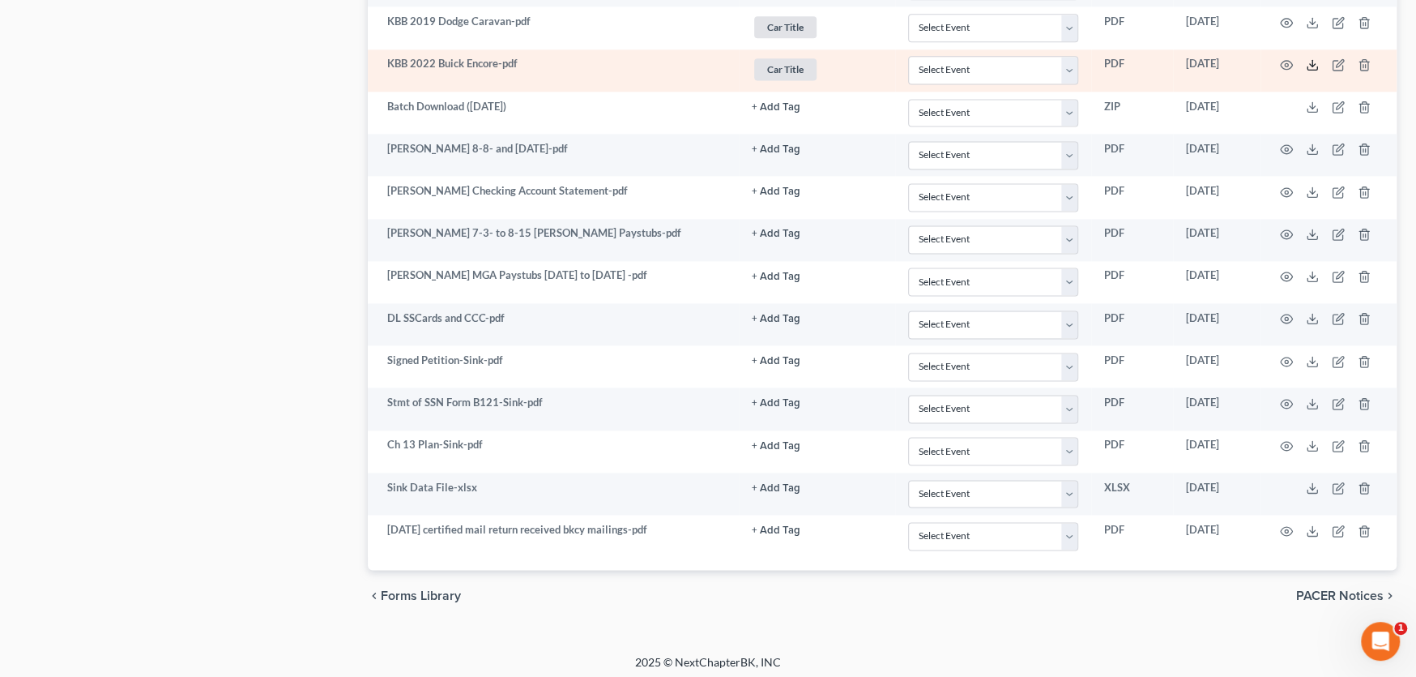
click at [1306, 59] on icon at bounding box center [1312, 64] width 13 height 13
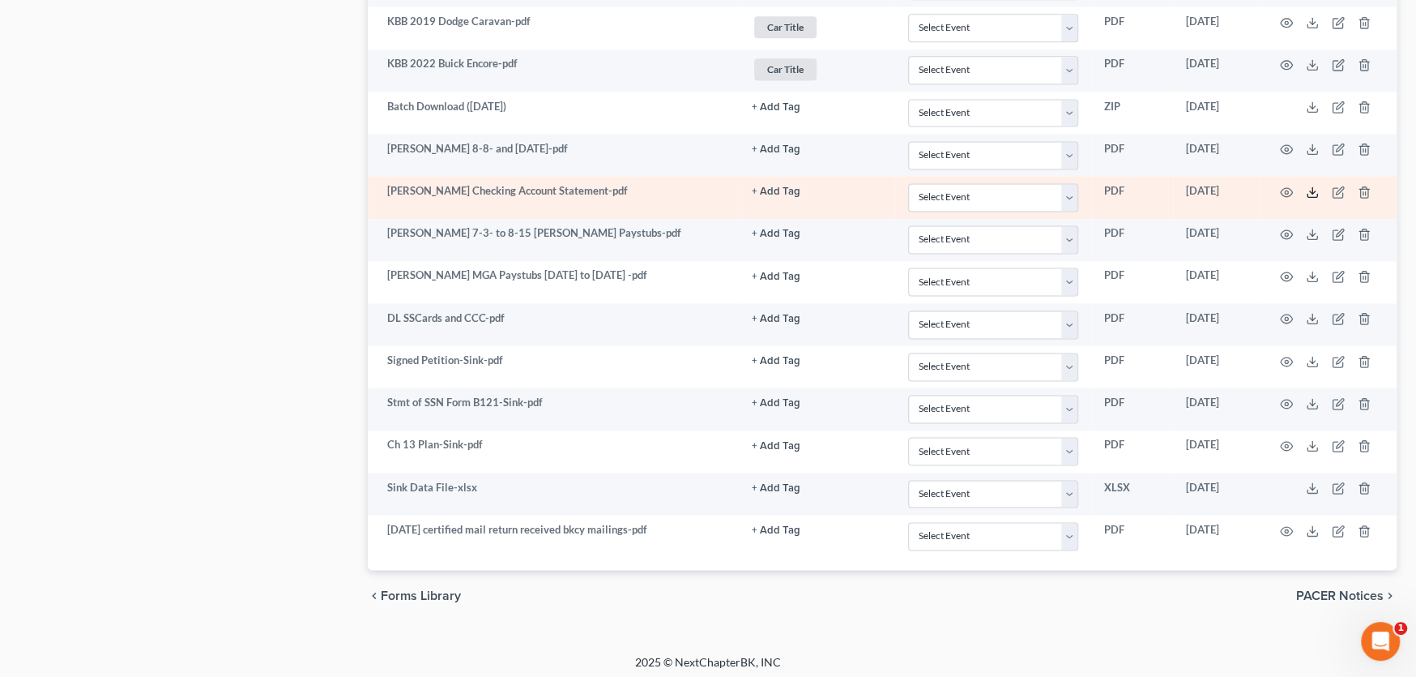
click at [1307, 186] on icon at bounding box center [1312, 192] width 13 height 13
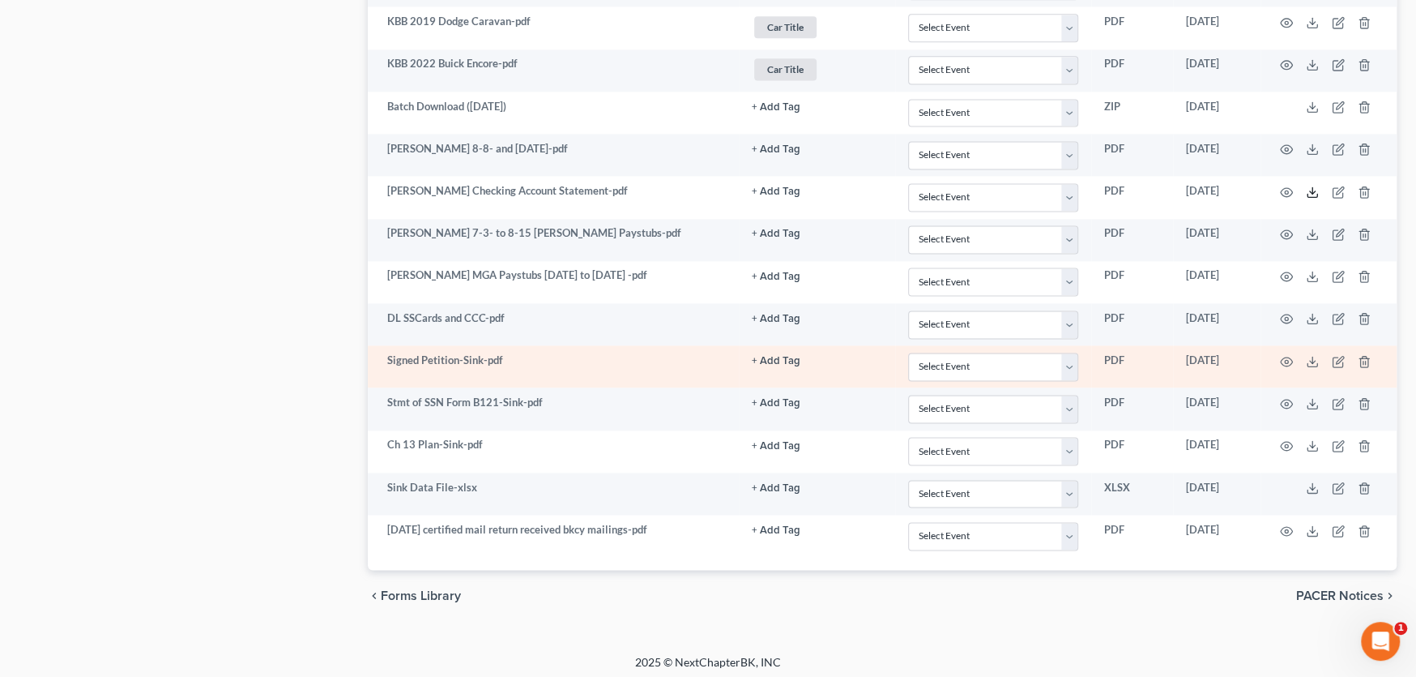
scroll to position [1656, 0]
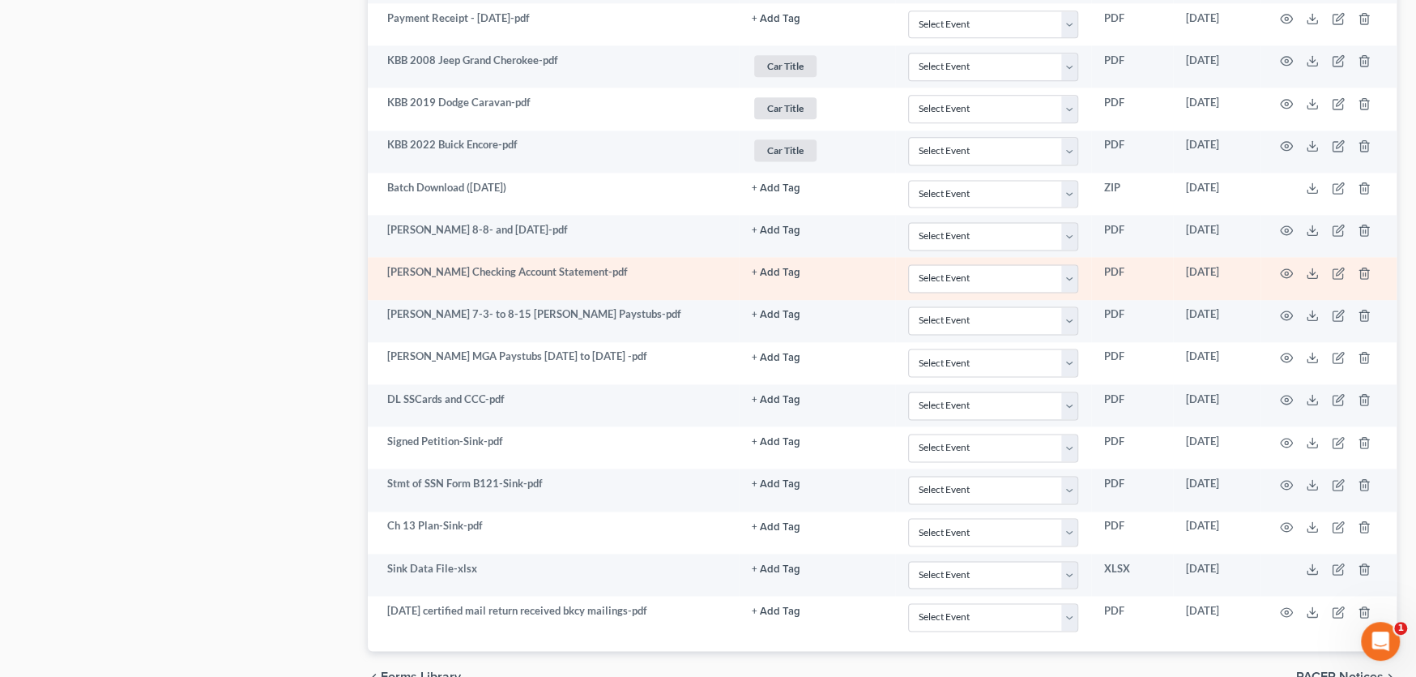
click at [543, 280] on td "Carter Checking Account Statement-pdf" at bounding box center [553, 278] width 371 height 42
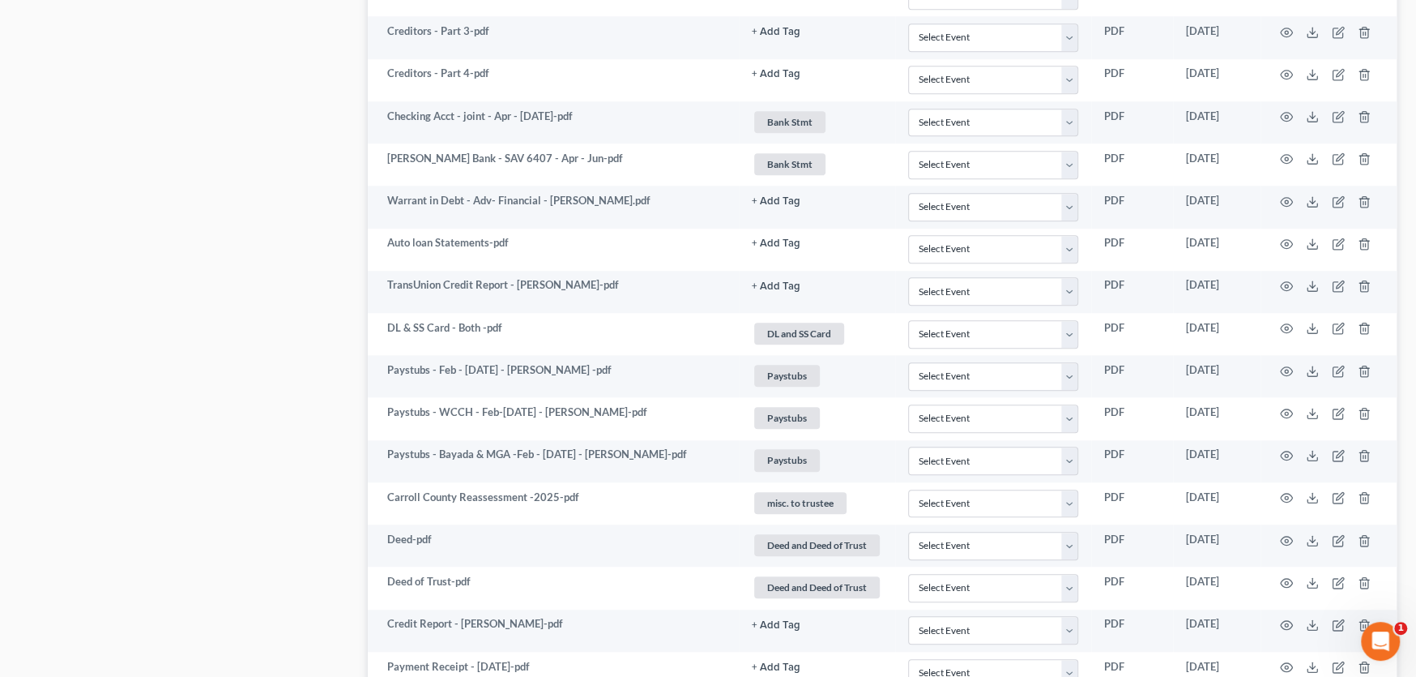
scroll to position [927, 0]
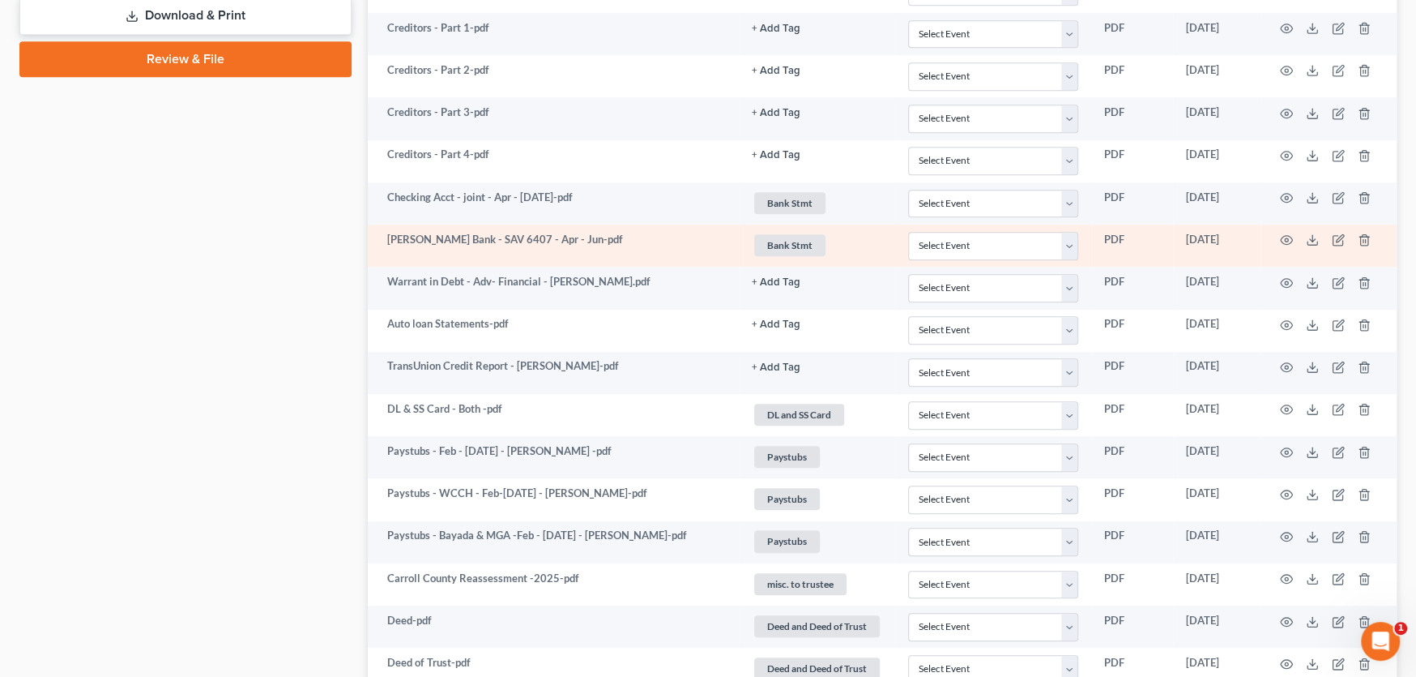
click at [588, 244] on td "Carter Bank - SAV 6407 - Apr - Jun-pdf" at bounding box center [553, 245] width 371 height 42
click at [634, 241] on td "Carter Bank - SAV 6407 - Apr - Jun-pdf" at bounding box center [553, 245] width 371 height 42
click at [1307, 235] on icon at bounding box center [1312, 239] width 13 height 13
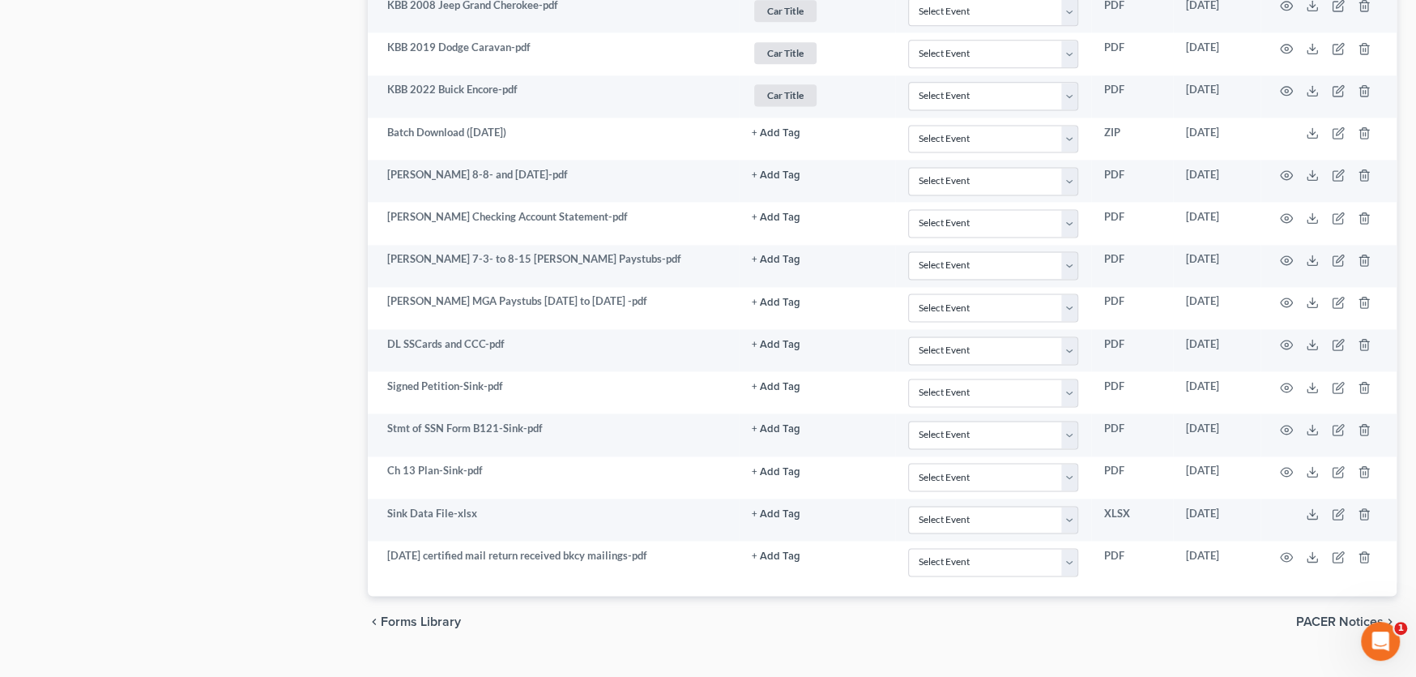
scroll to position [1737, 0]
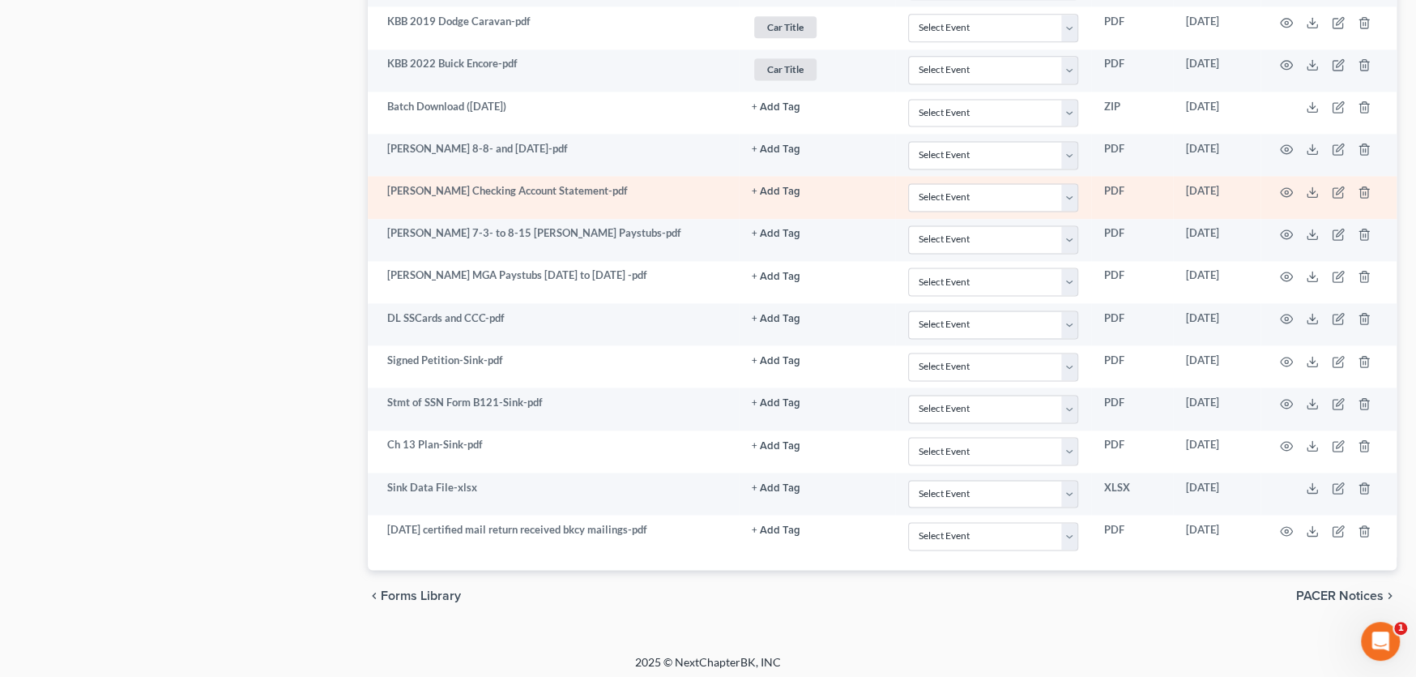
click at [500, 198] on td "Carter Checking Account Statement-pdf" at bounding box center [553, 197] width 371 height 42
click at [1283, 187] on icon "button" at bounding box center [1286, 192] width 13 height 13
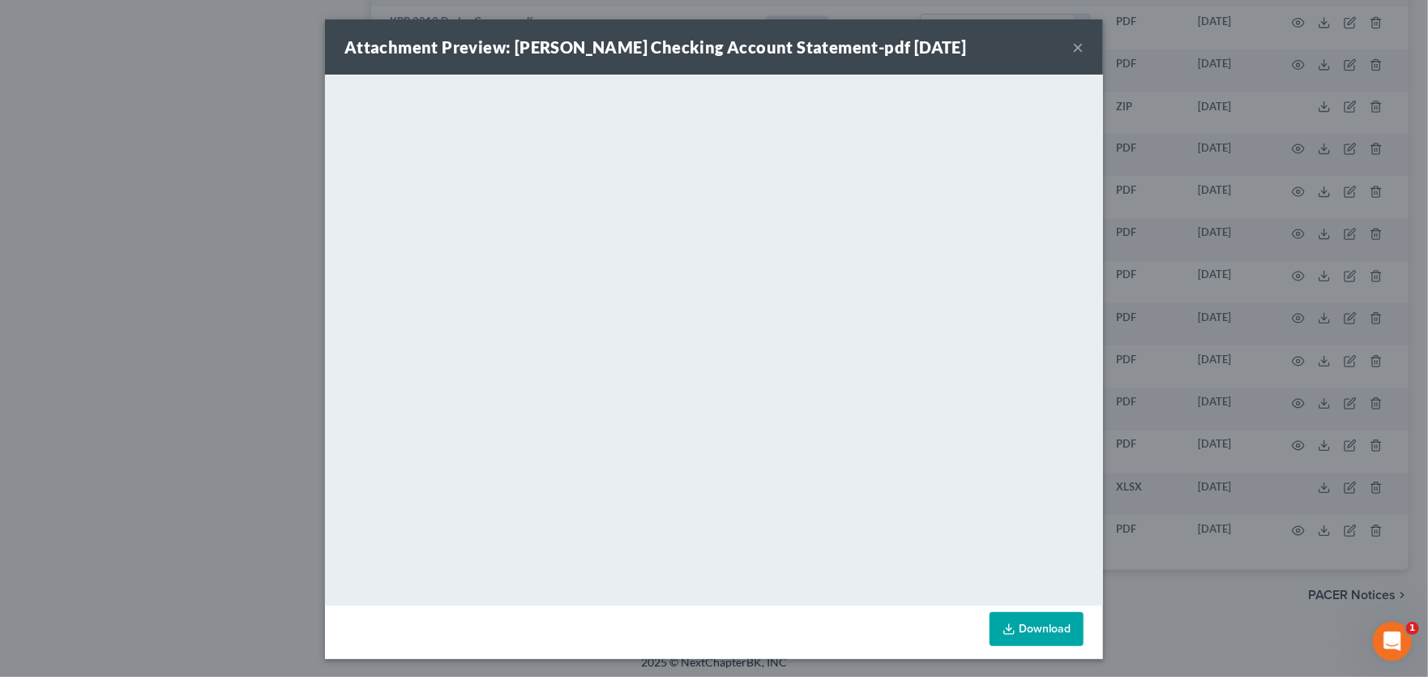
click at [1065, 45] on div "Attachment Preview: Carter Checking Account Statement-pdf 09/08/2025 ×" at bounding box center [714, 46] width 778 height 55
click at [1075, 45] on button "×" at bounding box center [1077, 46] width 11 height 19
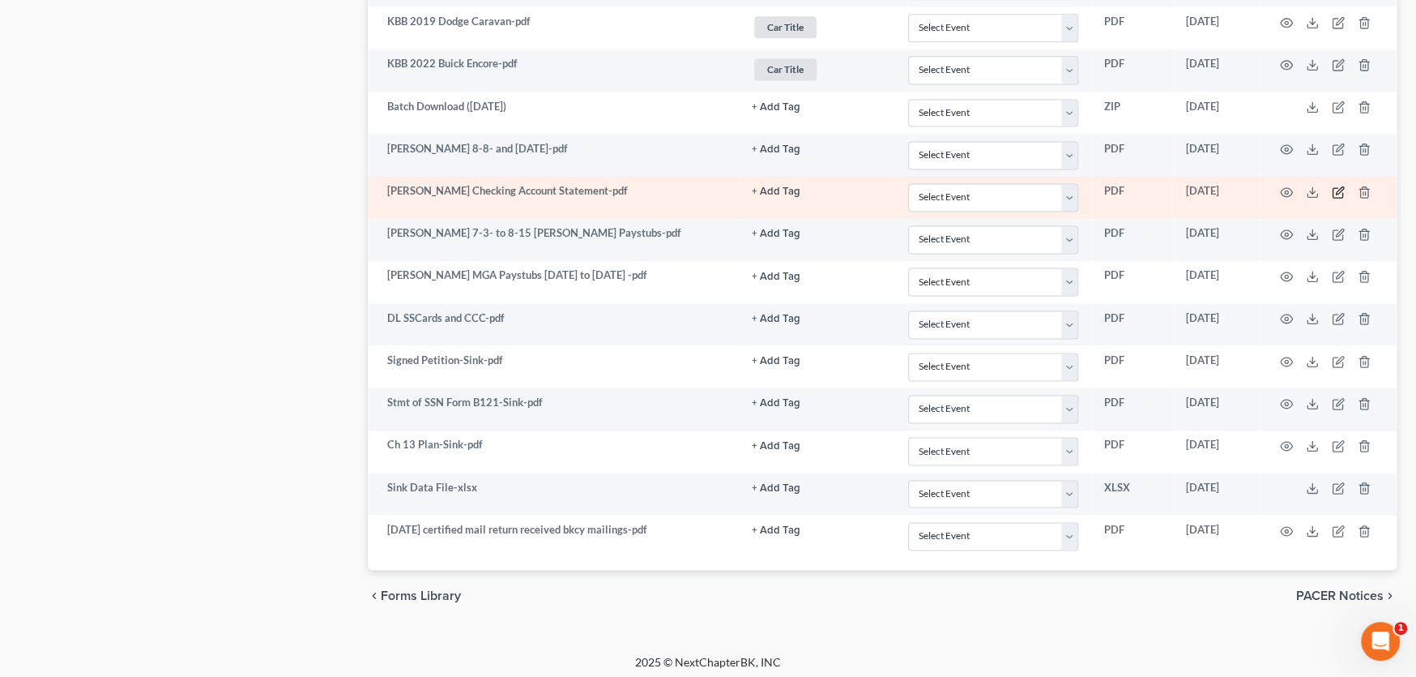
click at [1338, 186] on icon "button" at bounding box center [1338, 192] width 13 height 13
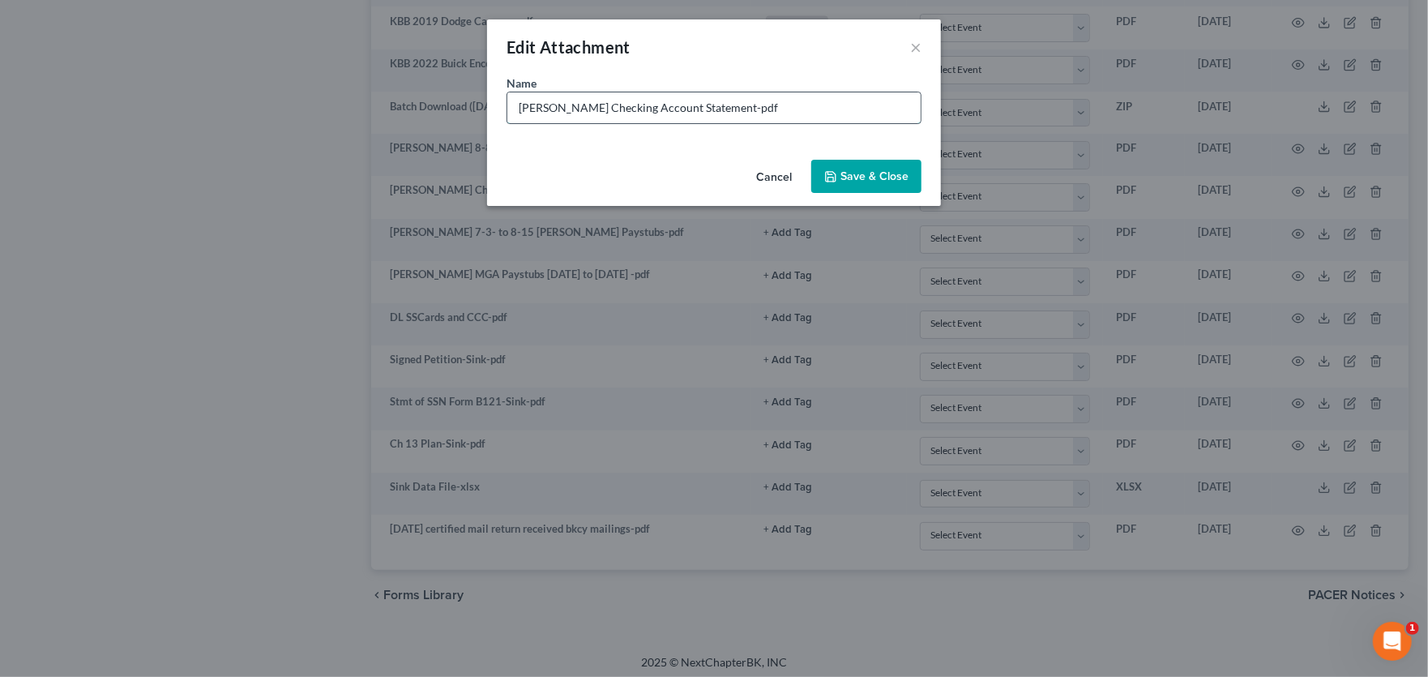
click at [519, 109] on input "Carter Checking Account Statement-pdf" at bounding box center [713, 107] width 413 height 31
type input "7-31 Carter Checking Account Statement-pdf"
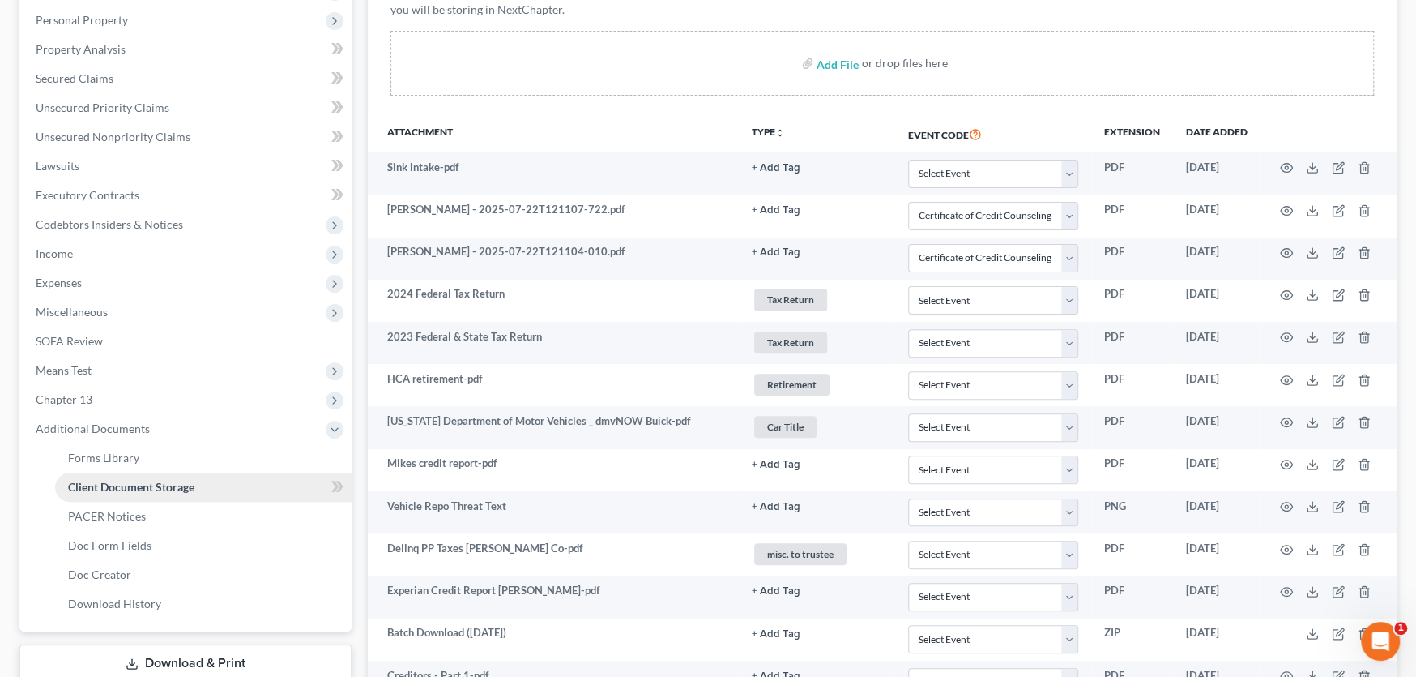
scroll to position [324, 0]
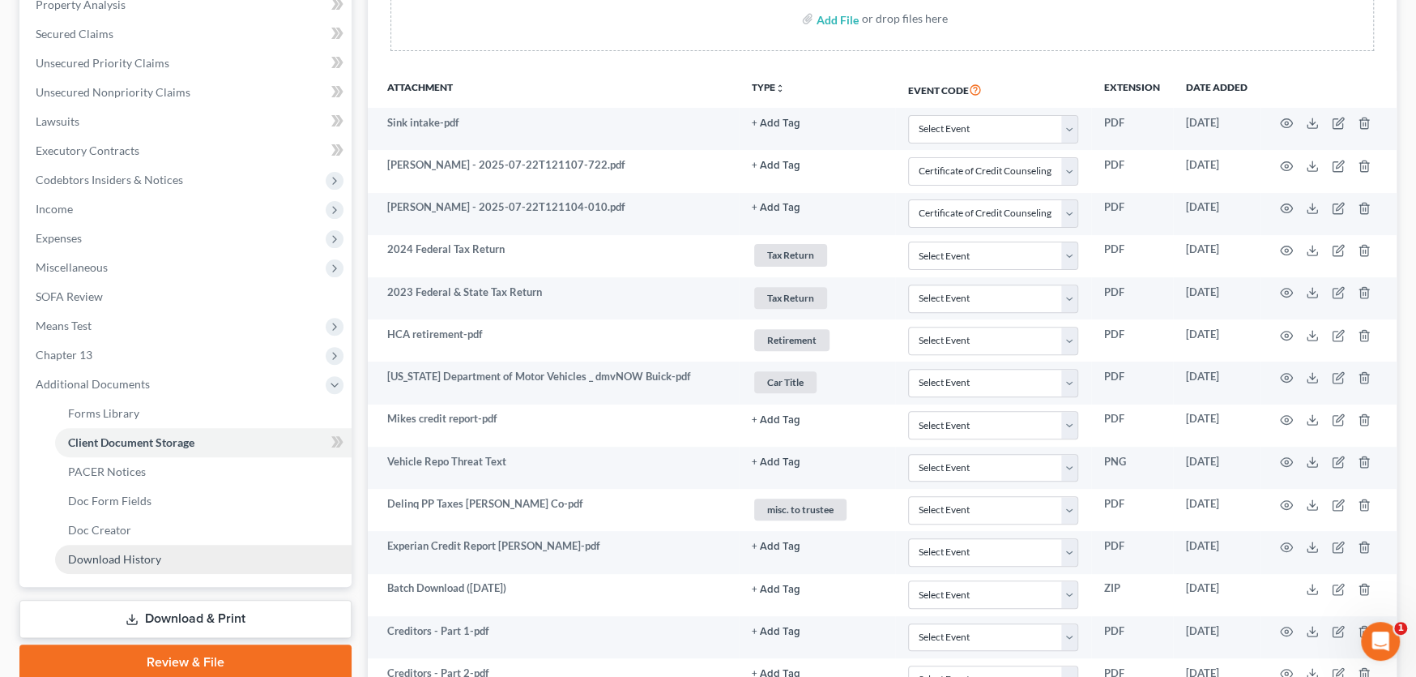
click at [126, 558] on span "Download History" at bounding box center [114, 559] width 93 height 14
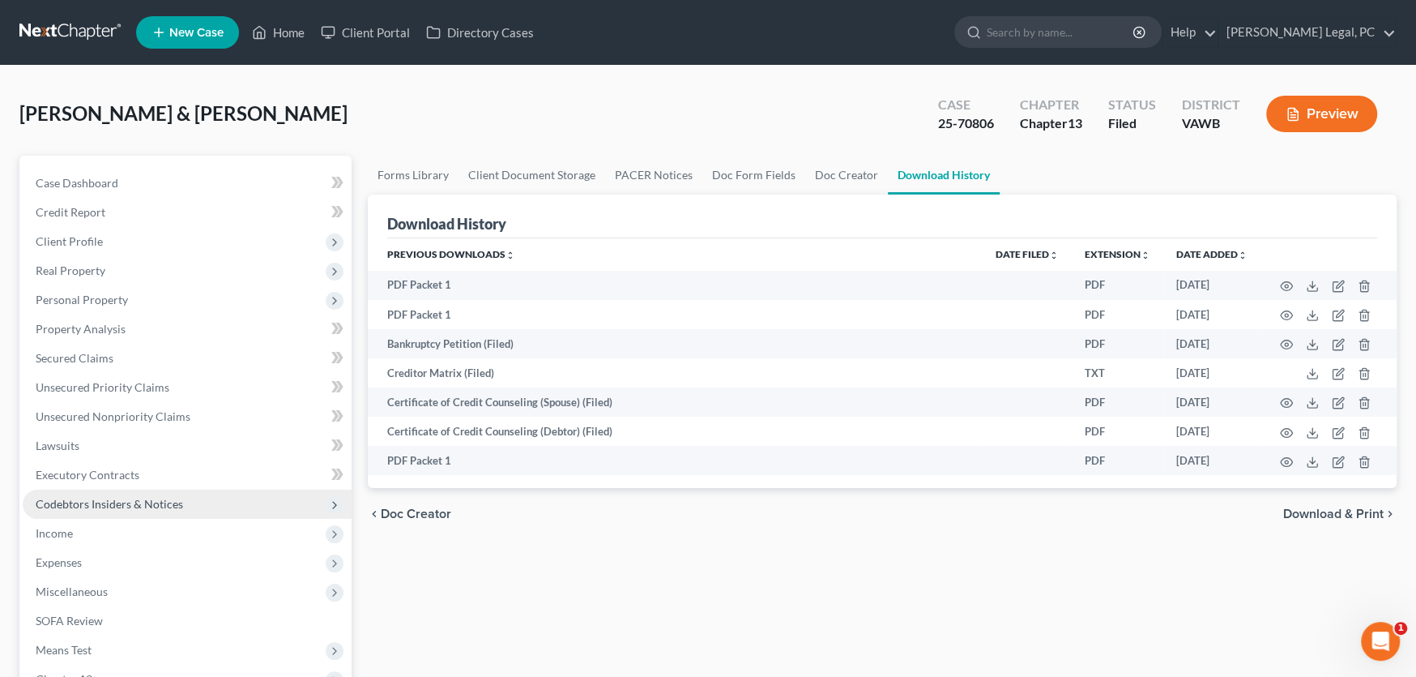
scroll to position [243, 0]
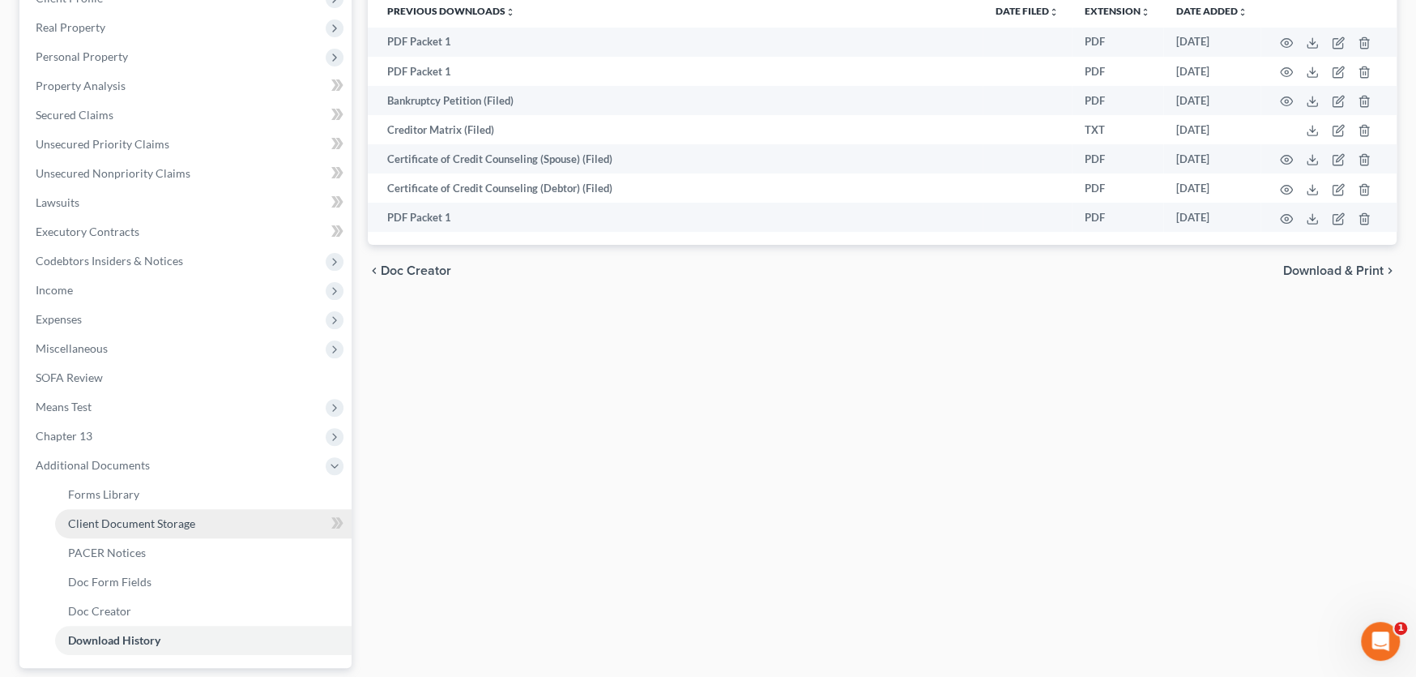
click at [199, 520] on link "Client Document Storage" at bounding box center [203, 523] width 297 height 29
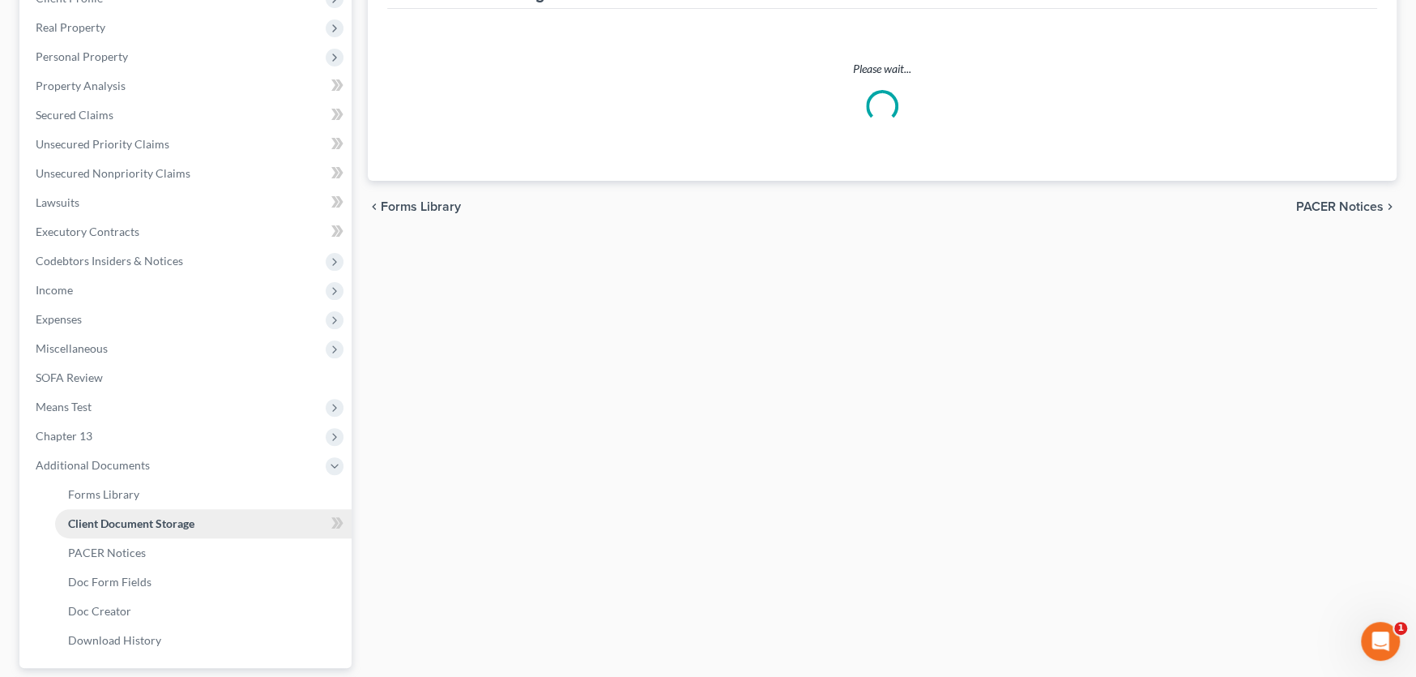
scroll to position [62, 0]
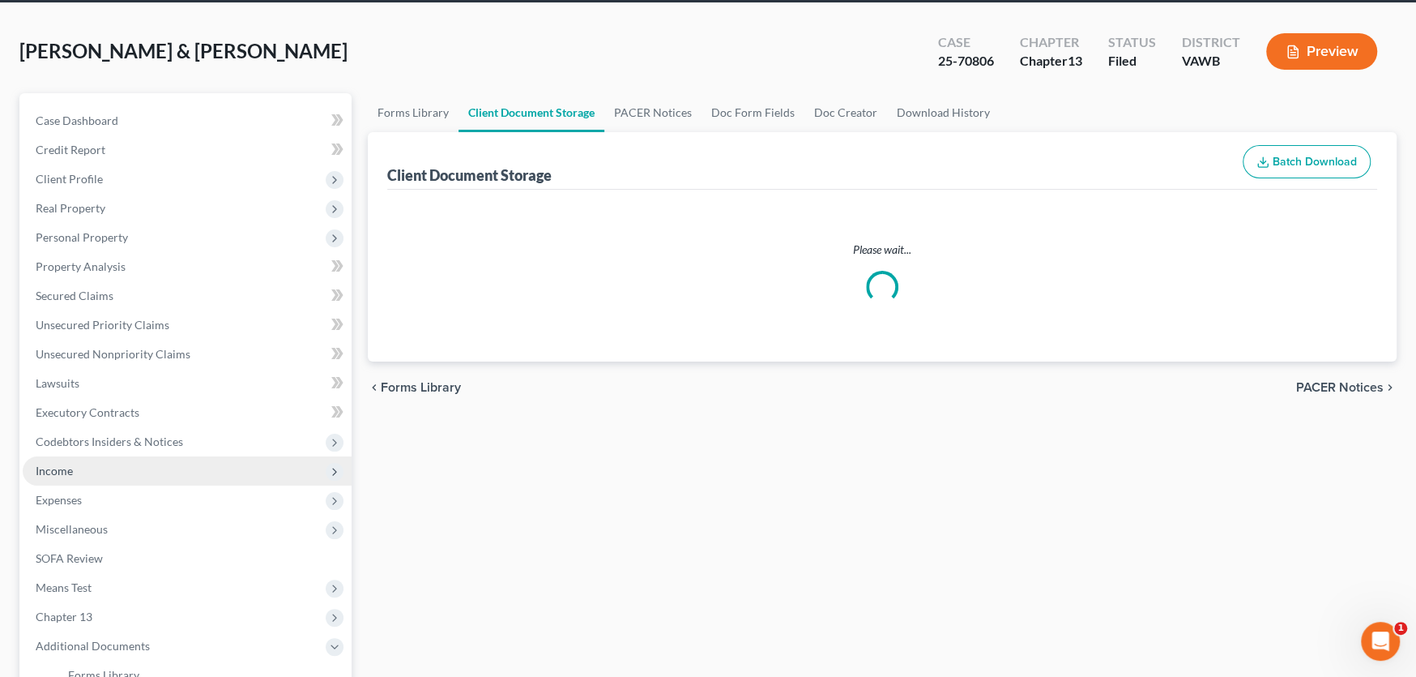
select select "0"
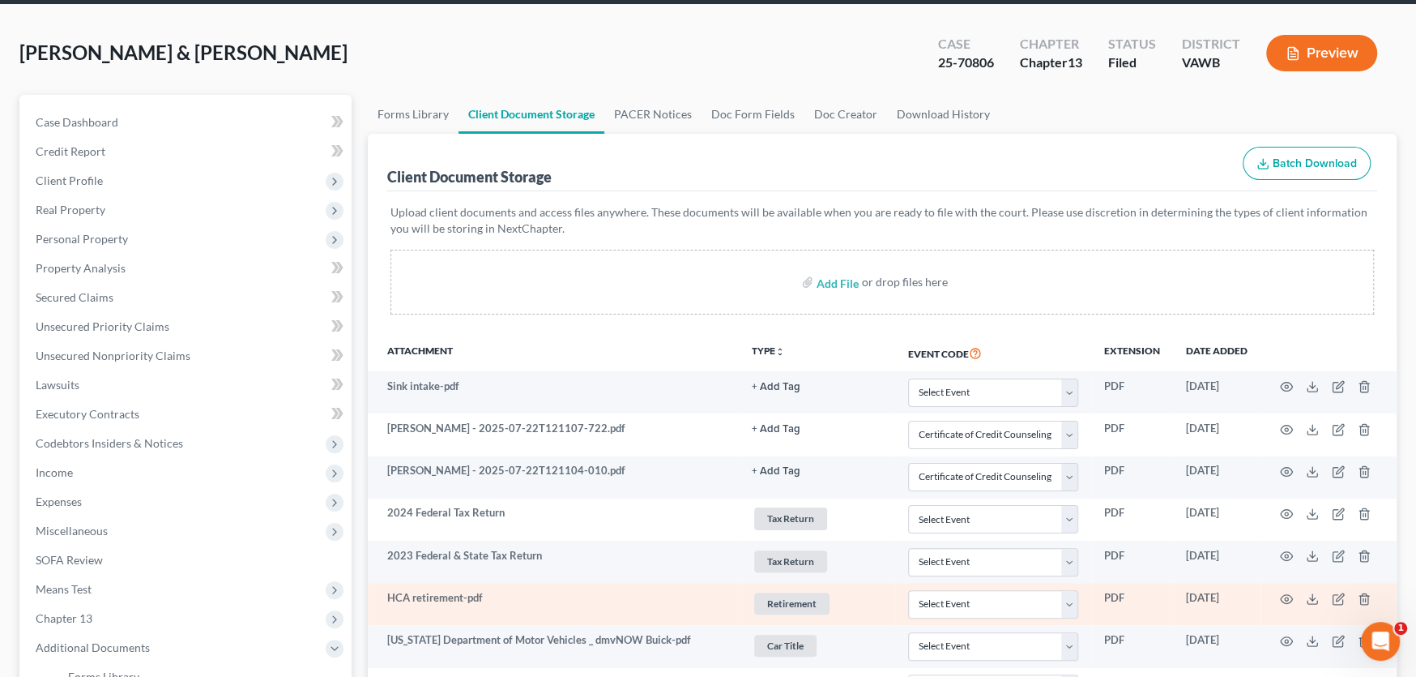
scroll to position [243, 0]
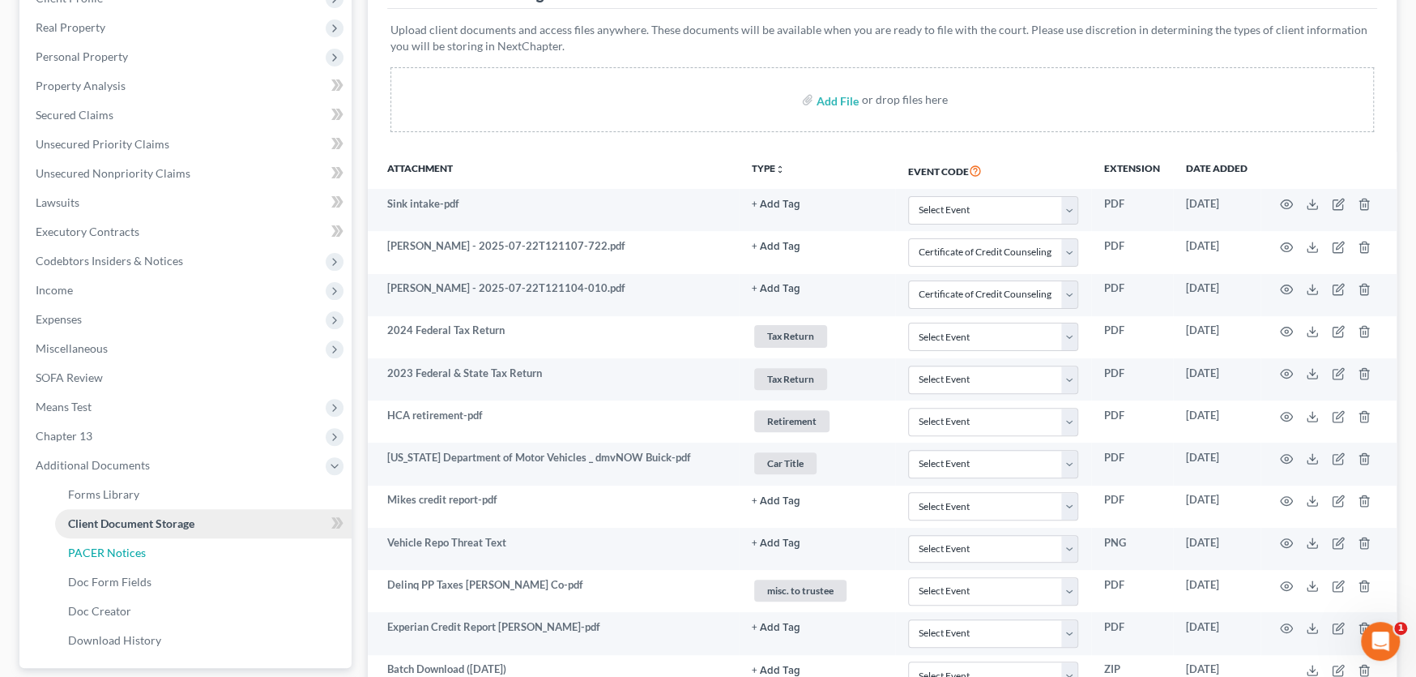
drag, startPoint x: 136, startPoint y: 548, endPoint x: 205, endPoint y: 528, distance: 71.6
click at [137, 548] on span "PACER Notices" at bounding box center [107, 552] width 78 height 14
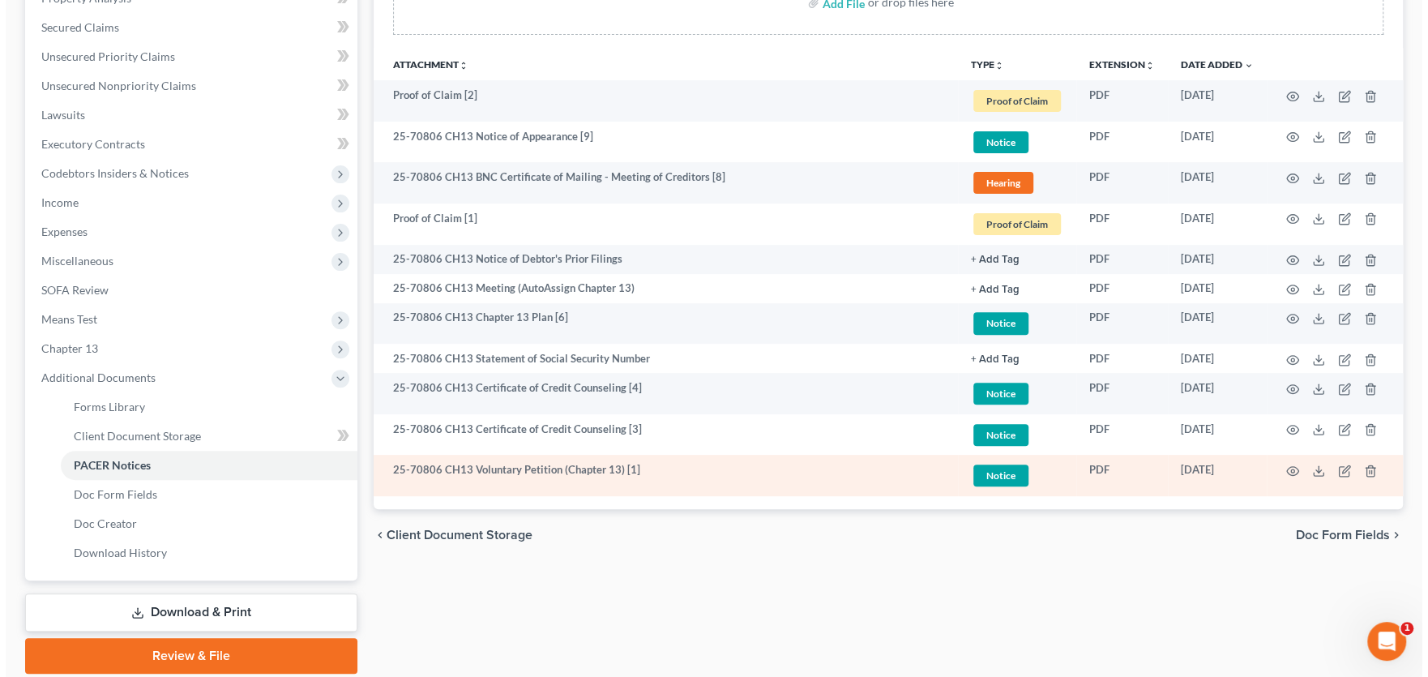
scroll to position [305, 0]
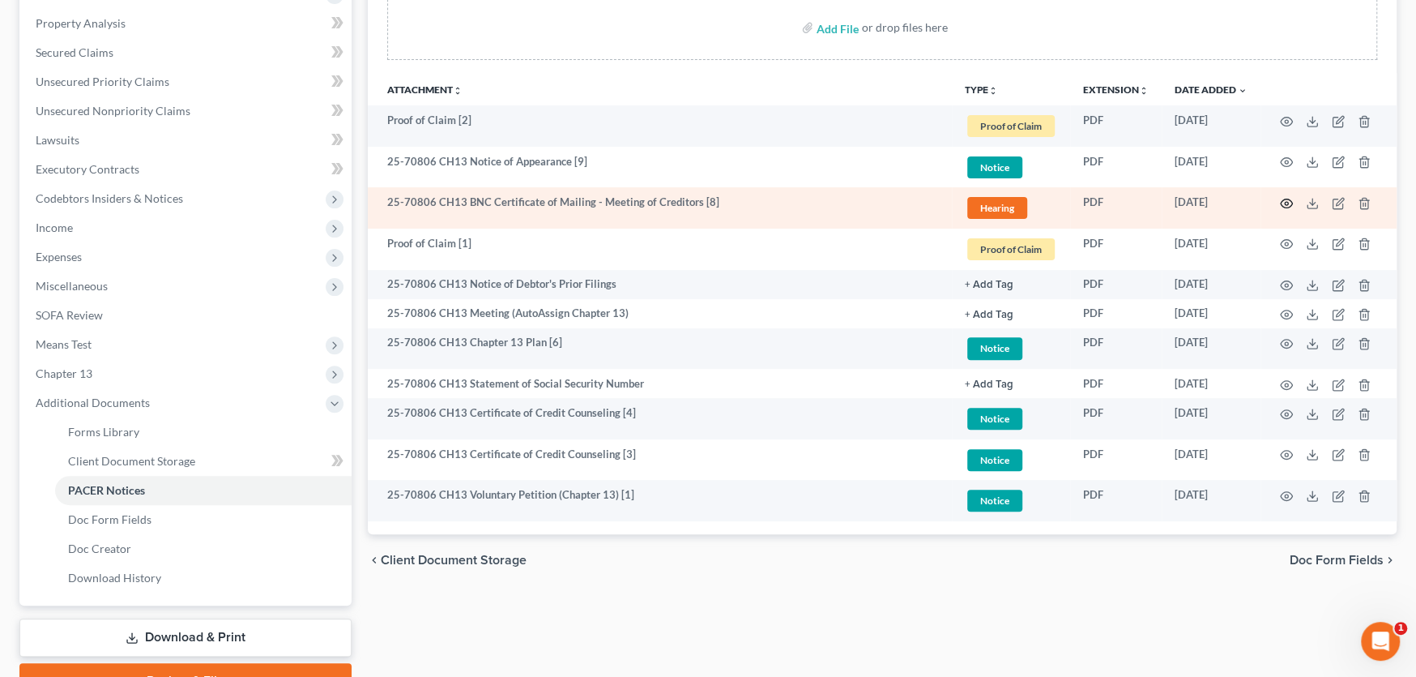
click at [1289, 199] on icon "button" at bounding box center [1286, 203] width 13 height 13
